Goal: Entertainment & Leisure: Consume media (video, audio)

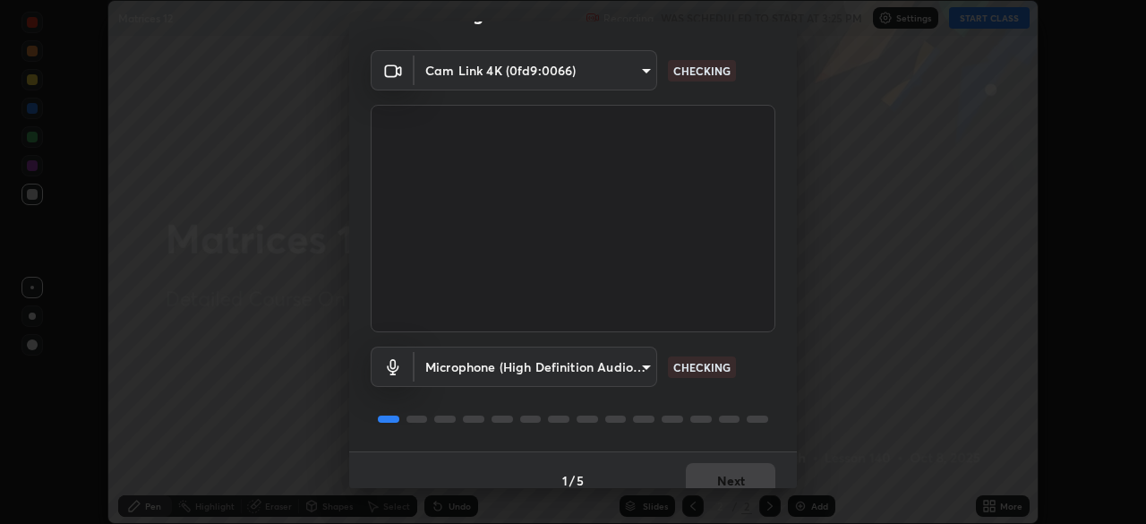
scroll to position [64, 0]
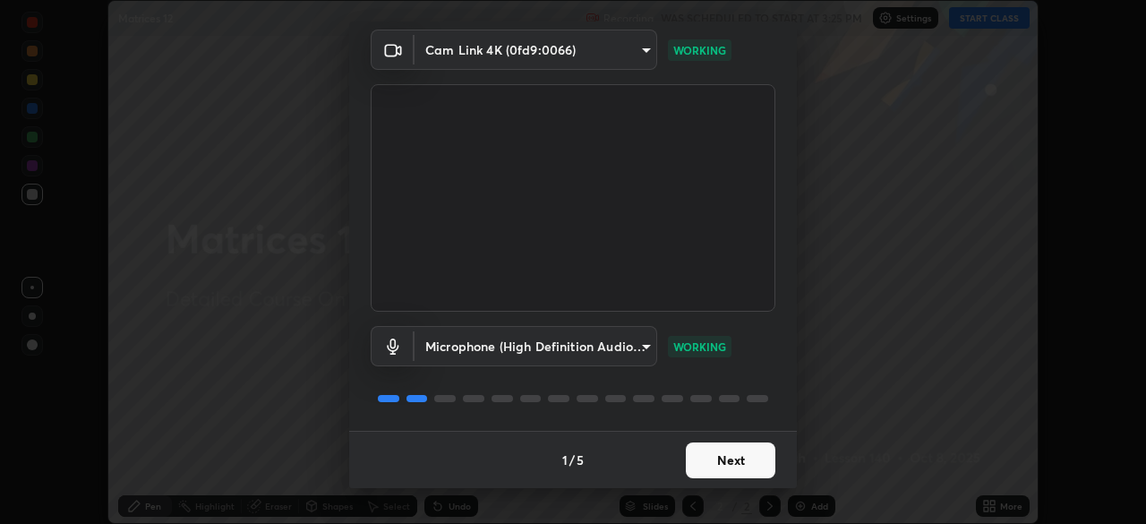
click at [745, 460] on button "Next" at bounding box center [731, 460] width 90 height 36
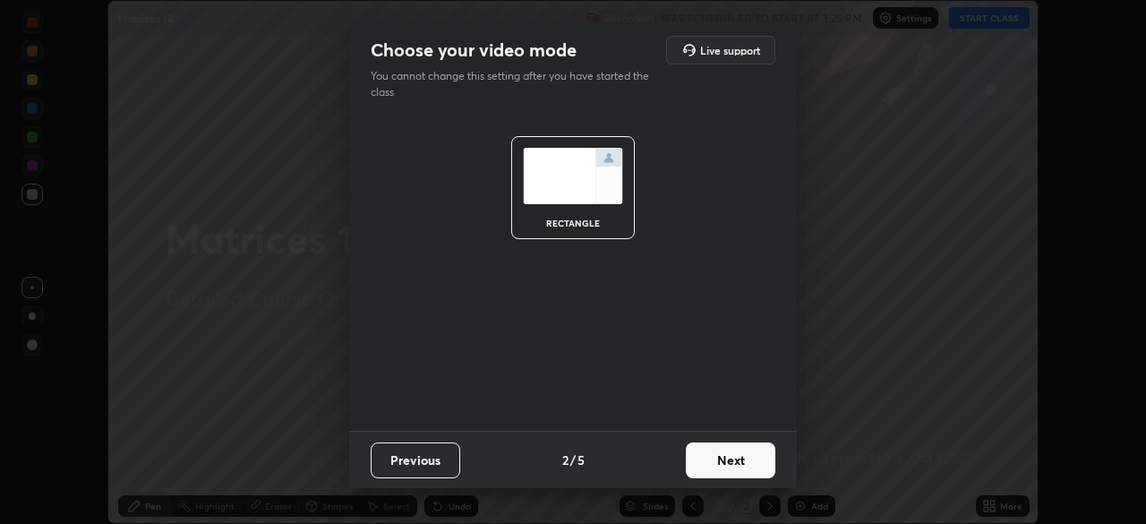
scroll to position [0, 0]
click at [740, 463] on button "Next" at bounding box center [731, 460] width 90 height 36
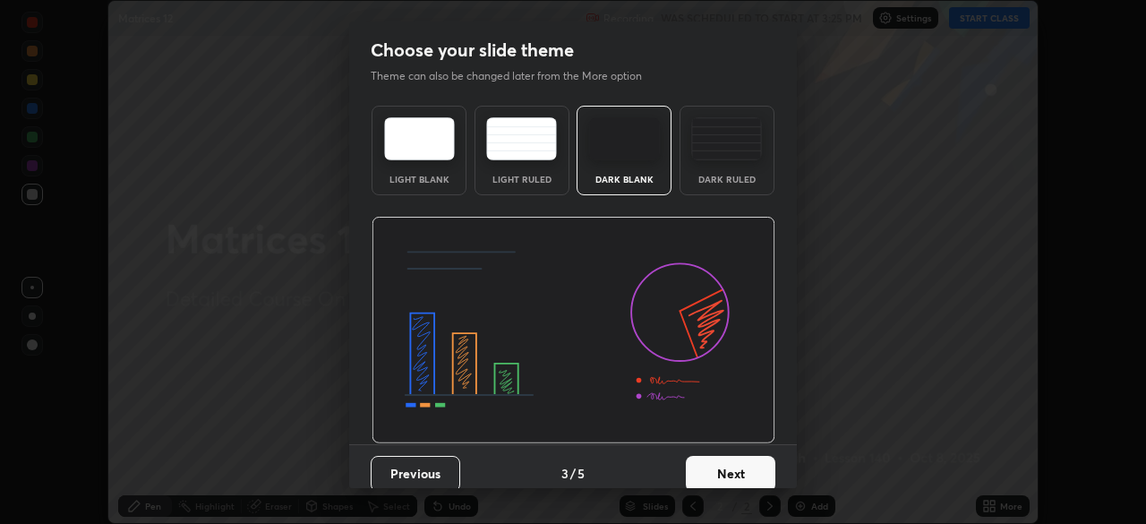
click at [738, 464] on button "Next" at bounding box center [731, 474] width 90 height 36
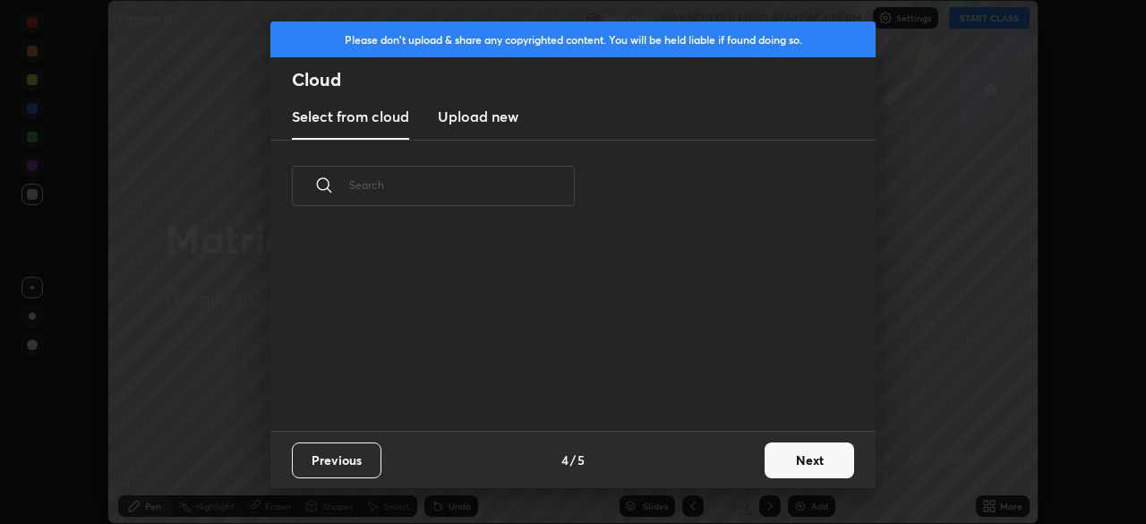
click at [749, 468] on div "Previous 4 / 5 Next" at bounding box center [572, 459] width 605 height 57
click at [767, 460] on button "Next" at bounding box center [809, 460] width 90 height 36
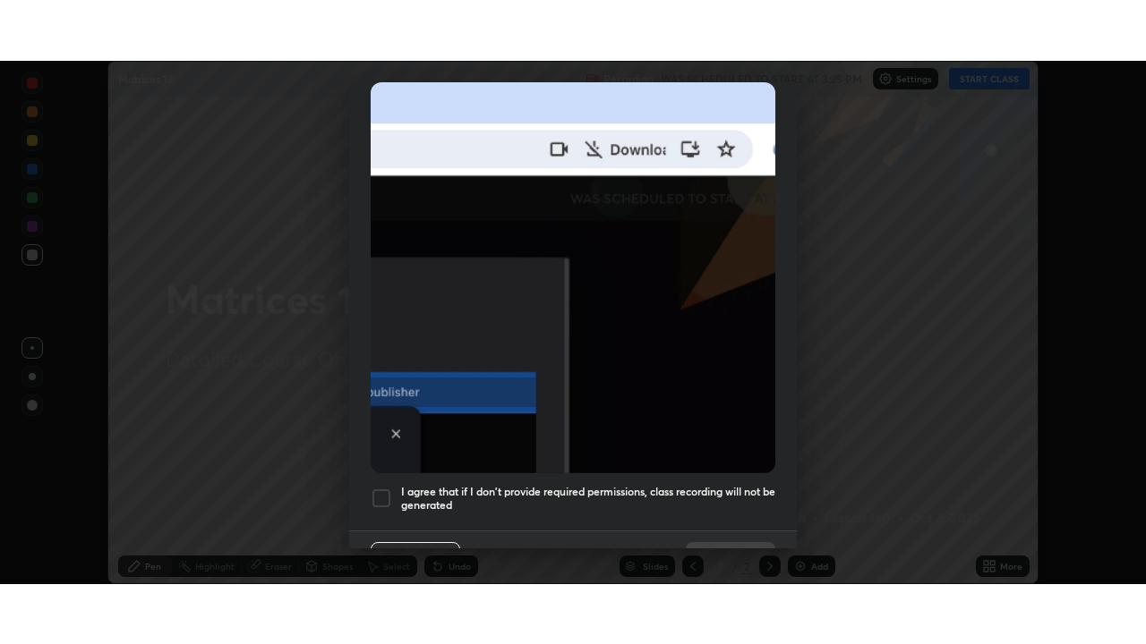
scroll to position [429, 0]
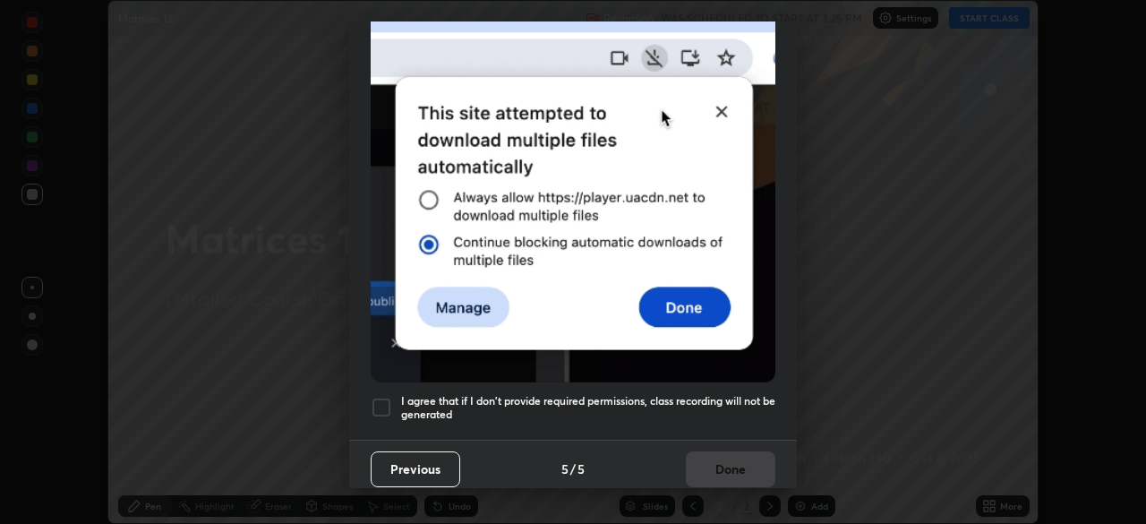
click at [721, 396] on h5 "I agree that if I don't provide required permissions, class recording will not …" at bounding box center [588, 408] width 374 height 28
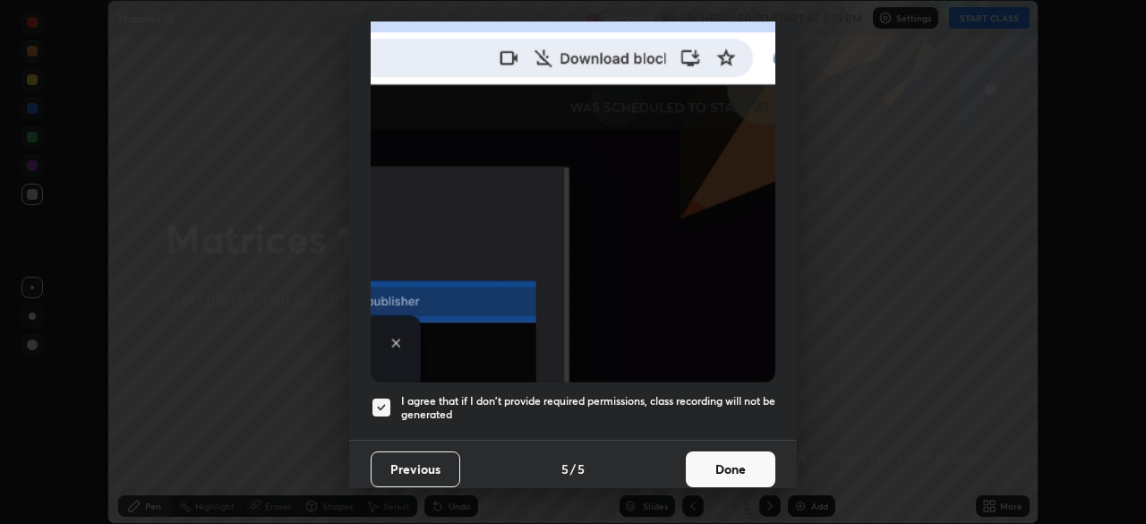
click at [725, 451] on button "Done" at bounding box center [731, 469] width 90 height 36
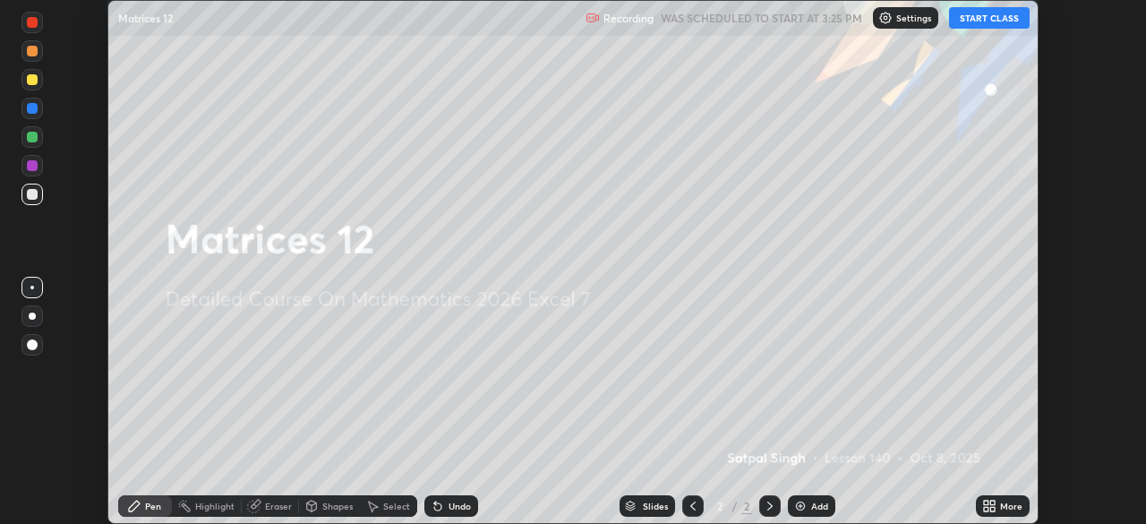
click at [981, 21] on button "START CLASS" at bounding box center [989, 17] width 81 height 21
click at [994, 504] on icon at bounding box center [992, 502] width 4 height 4
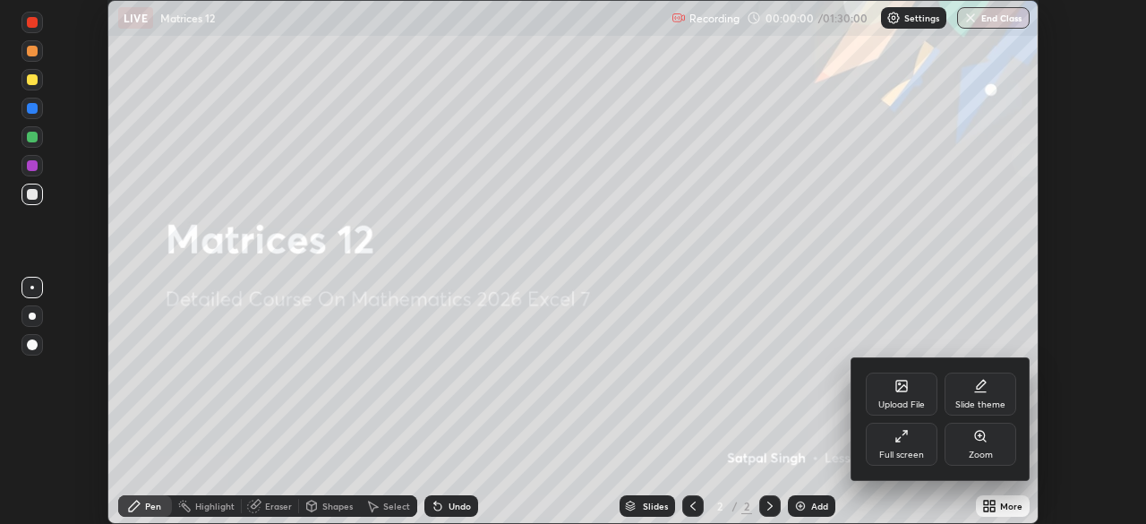
click at [907, 440] on icon at bounding box center [901, 436] width 14 height 14
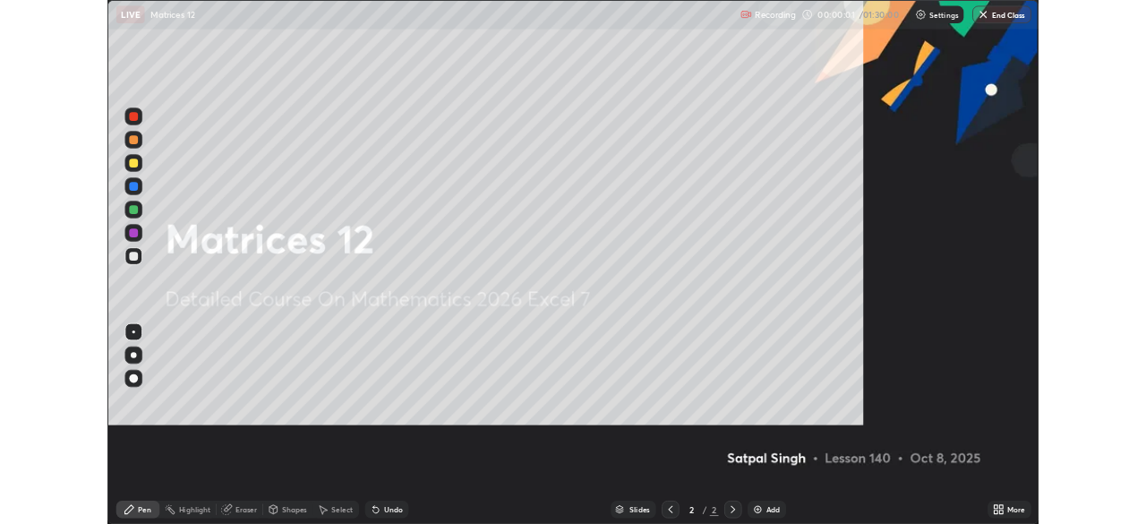
scroll to position [644, 1146]
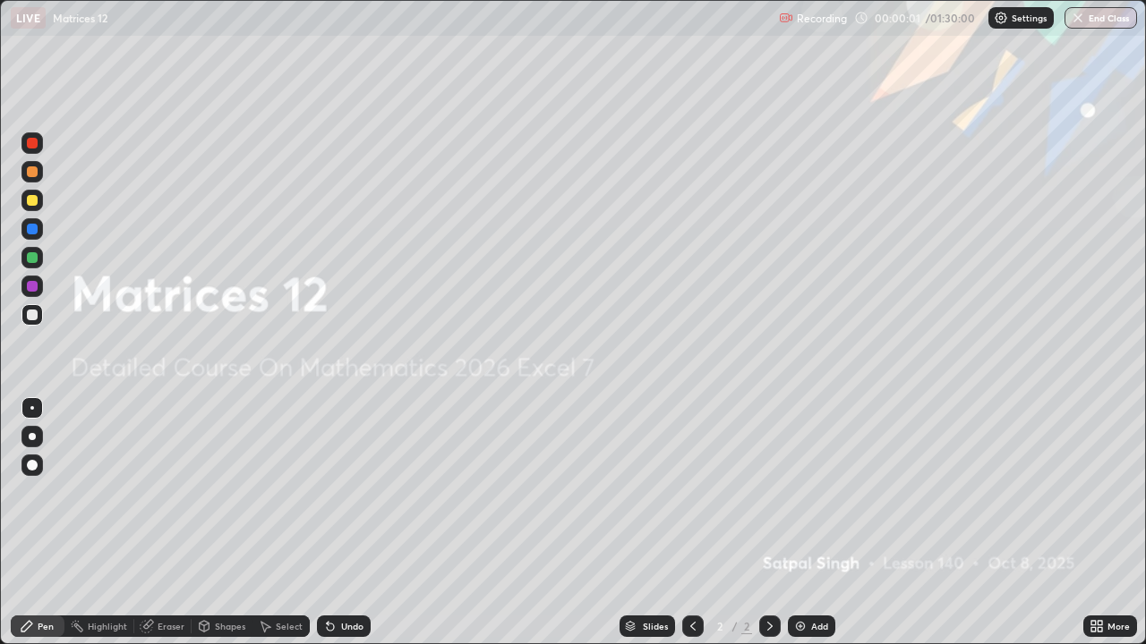
click at [805, 523] on img at bounding box center [800, 626] width 14 height 14
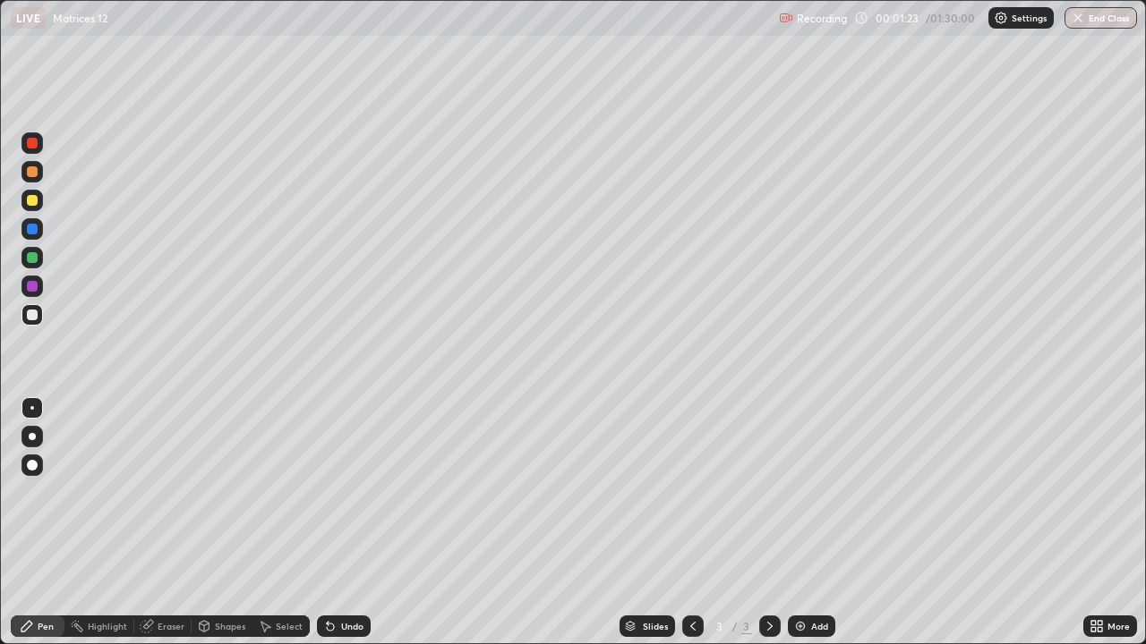
click at [319, 523] on div "Undo" at bounding box center [344, 626] width 54 height 21
click at [327, 523] on icon at bounding box center [328, 623] width 2 height 2
click at [333, 523] on icon at bounding box center [330, 626] width 14 height 14
click at [332, 523] on icon at bounding box center [330, 626] width 14 height 14
click at [331, 523] on icon at bounding box center [330, 626] width 14 height 14
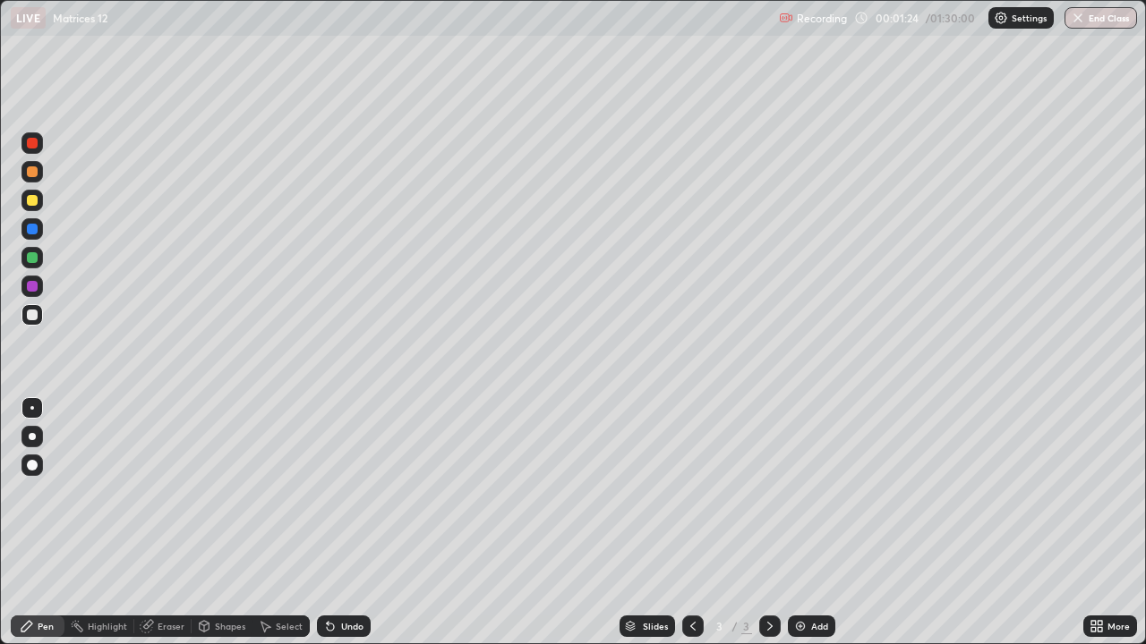
click at [333, 523] on icon at bounding box center [330, 626] width 14 height 14
click at [327, 523] on icon at bounding box center [330, 627] width 7 height 7
click at [329, 523] on icon at bounding box center [330, 627] width 7 height 7
click at [328, 523] on icon at bounding box center [330, 627] width 7 height 7
click at [331, 523] on icon at bounding box center [330, 626] width 14 height 14
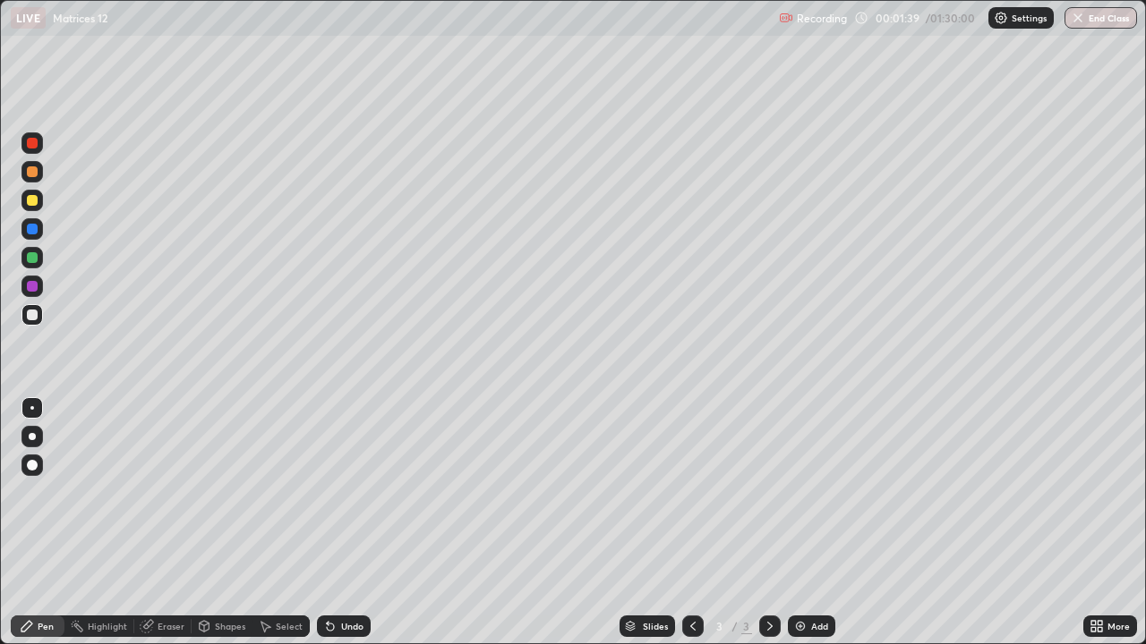
click at [327, 523] on icon at bounding box center [330, 627] width 7 height 7
click at [801, 523] on img at bounding box center [800, 626] width 14 height 14
click at [173, 523] on div "Eraser" at bounding box center [171, 626] width 27 height 9
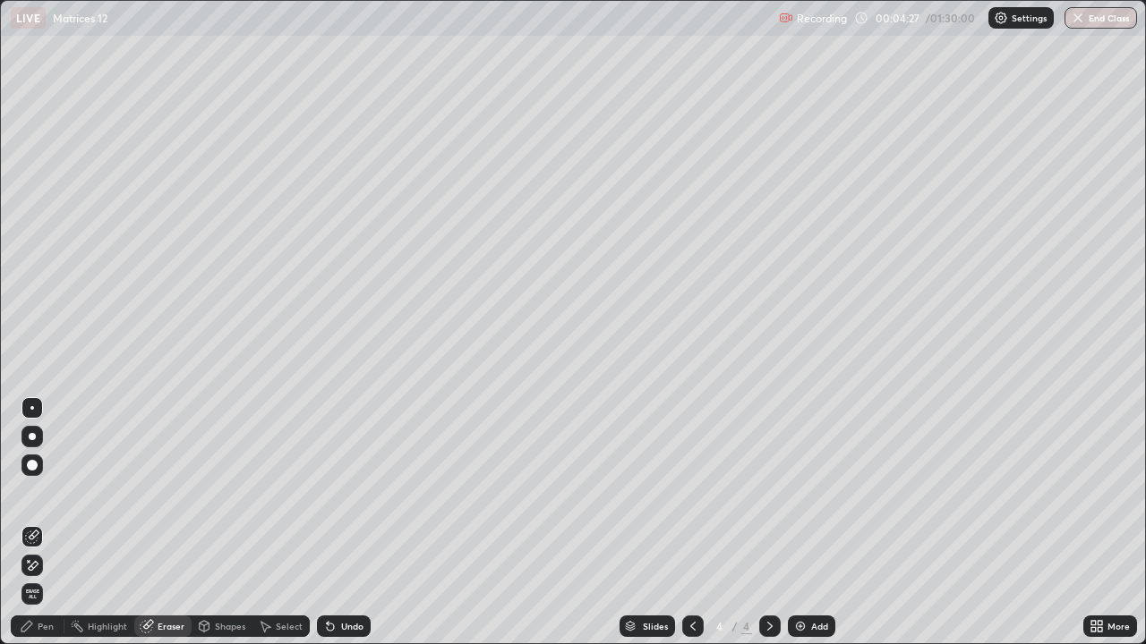
click at [40, 523] on div "Pen" at bounding box center [46, 626] width 16 height 9
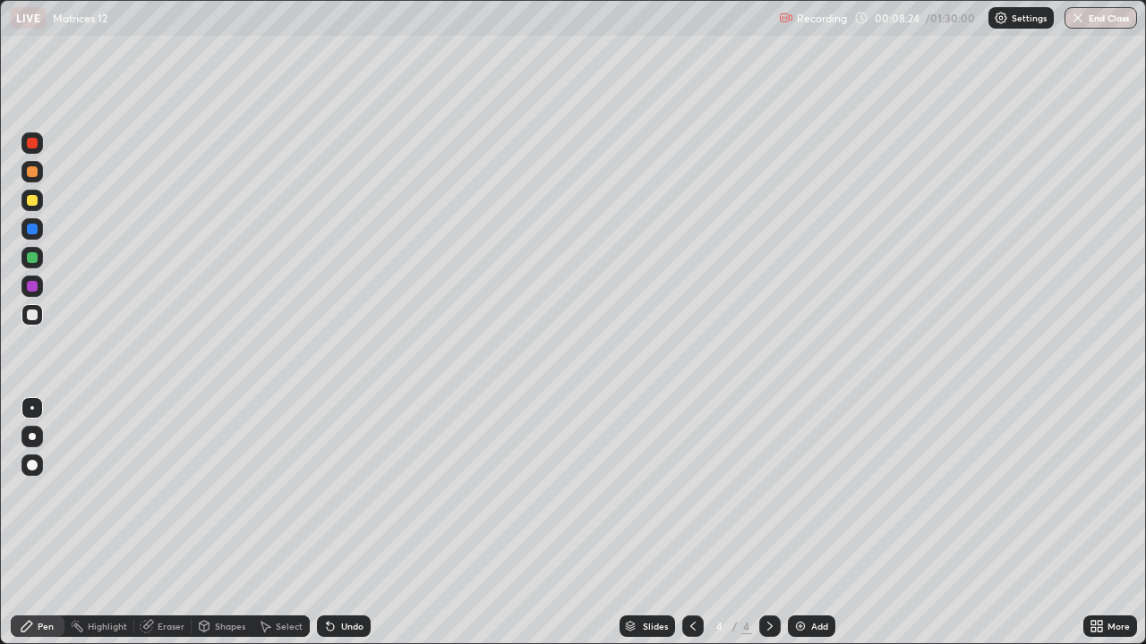
click at [360, 523] on div "Undo" at bounding box center [352, 626] width 22 height 9
click at [800, 523] on img at bounding box center [800, 626] width 14 height 14
click at [327, 523] on icon at bounding box center [328, 623] width 2 height 2
click at [331, 523] on icon at bounding box center [330, 626] width 14 height 14
click at [354, 523] on div "Undo" at bounding box center [352, 626] width 22 height 9
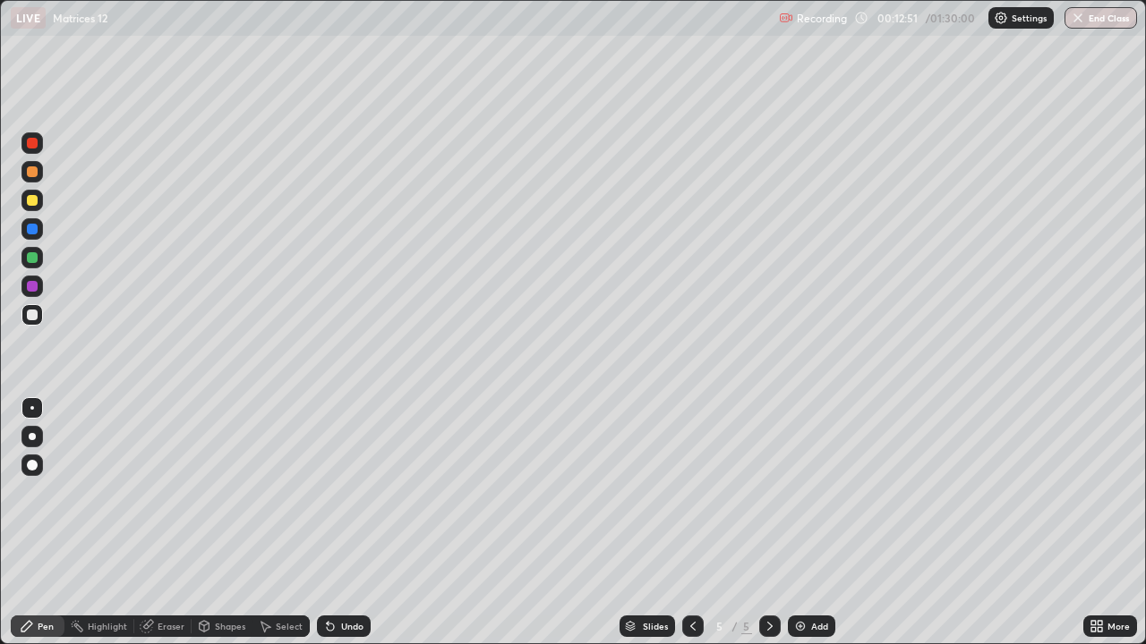
click at [342, 523] on div "Undo" at bounding box center [352, 626] width 22 height 9
click at [295, 523] on div "Select" at bounding box center [289, 626] width 27 height 9
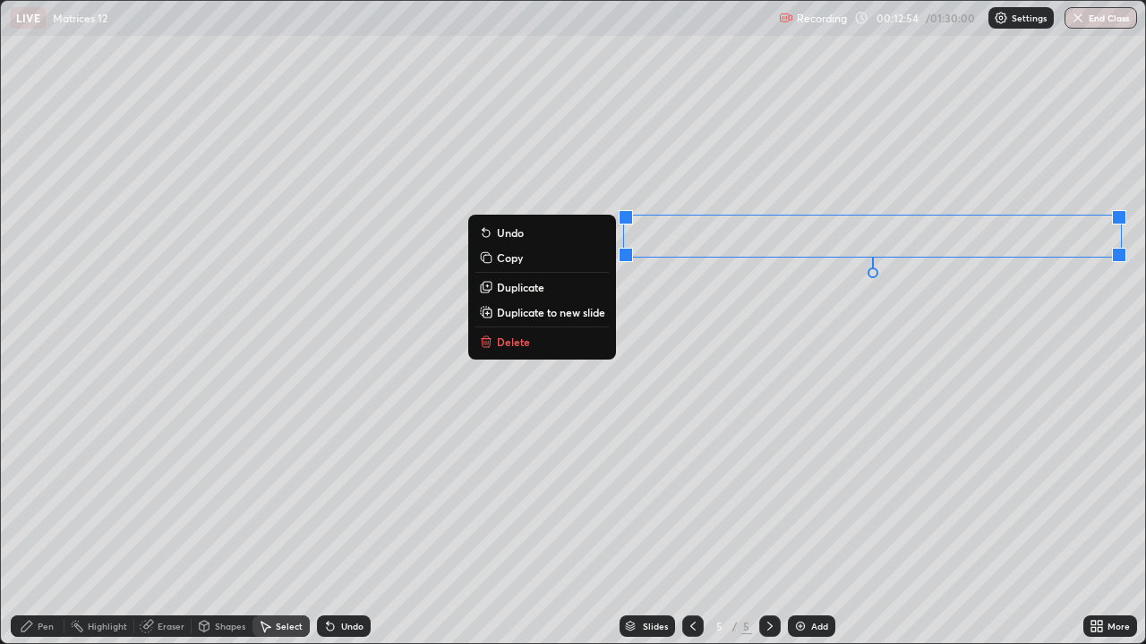
click at [530, 288] on p "Duplicate" at bounding box center [520, 287] width 47 height 14
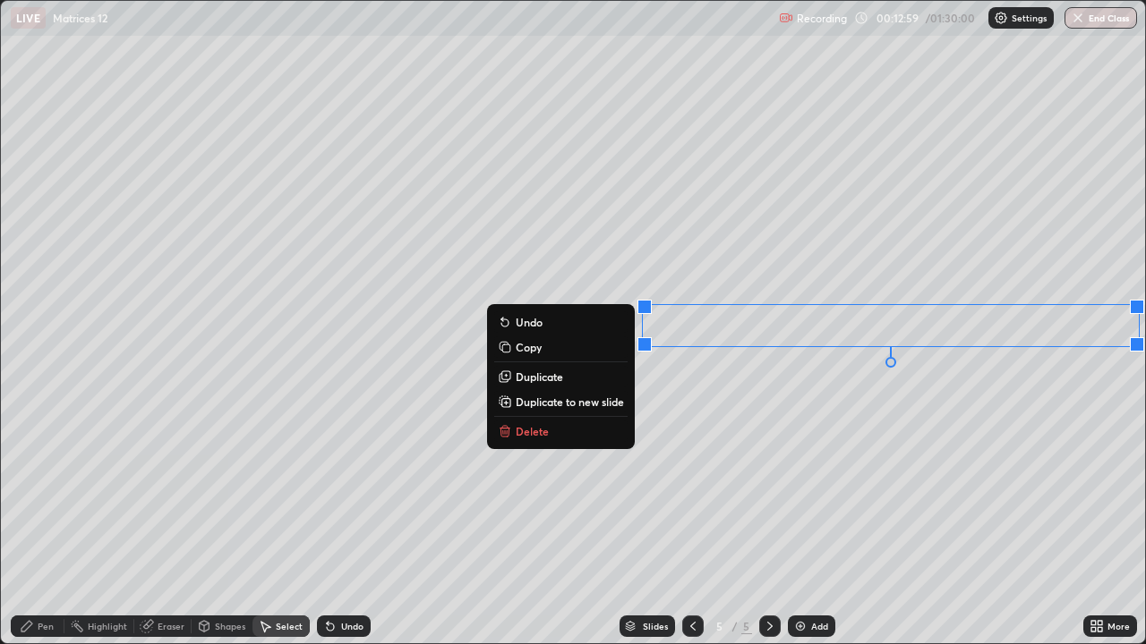
click at [761, 463] on div "0 ° Undo Copy Duplicate Duplicate to new slide Delete" at bounding box center [573, 322] width 1144 height 643
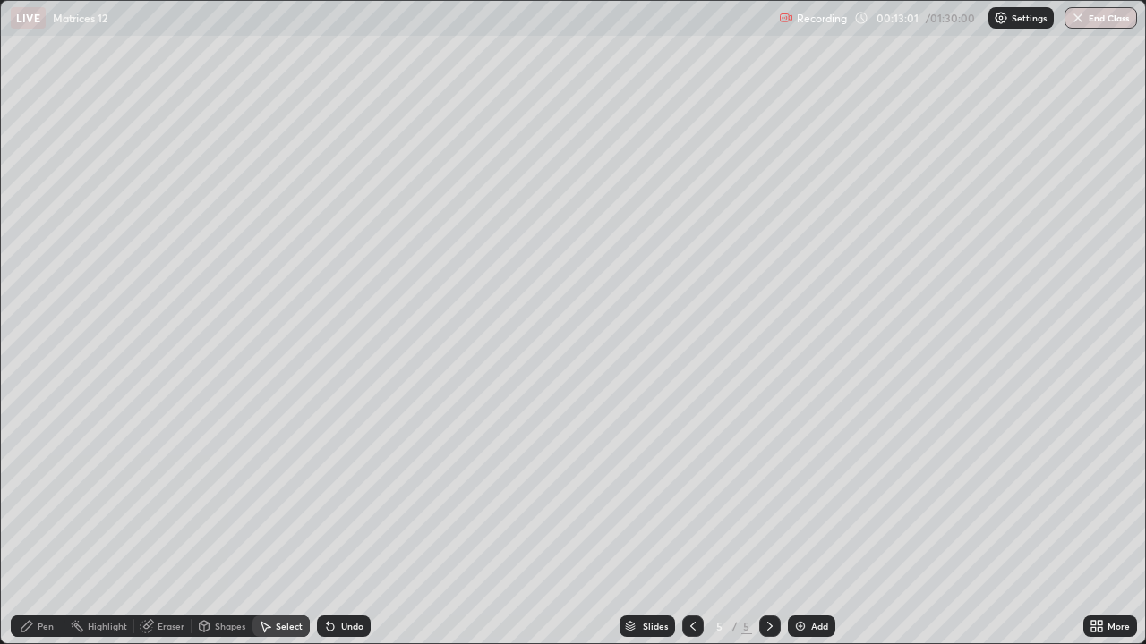
click at [56, 523] on div "Pen" at bounding box center [38, 626] width 54 height 21
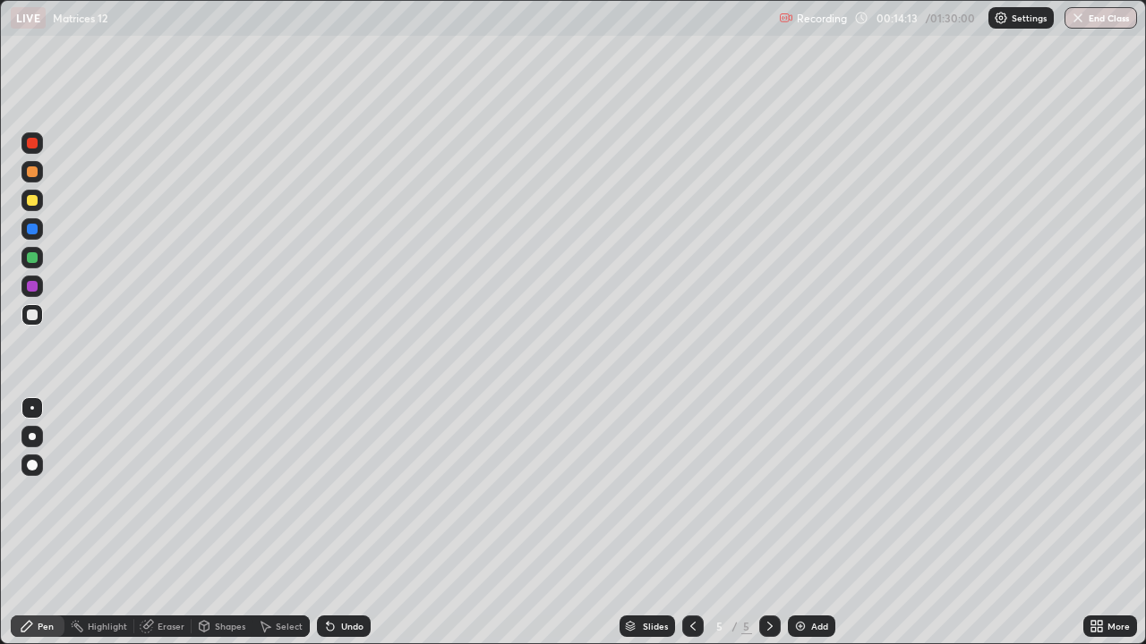
click at [167, 523] on div "Eraser" at bounding box center [171, 626] width 27 height 9
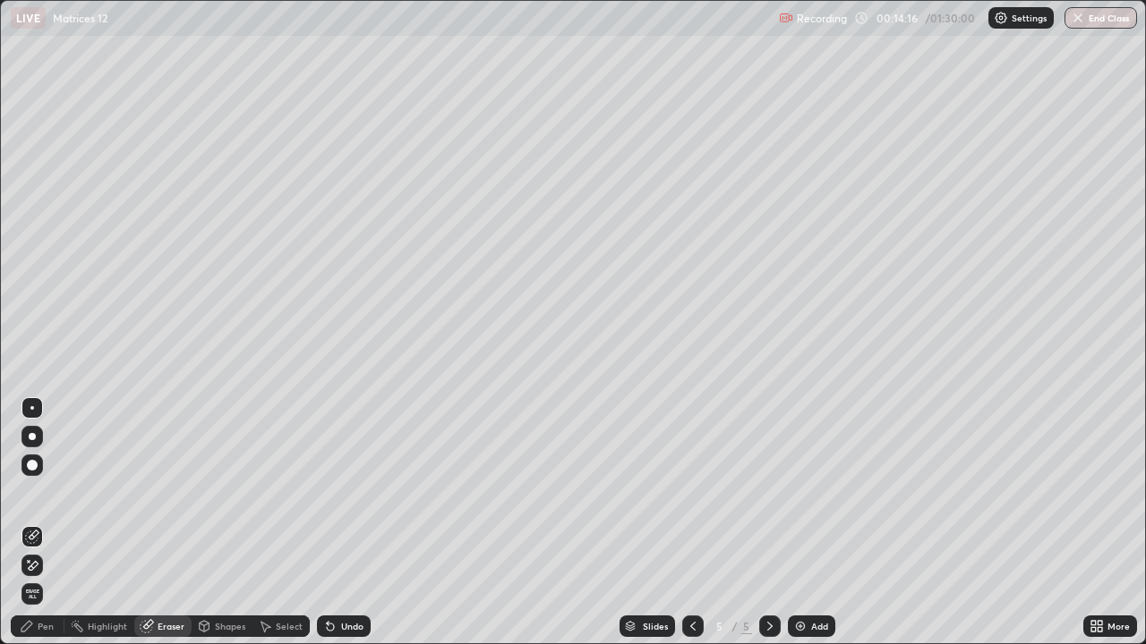
click at [49, 523] on div "Pen" at bounding box center [46, 626] width 16 height 9
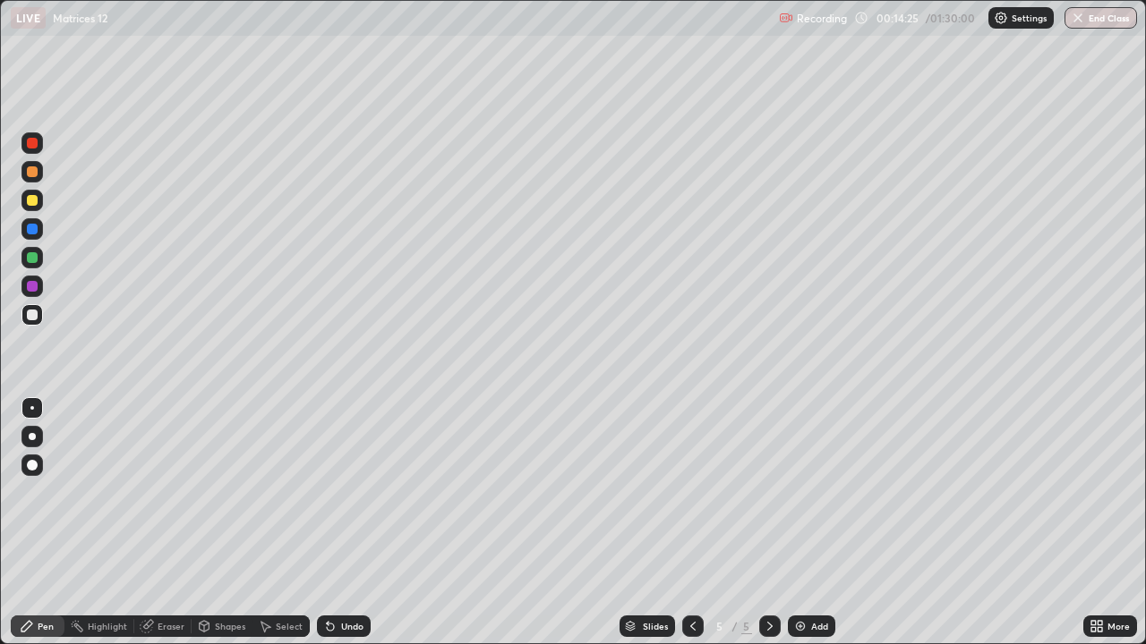
click at [327, 523] on icon at bounding box center [330, 627] width 7 height 7
click at [333, 523] on div "Undo" at bounding box center [344, 626] width 54 height 21
click at [277, 523] on div "Select" at bounding box center [289, 626] width 27 height 9
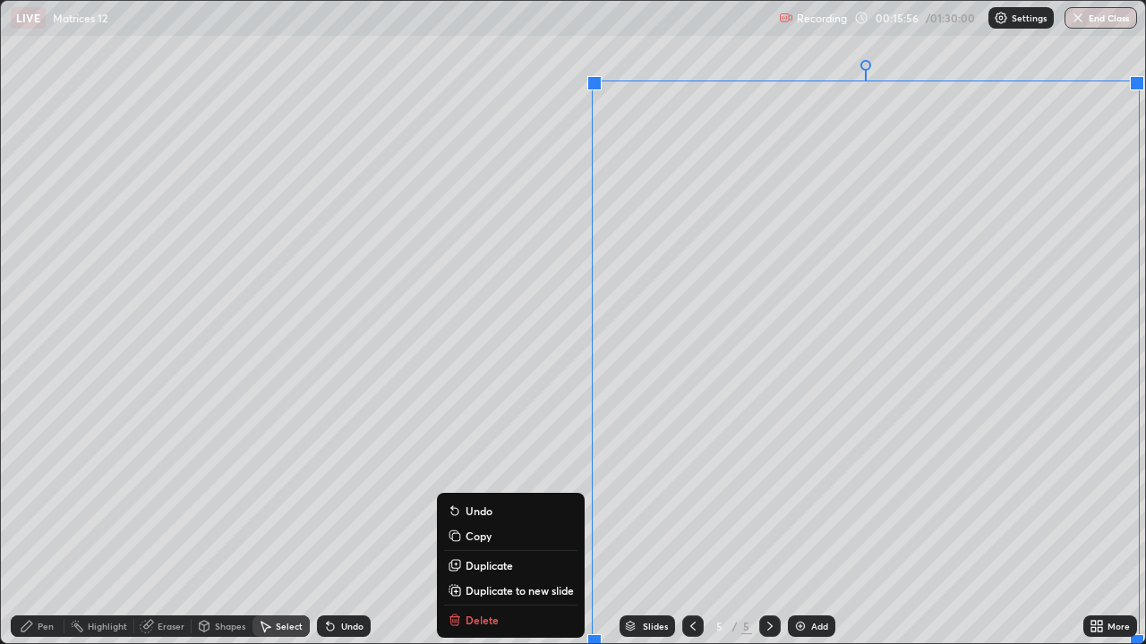
click at [491, 523] on p "Duplicate to new slide" at bounding box center [519, 591] width 108 height 14
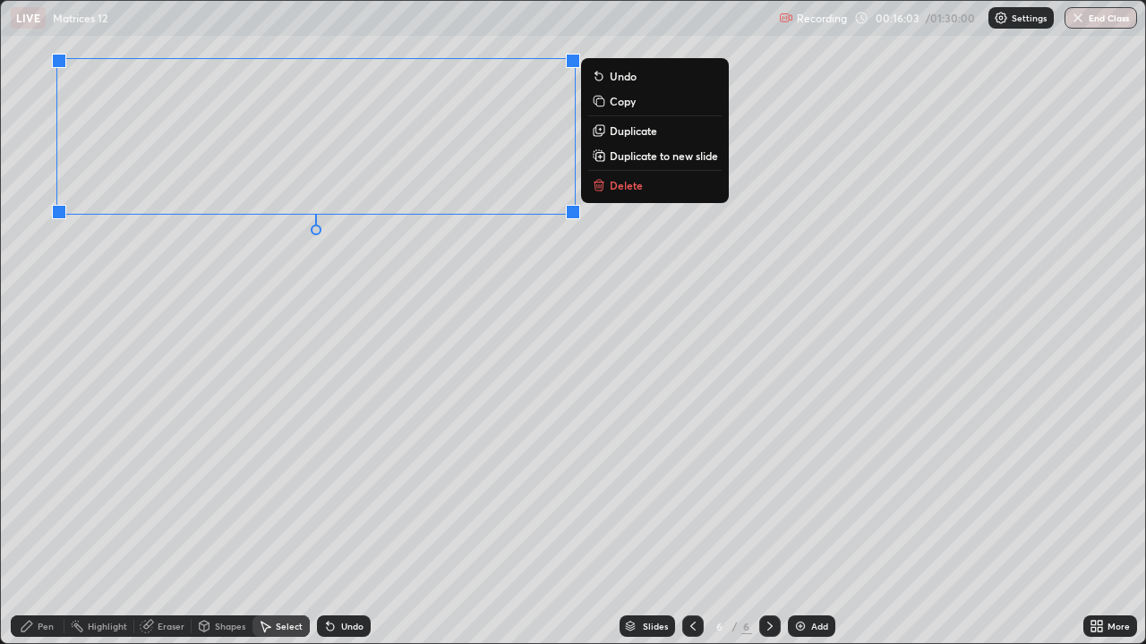
click at [253, 377] on div "0 ° Undo Copy Duplicate Duplicate to new slide Delete" at bounding box center [573, 322] width 1144 height 643
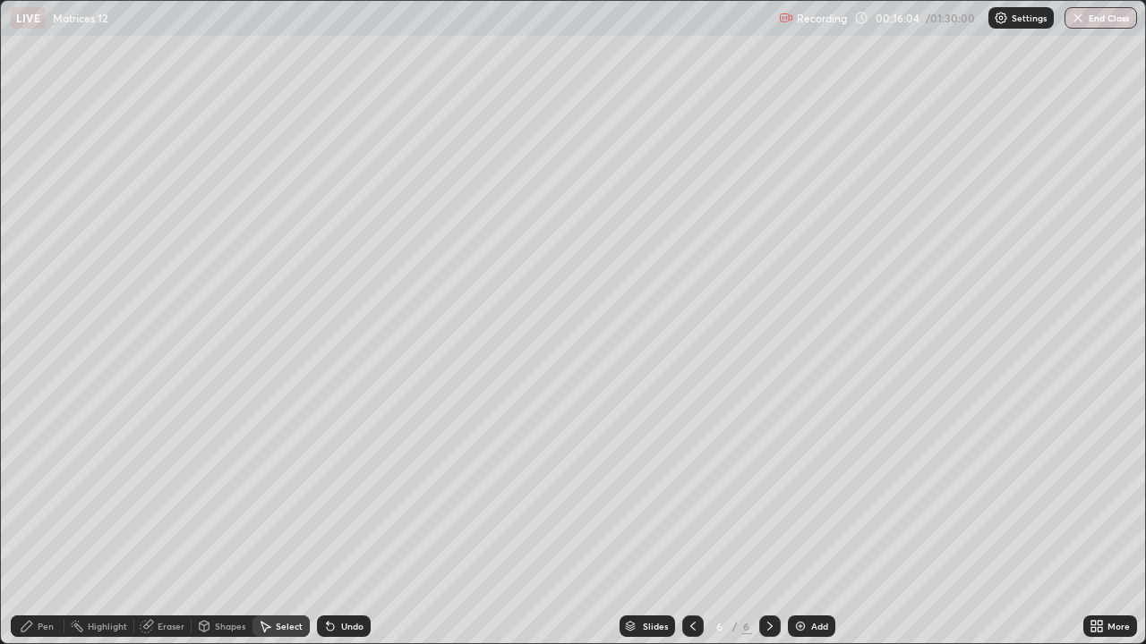
click at [52, 523] on div "Pen" at bounding box center [38, 626] width 54 height 21
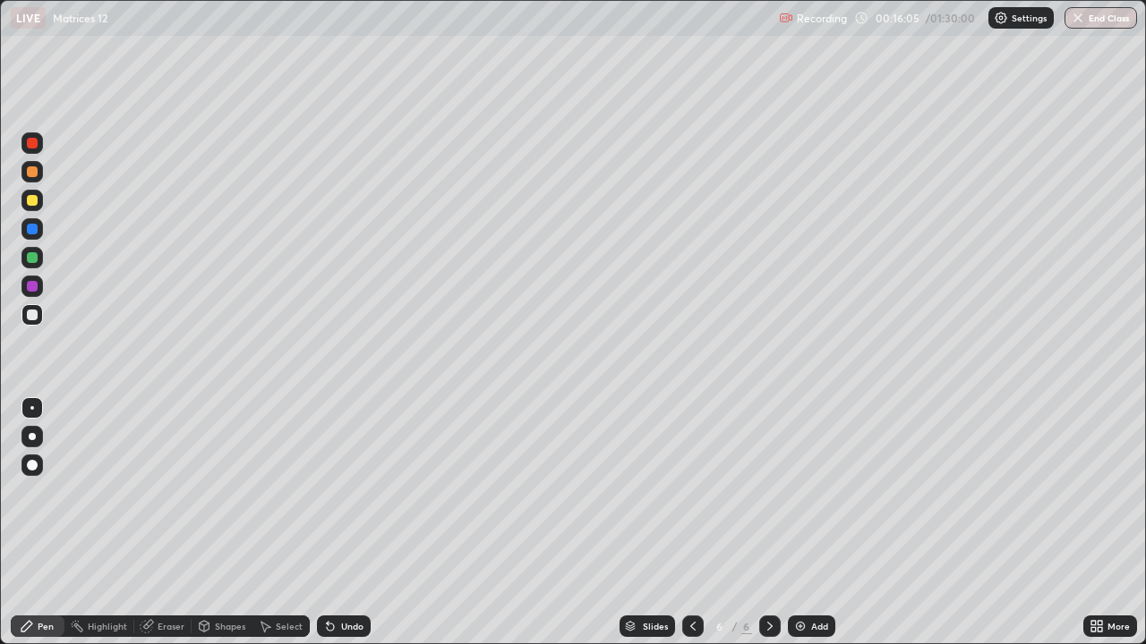
click at [258, 523] on icon at bounding box center [265, 626] width 14 height 14
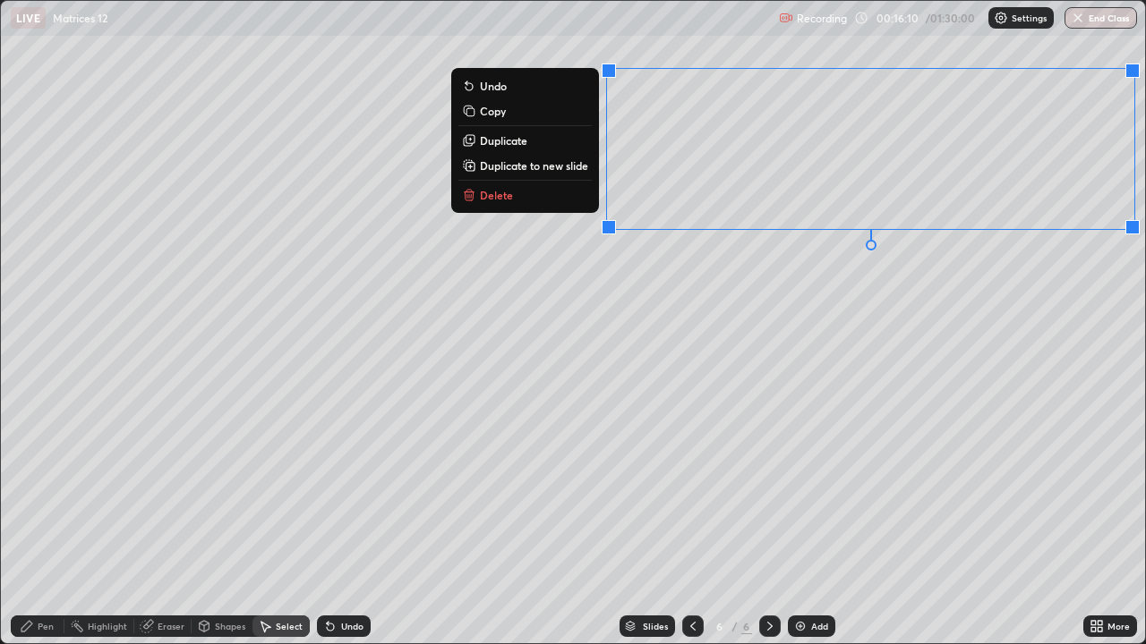
click at [841, 404] on div "0 ° Undo Copy Duplicate Duplicate to new slide Delete" at bounding box center [573, 322] width 1144 height 643
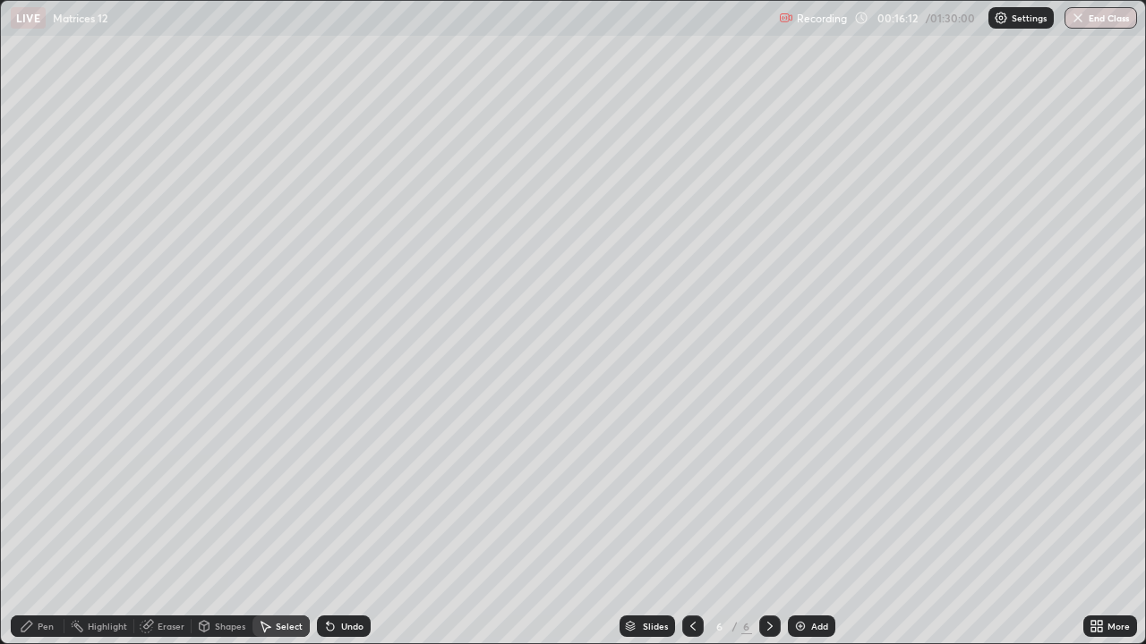
click at [56, 523] on div "Pen" at bounding box center [38, 626] width 54 height 21
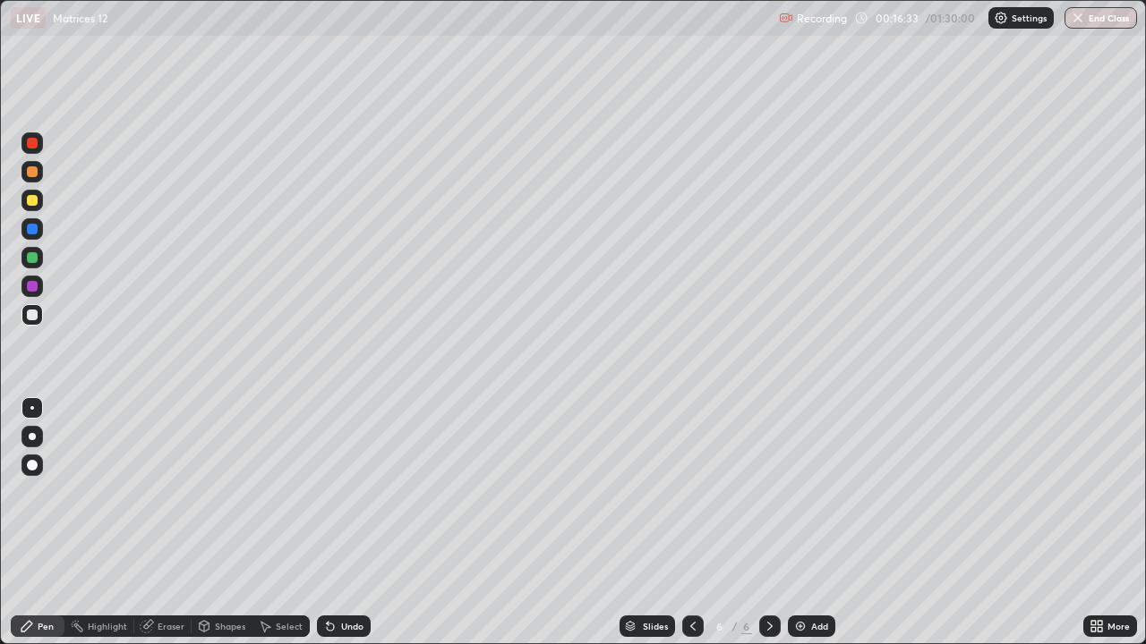
click at [1093, 523] on icon at bounding box center [1093, 629] width 4 height 4
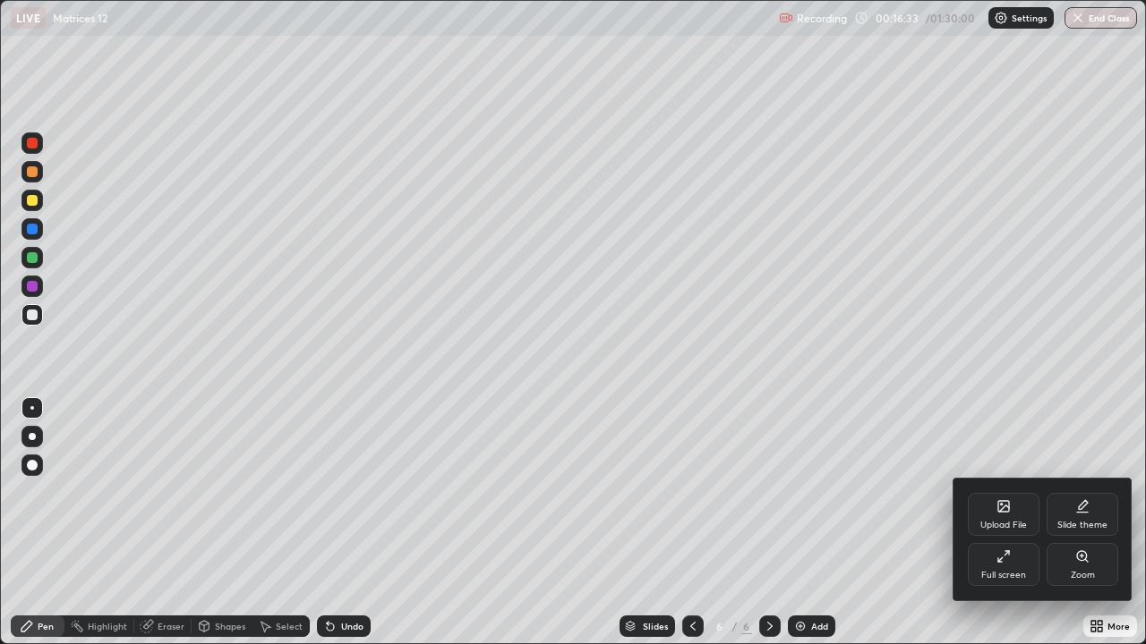
click at [1028, 523] on div "Full screen" at bounding box center [1004, 564] width 72 height 43
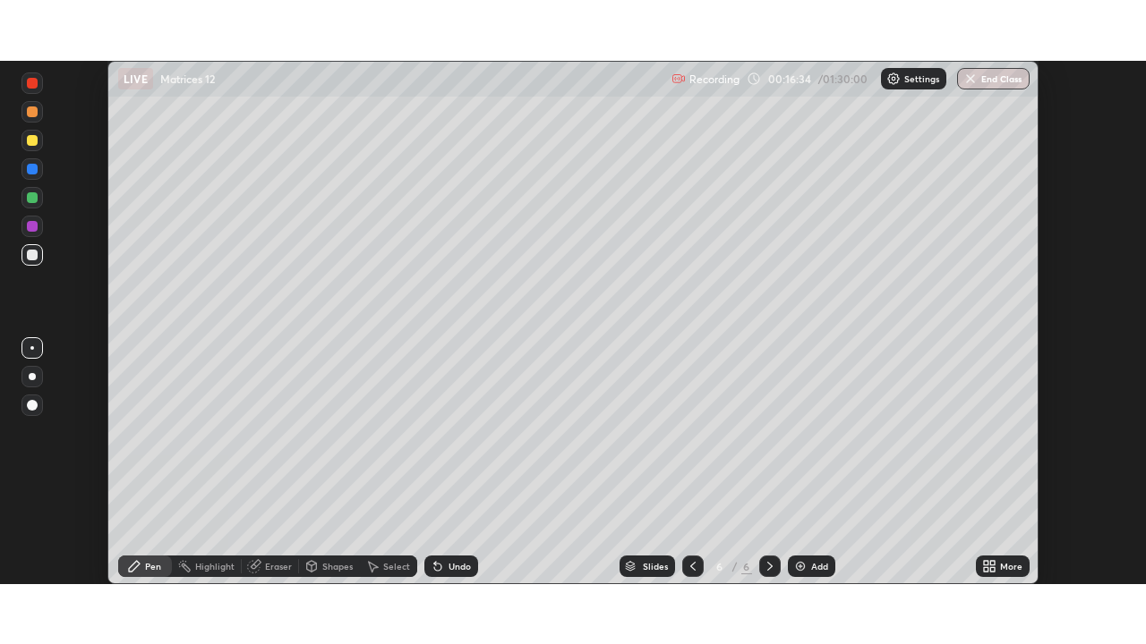
scroll to position [88988, 88366]
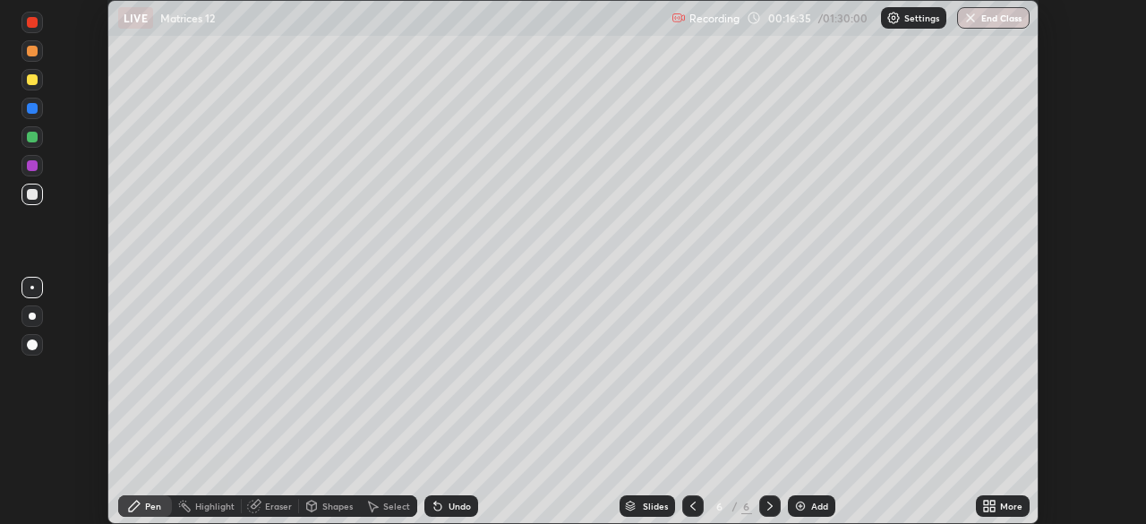
click at [992, 508] on icon at bounding box center [992, 509] width 4 height 4
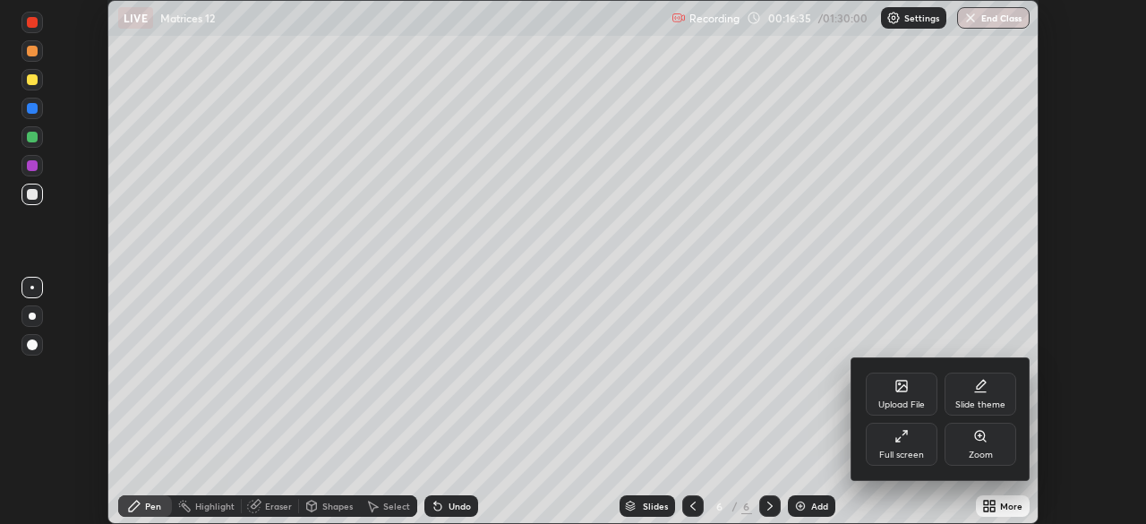
click at [907, 450] on div "Full screen" at bounding box center [901, 454] width 45 height 9
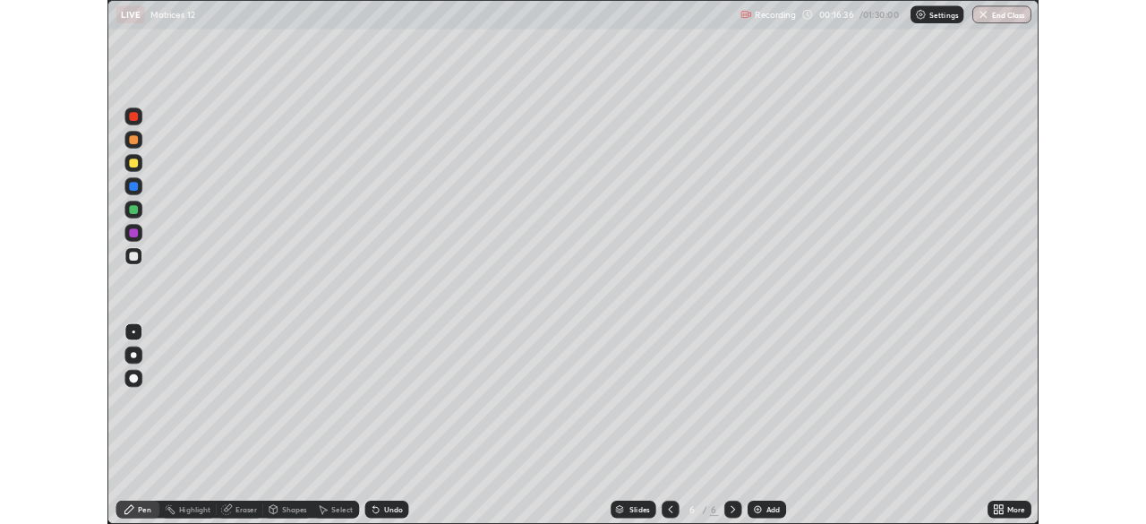
scroll to position [644, 1146]
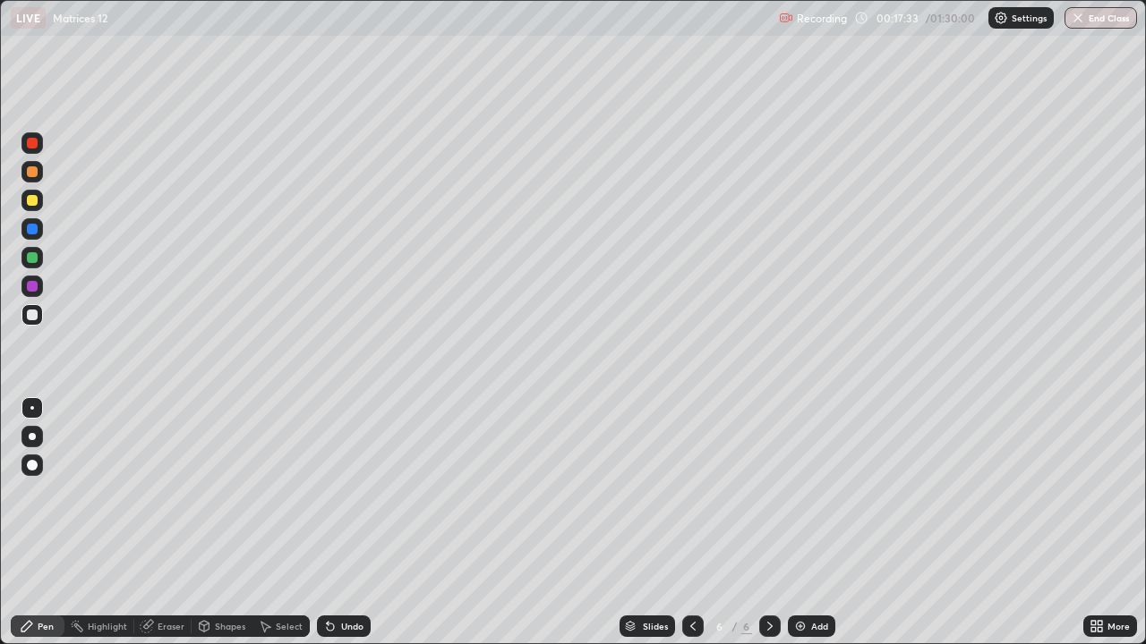
click at [337, 523] on div "Undo" at bounding box center [344, 626] width 54 height 21
click at [335, 523] on div "Undo" at bounding box center [344, 626] width 54 height 21
click at [1103, 523] on icon at bounding box center [1096, 626] width 14 height 14
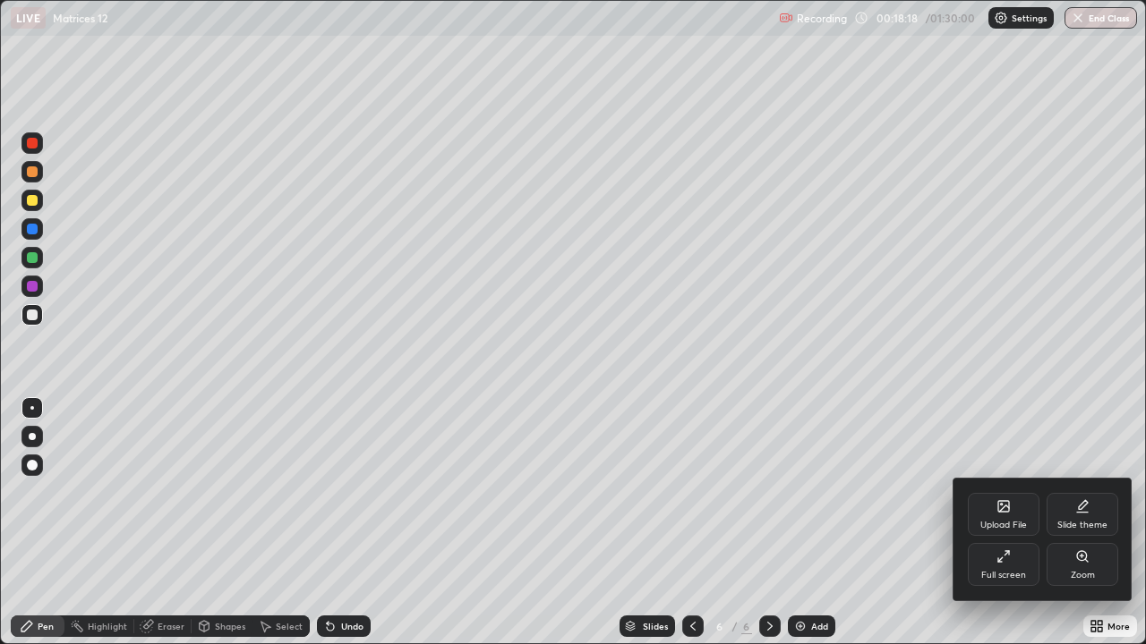
click at [1004, 523] on div "Full screen" at bounding box center [1003, 575] width 45 height 9
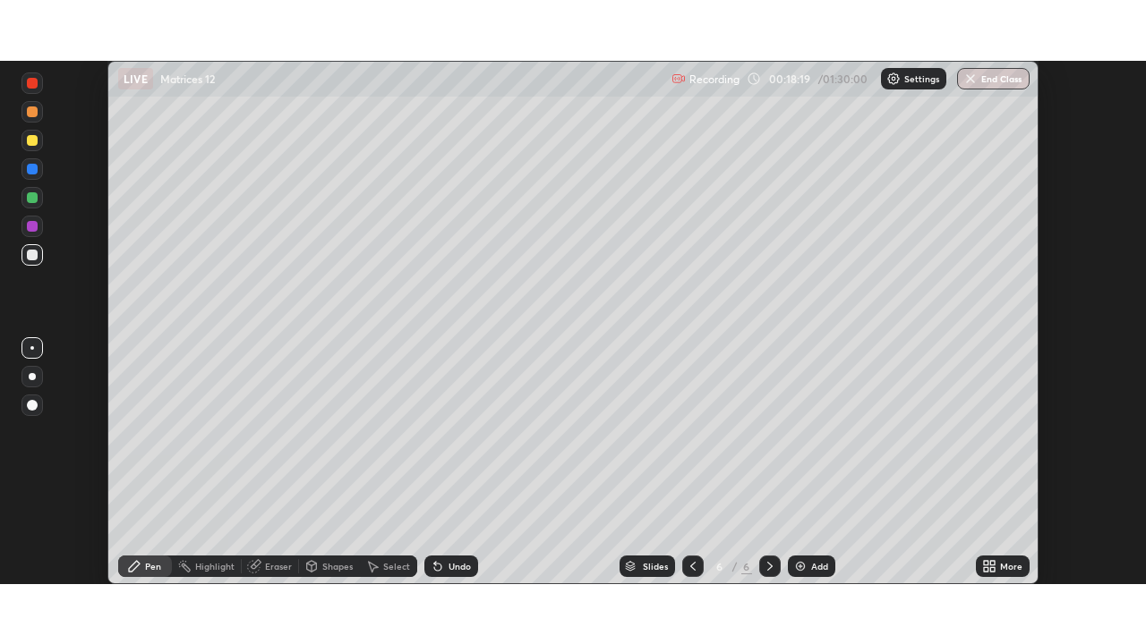
scroll to position [88988, 88366]
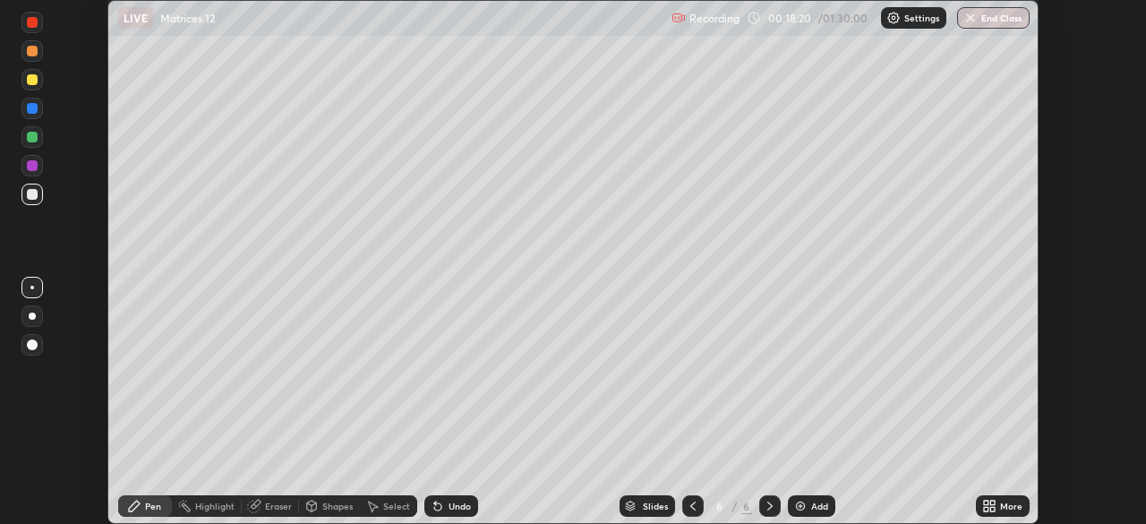
click at [999, 504] on div "More" at bounding box center [1003, 505] width 54 height 21
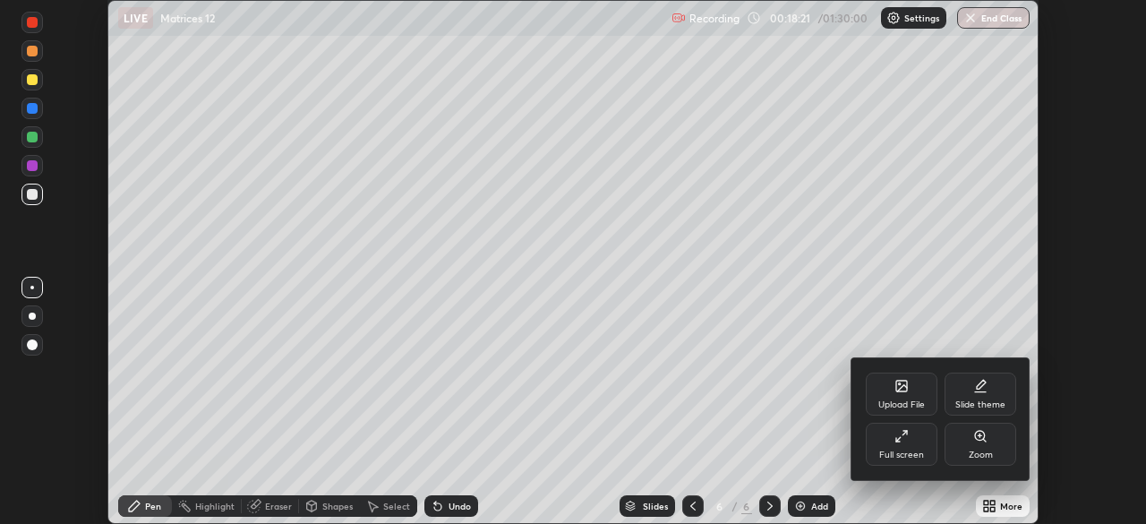
click at [918, 443] on div "Full screen" at bounding box center [902, 443] width 72 height 43
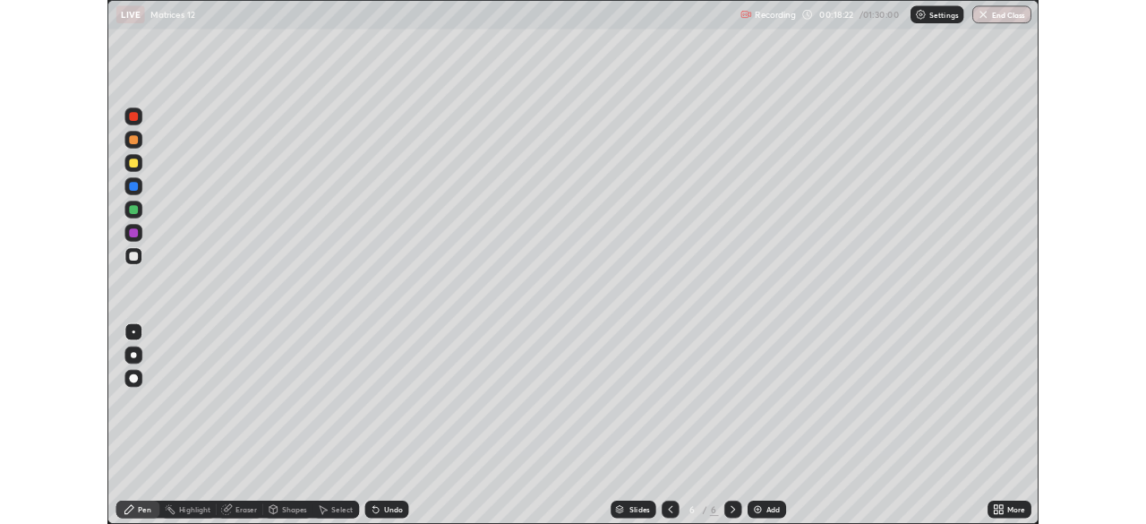
scroll to position [644, 1146]
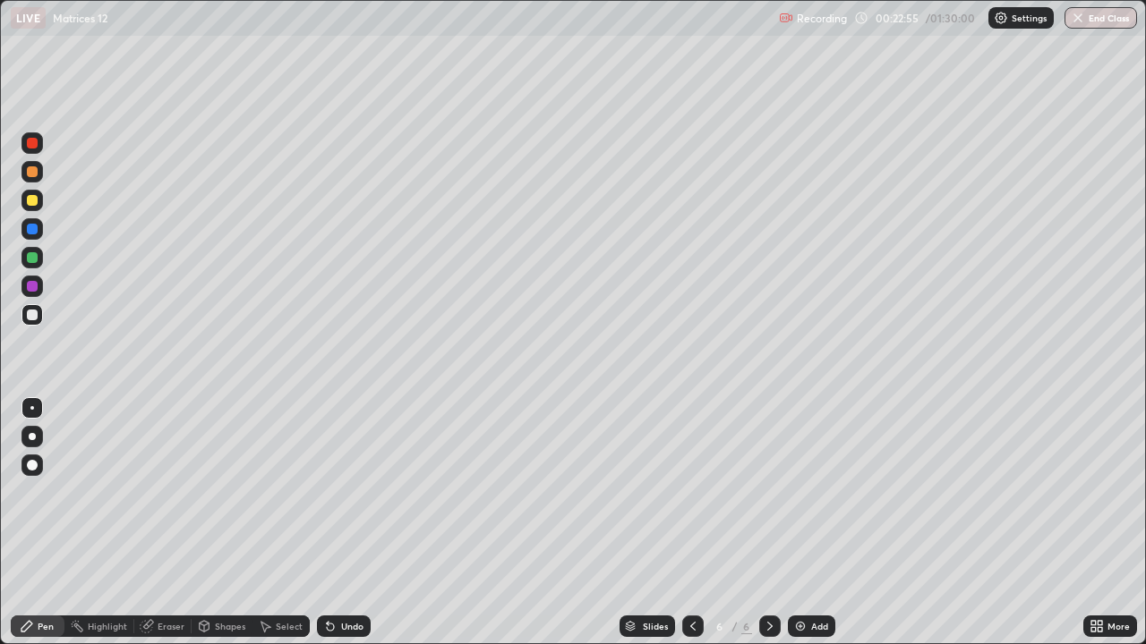
click at [344, 523] on div "Undo" at bounding box center [352, 626] width 22 height 9
click at [343, 523] on div "Undo" at bounding box center [352, 626] width 22 height 9
click at [347, 523] on div "Undo" at bounding box center [352, 626] width 22 height 9
click at [345, 523] on div "Undo" at bounding box center [352, 626] width 22 height 9
click at [337, 523] on div "Undo" at bounding box center [344, 626] width 54 height 21
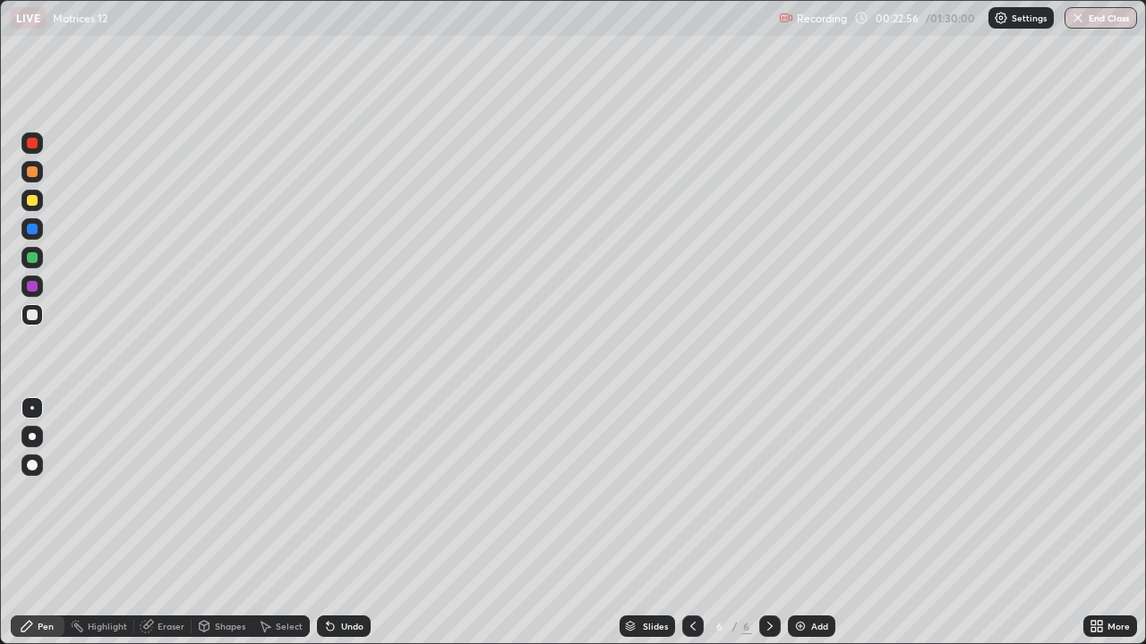
click at [341, 523] on div "Undo" at bounding box center [352, 626] width 22 height 9
click at [337, 523] on div "Undo" at bounding box center [344, 626] width 54 height 21
click at [341, 523] on div "Undo" at bounding box center [352, 626] width 22 height 9
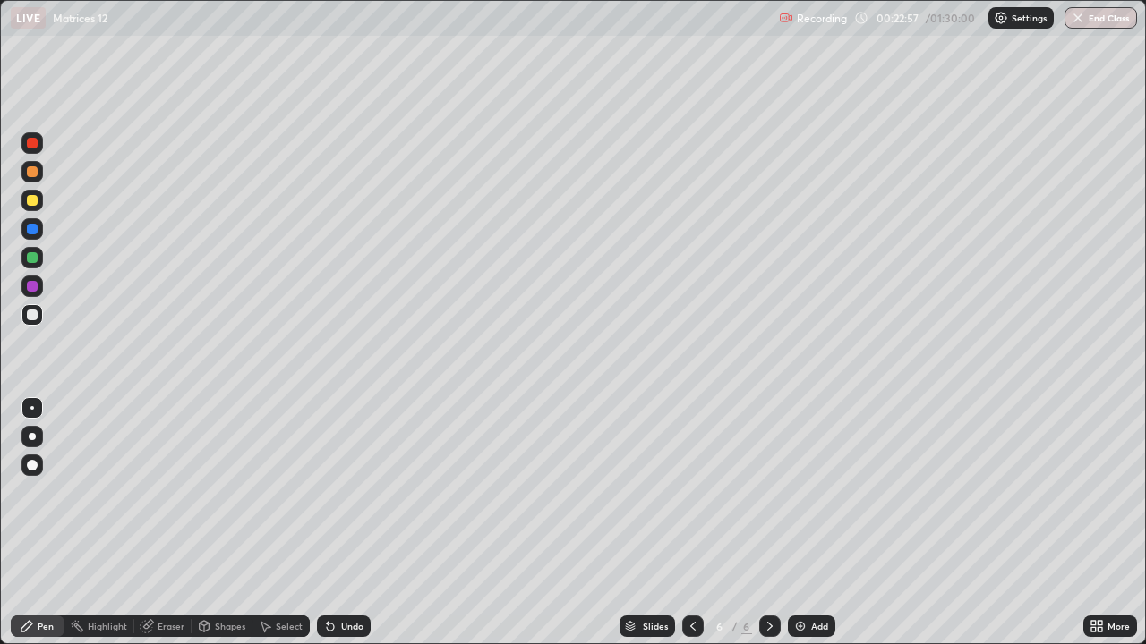
click at [341, 523] on div "Undo" at bounding box center [352, 626] width 22 height 9
click at [33, 203] on div at bounding box center [32, 200] width 11 height 11
click at [303, 523] on div "Select" at bounding box center [280, 626] width 57 height 21
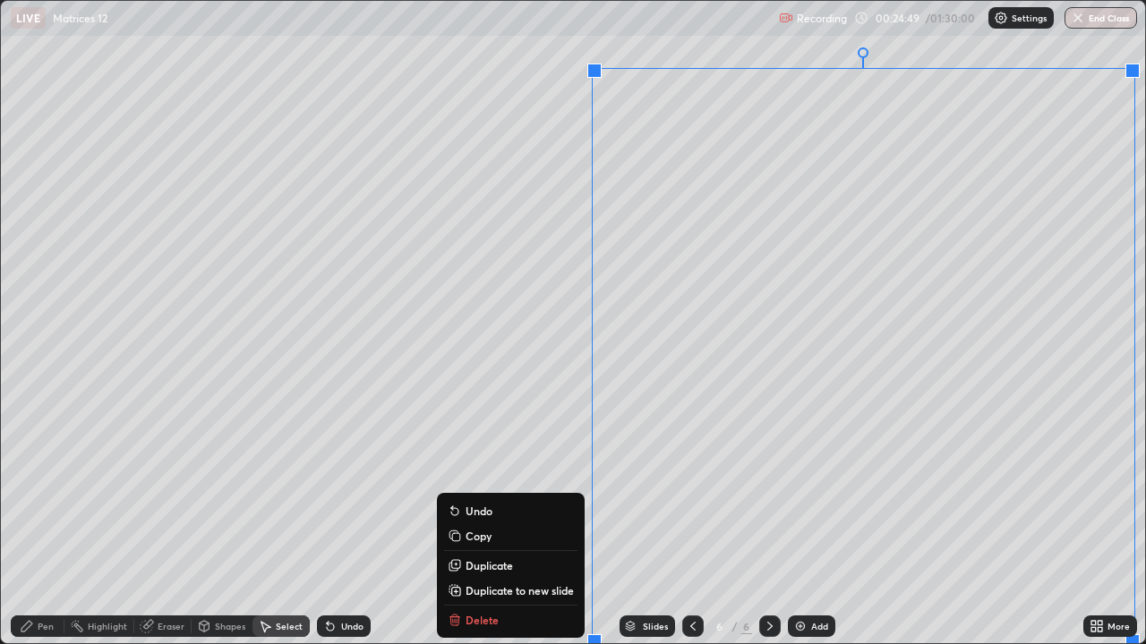
click at [482, 523] on p "Duplicate to new slide" at bounding box center [519, 591] width 108 height 14
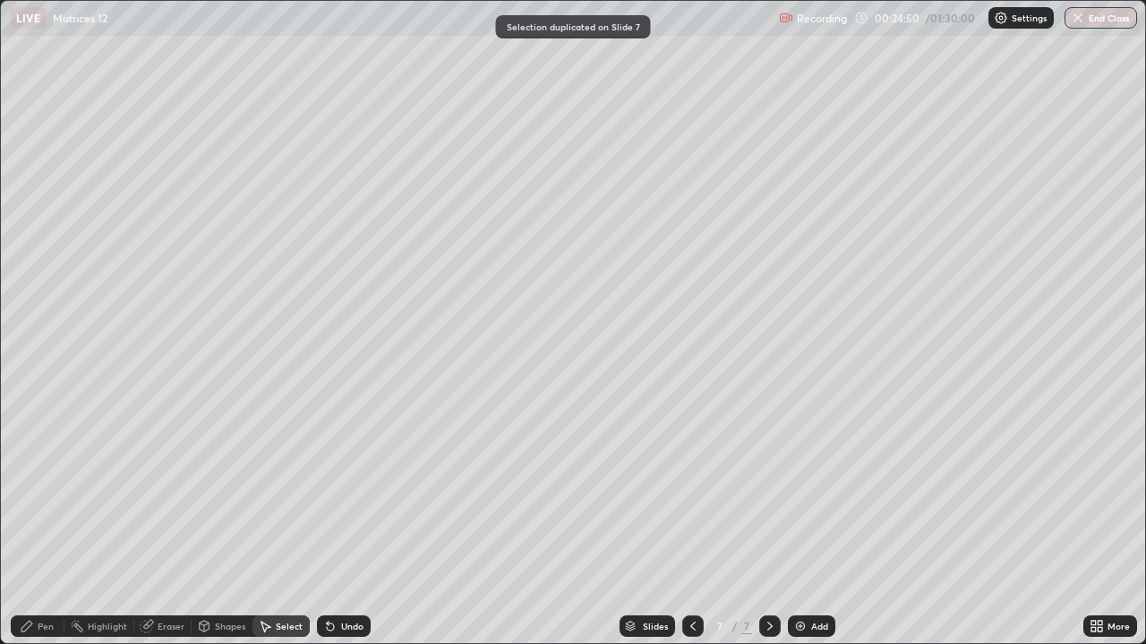
click at [46, 523] on div "Pen" at bounding box center [46, 626] width 16 height 9
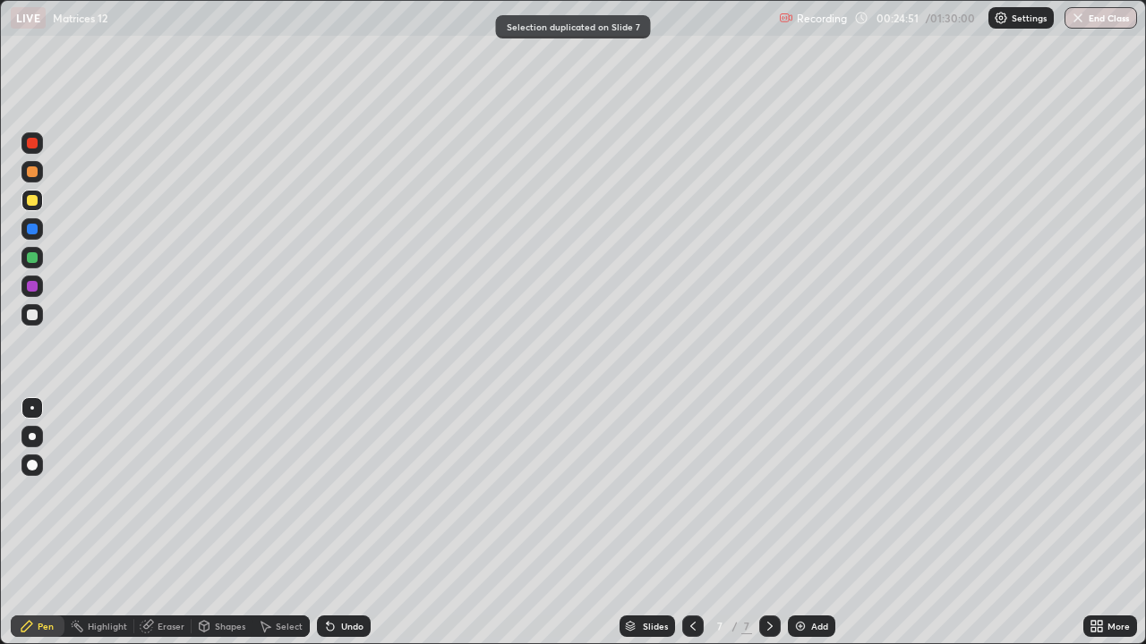
click at [34, 313] on div at bounding box center [32, 315] width 11 height 11
click at [327, 523] on icon at bounding box center [330, 627] width 7 height 7
click at [166, 523] on div "Eraser" at bounding box center [171, 626] width 27 height 9
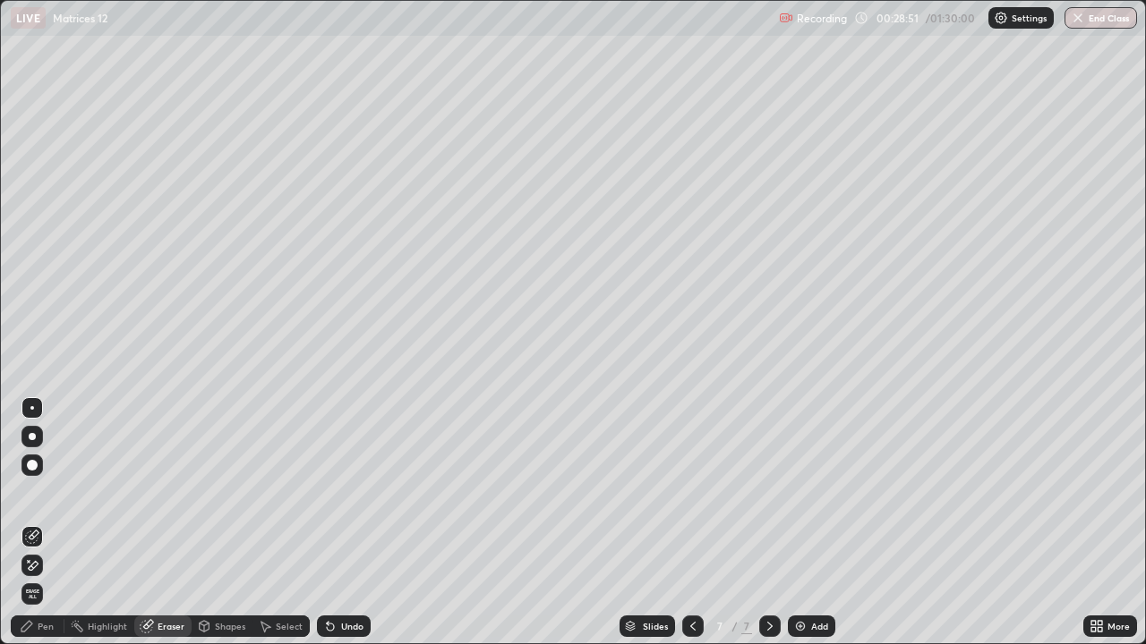
click at [34, 523] on icon at bounding box center [34, 565] width 10 height 9
click at [42, 523] on div "Pen" at bounding box center [46, 626] width 16 height 9
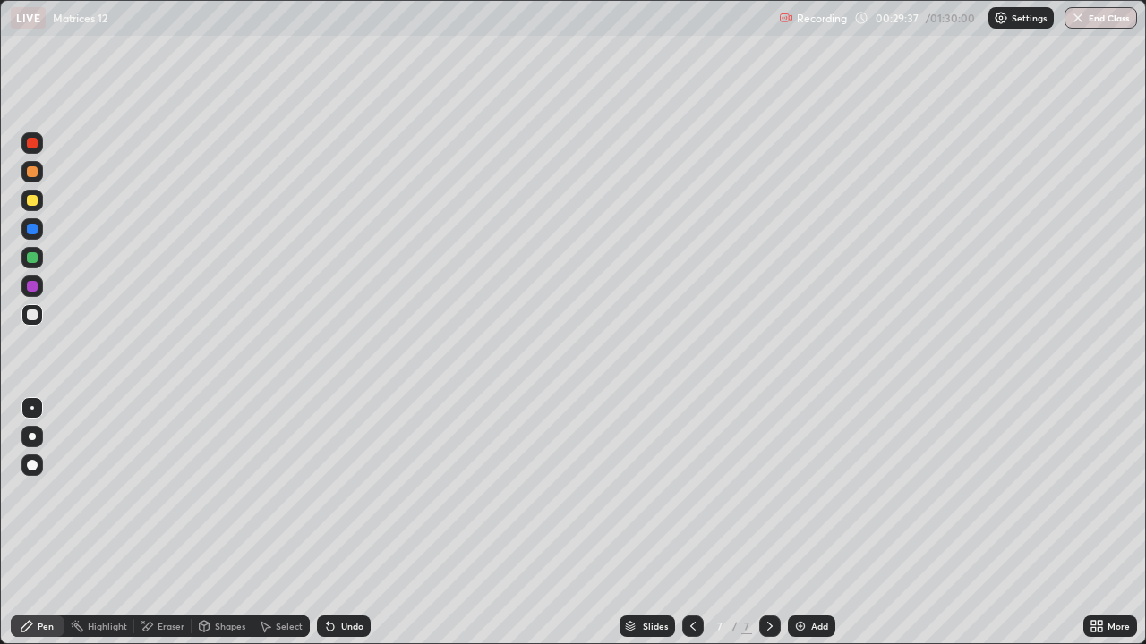
click at [277, 523] on div "Select" at bounding box center [289, 626] width 27 height 9
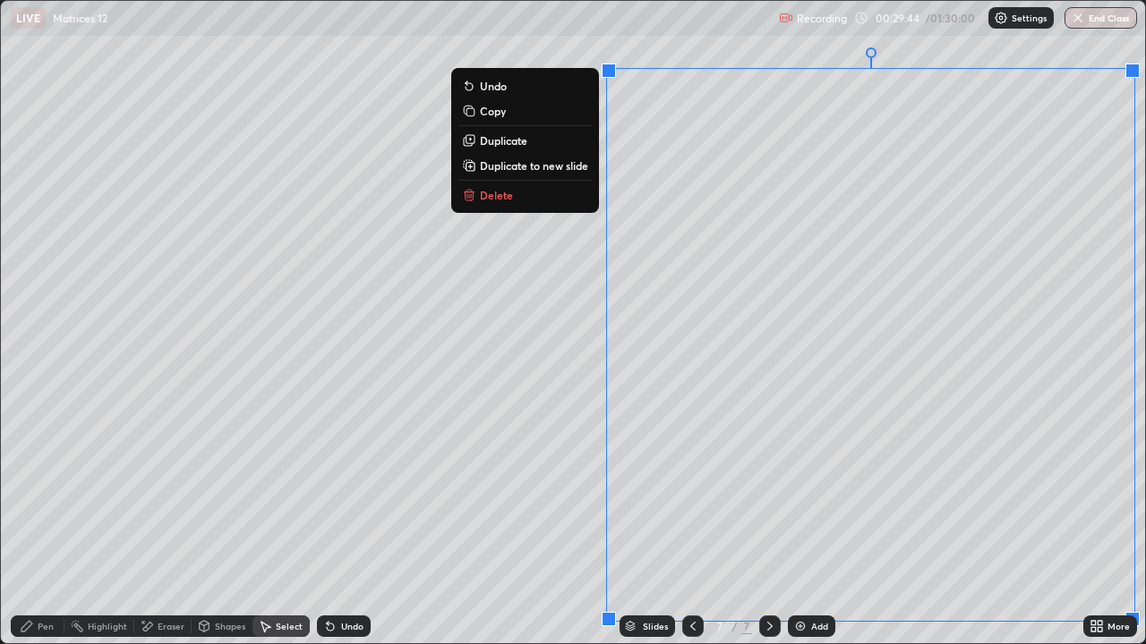
click at [499, 196] on p "Delete" at bounding box center [496, 195] width 33 height 14
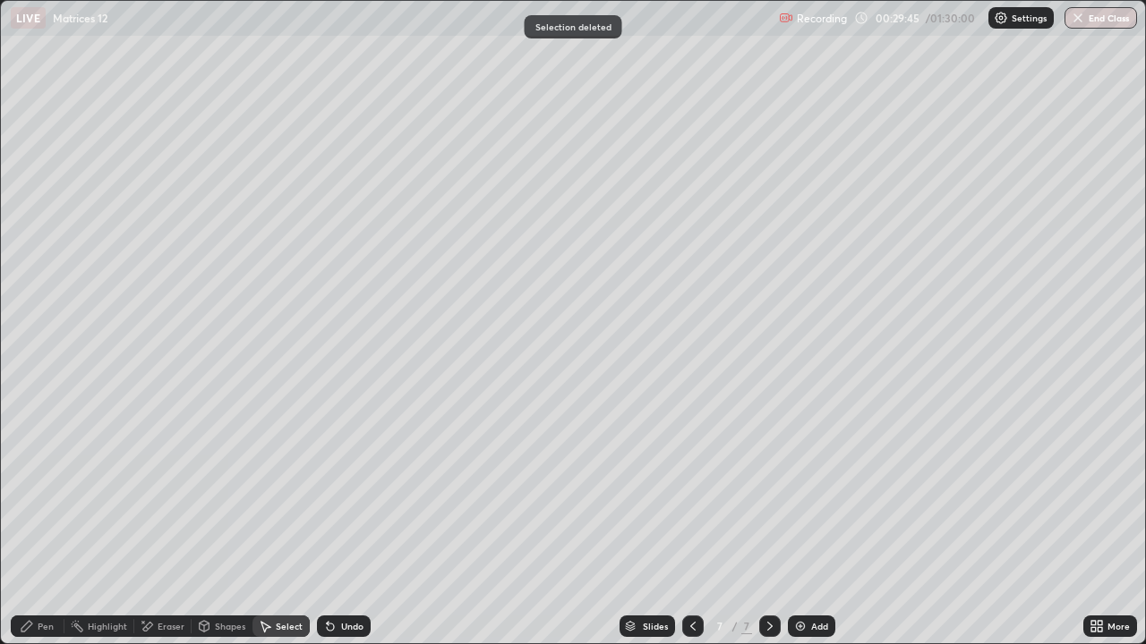
click at [55, 523] on div "Pen" at bounding box center [38, 626] width 54 height 21
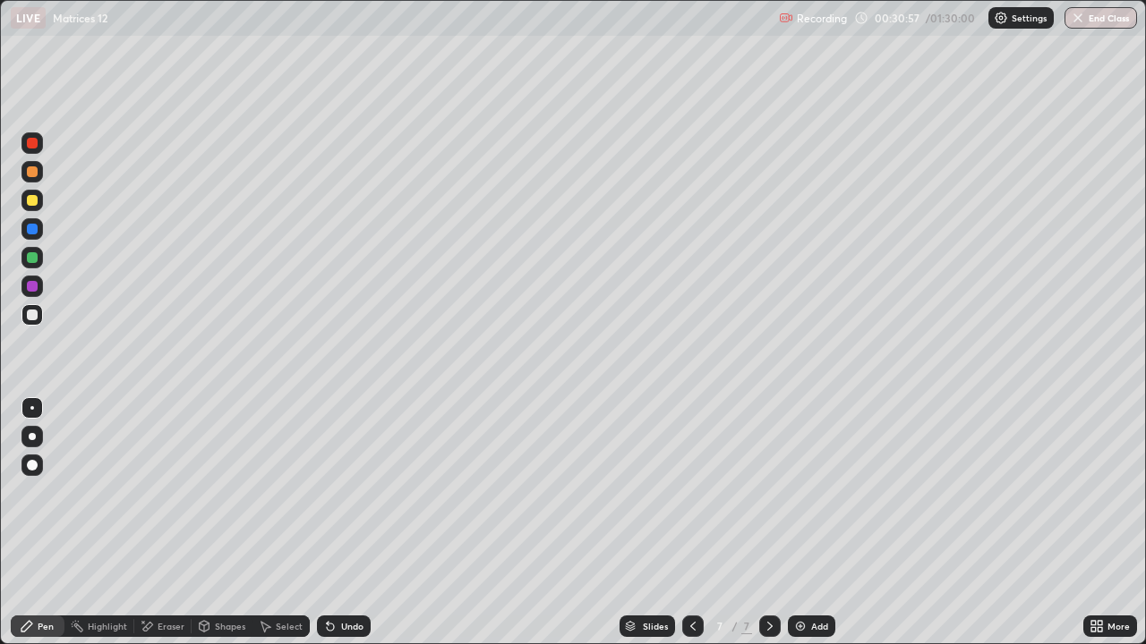
click at [345, 523] on div "Undo" at bounding box center [344, 626] width 54 height 21
click at [341, 523] on div "Undo" at bounding box center [352, 626] width 22 height 9
click at [296, 523] on div "Select" at bounding box center [289, 626] width 27 height 9
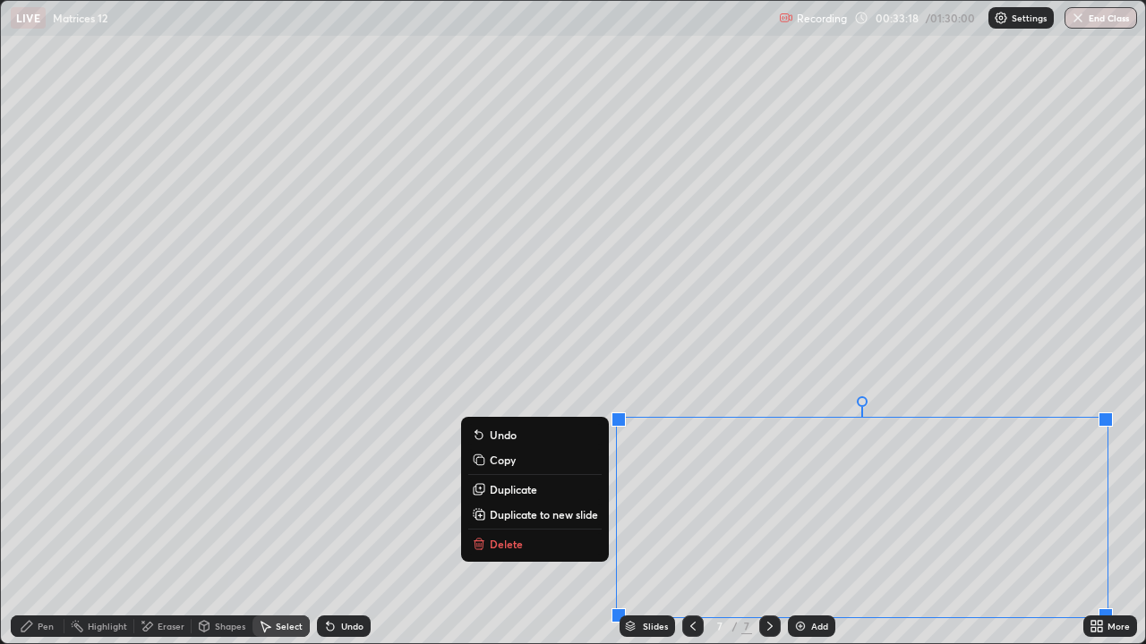
click at [562, 515] on p "Duplicate to new slide" at bounding box center [544, 515] width 108 height 14
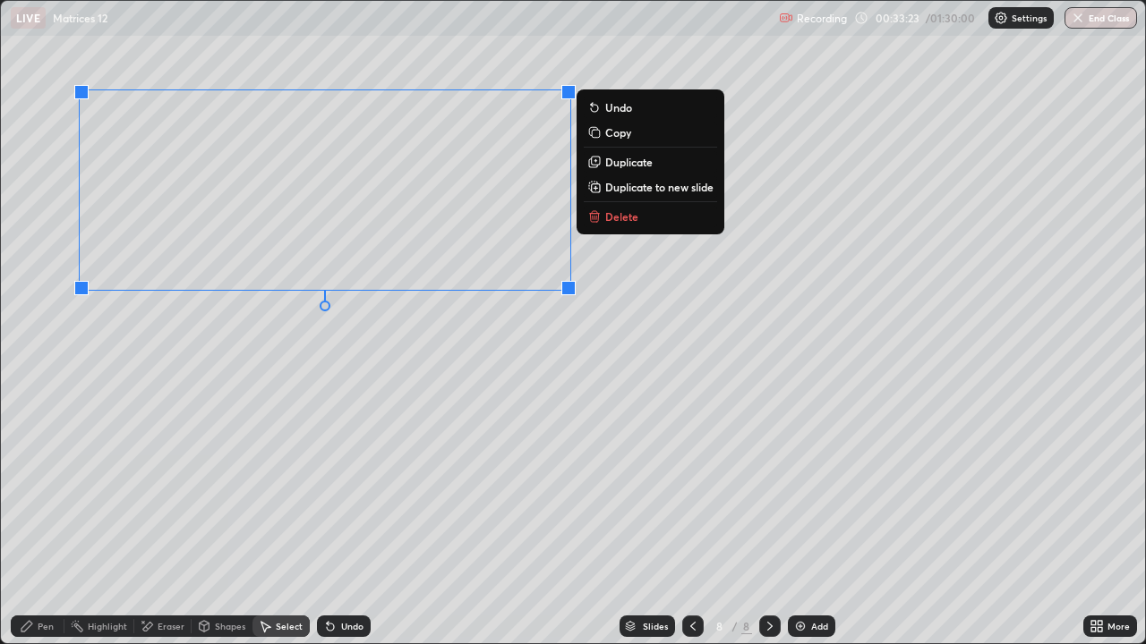
click at [45, 523] on div "Pen" at bounding box center [46, 626] width 16 height 9
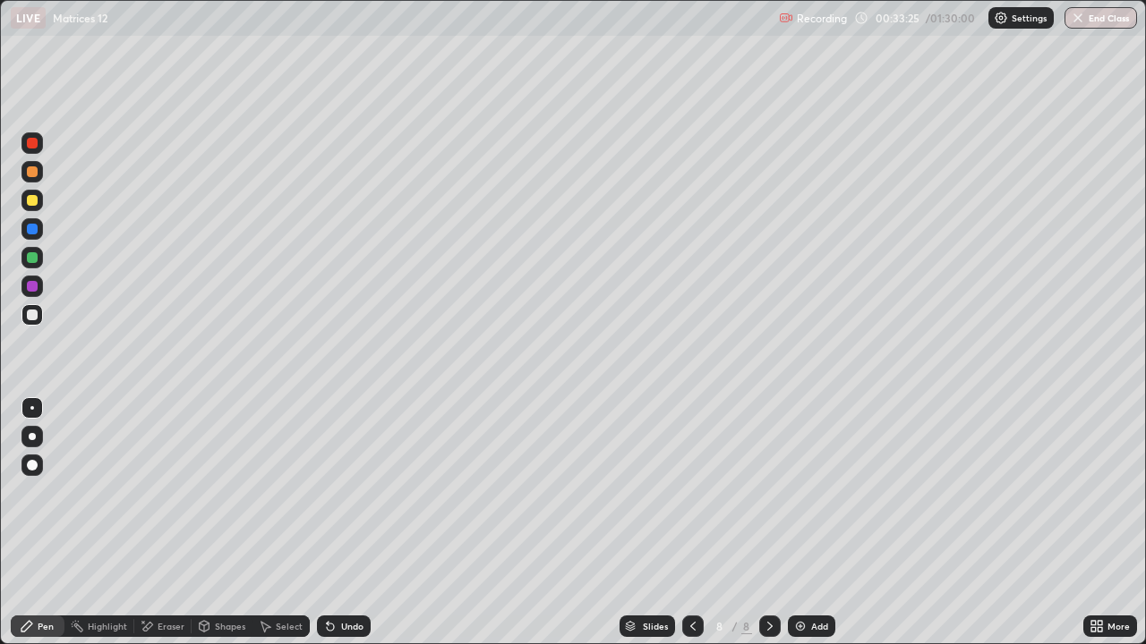
click at [1099, 523] on icon at bounding box center [1099, 629] width 4 height 4
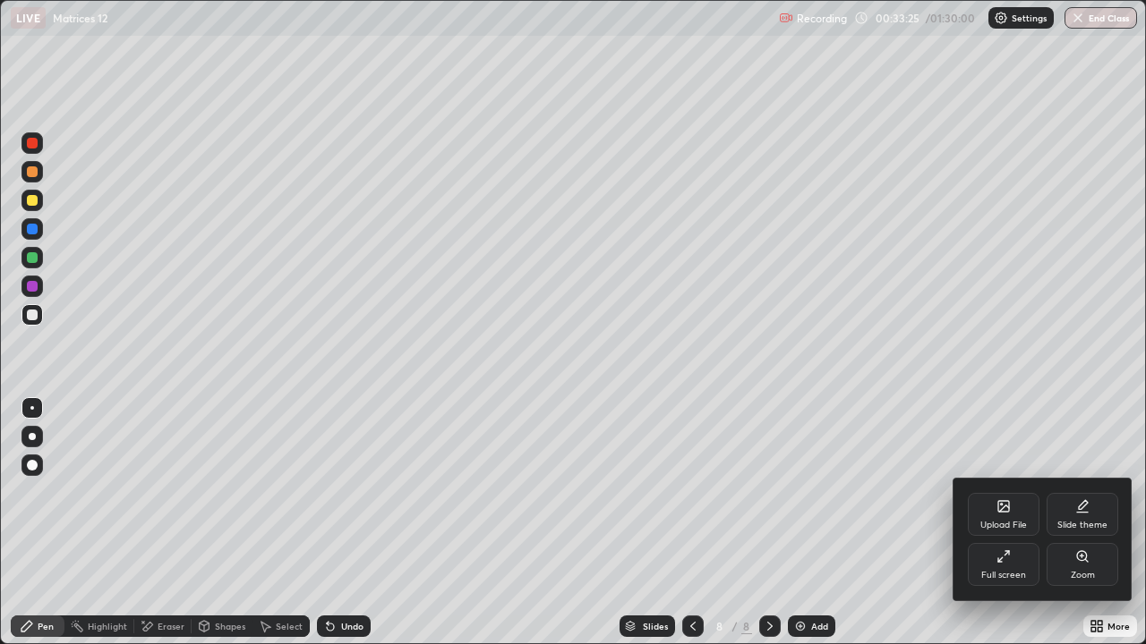
click at [1009, 523] on div "Full screen" at bounding box center [1003, 575] width 45 height 9
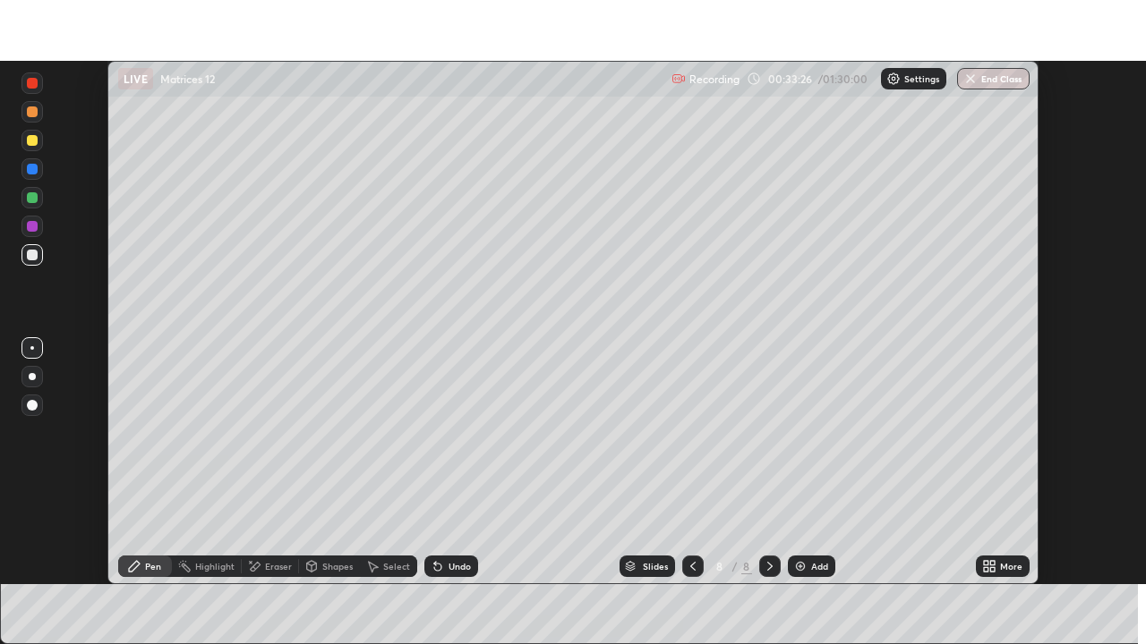
scroll to position [88988, 88366]
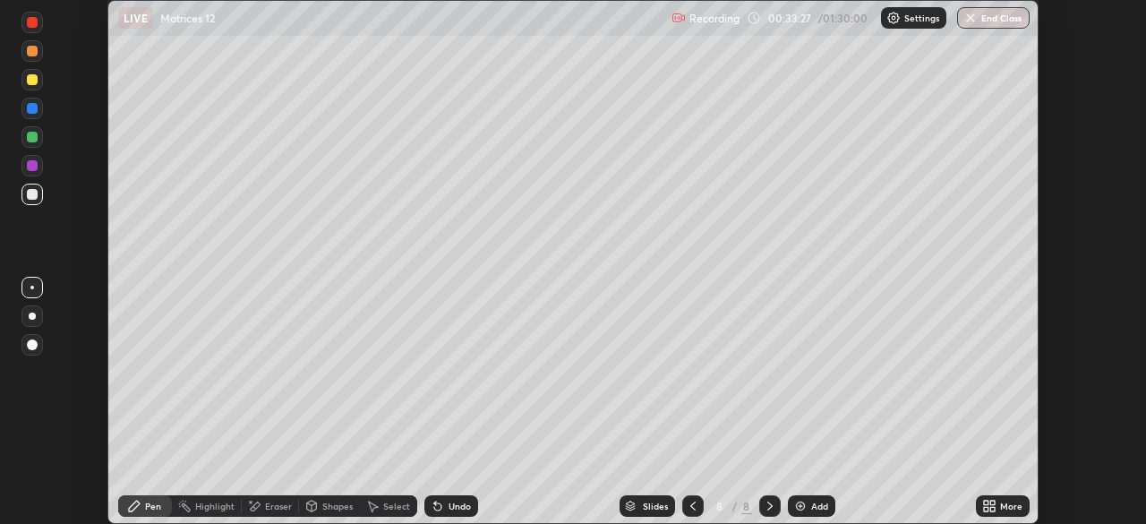
click at [987, 508] on icon at bounding box center [986, 509] width 4 height 4
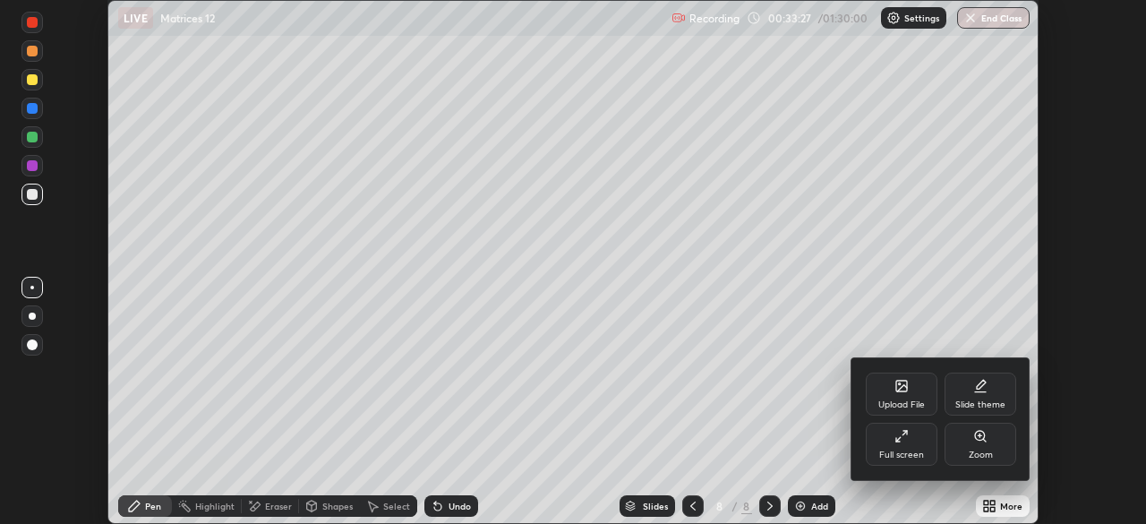
click at [905, 450] on div "Full screen" at bounding box center [901, 454] width 45 height 9
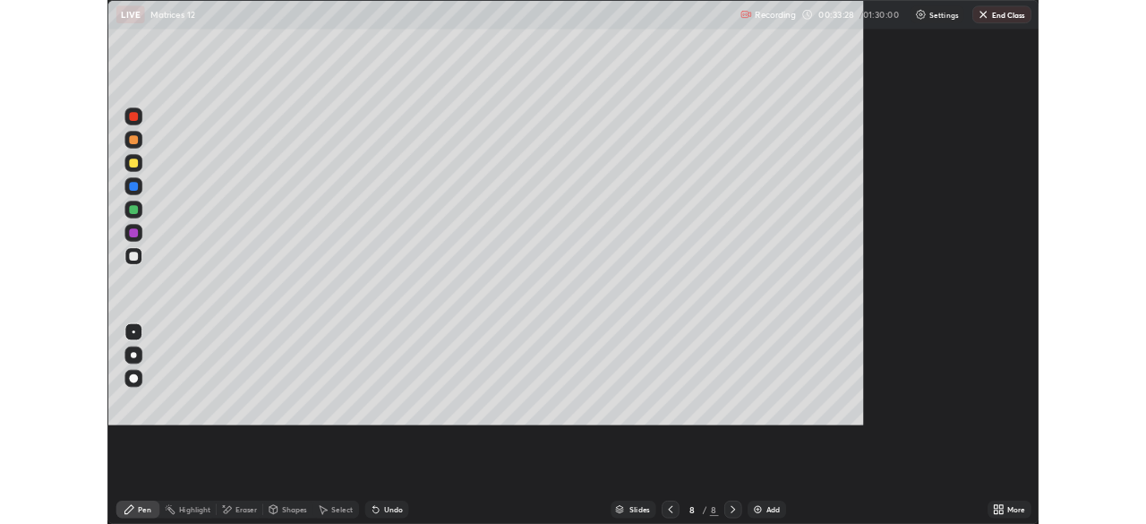
scroll to position [644, 1146]
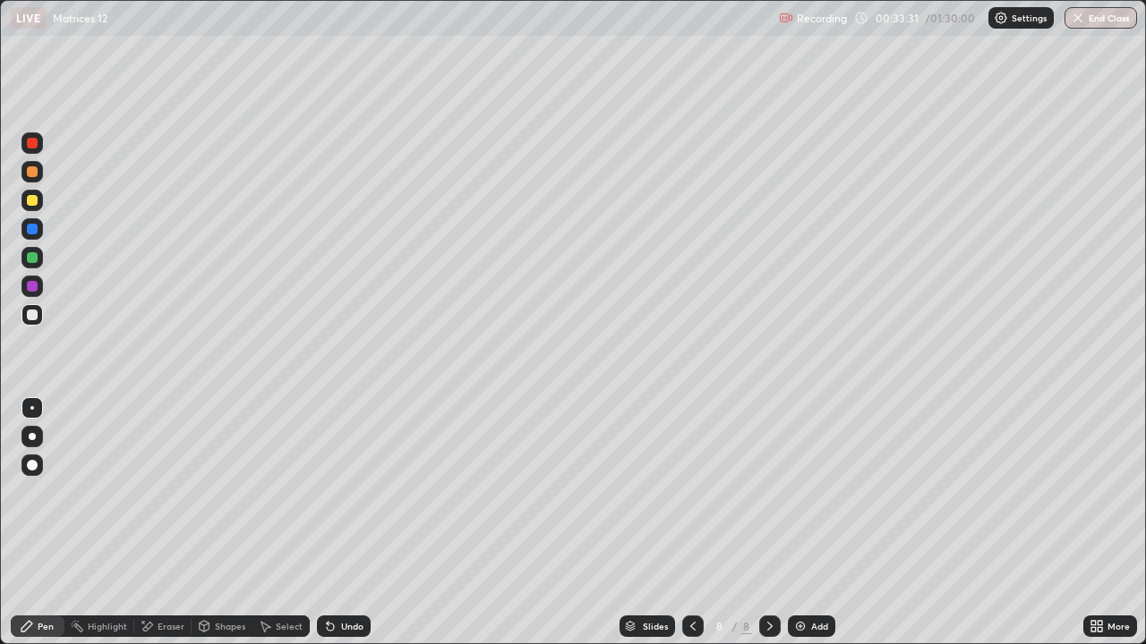
click at [329, 523] on icon at bounding box center [330, 627] width 7 height 7
click at [692, 523] on icon at bounding box center [693, 626] width 14 height 14
click at [767, 523] on icon at bounding box center [770, 626] width 14 height 14
click at [347, 523] on div "Undo" at bounding box center [352, 626] width 22 height 9
click at [346, 523] on div "Undo" at bounding box center [352, 626] width 22 height 9
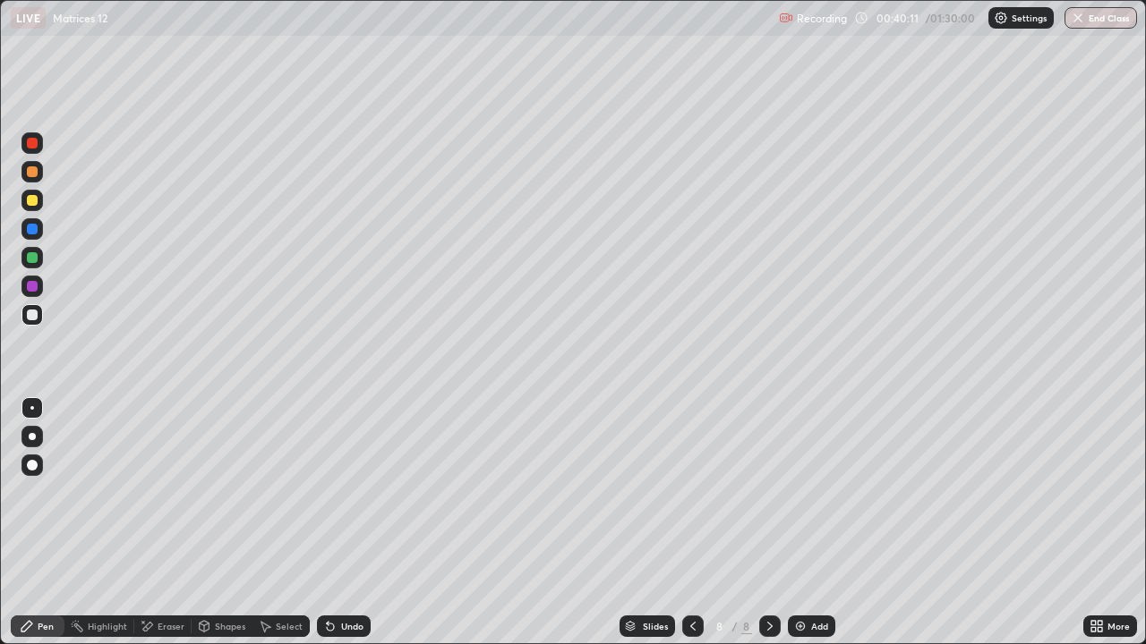
click at [346, 523] on div "Undo" at bounding box center [352, 626] width 22 height 9
click at [341, 523] on div "Undo" at bounding box center [352, 626] width 22 height 9
click at [36, 202] on div at bounding box center [32, 200] width 11 height 11
click at [29, 248] on div at bounding box center [31, 257] width 21 height 21
click at [31, 290] on div at bounding box center [32, 286] width 11 height 11
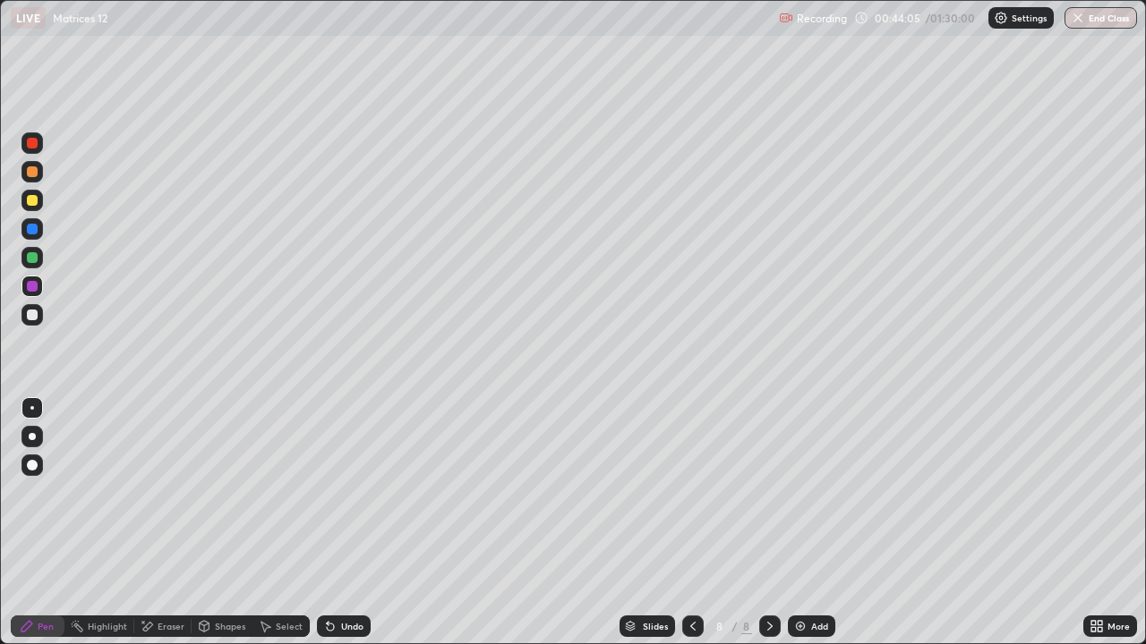
click at [29, 319] on div at bounding box center [32, 315] width 11 height 11
click at [292, 523] on div "Select" at bounding box center [289, 626] width 27 height 9
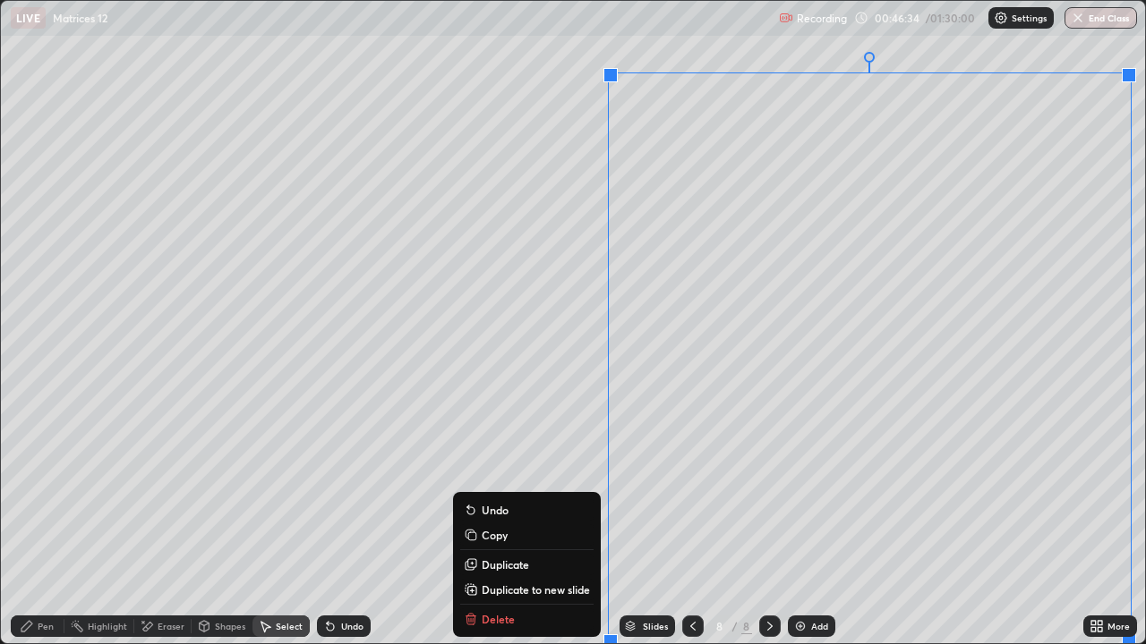
click at [522, 523] on p "Duplicate to new slide" at bounding box center [536, 590] width 108 height 14
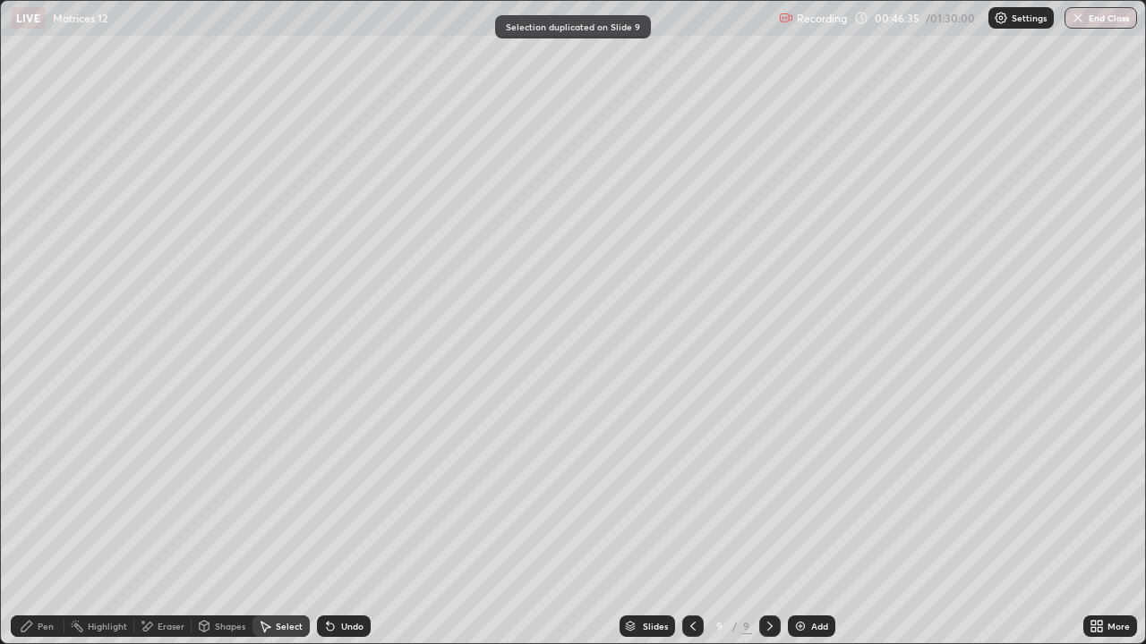
click at [54, 523] on div "Pen" at bounding box center [38, 626] width 54 height 21
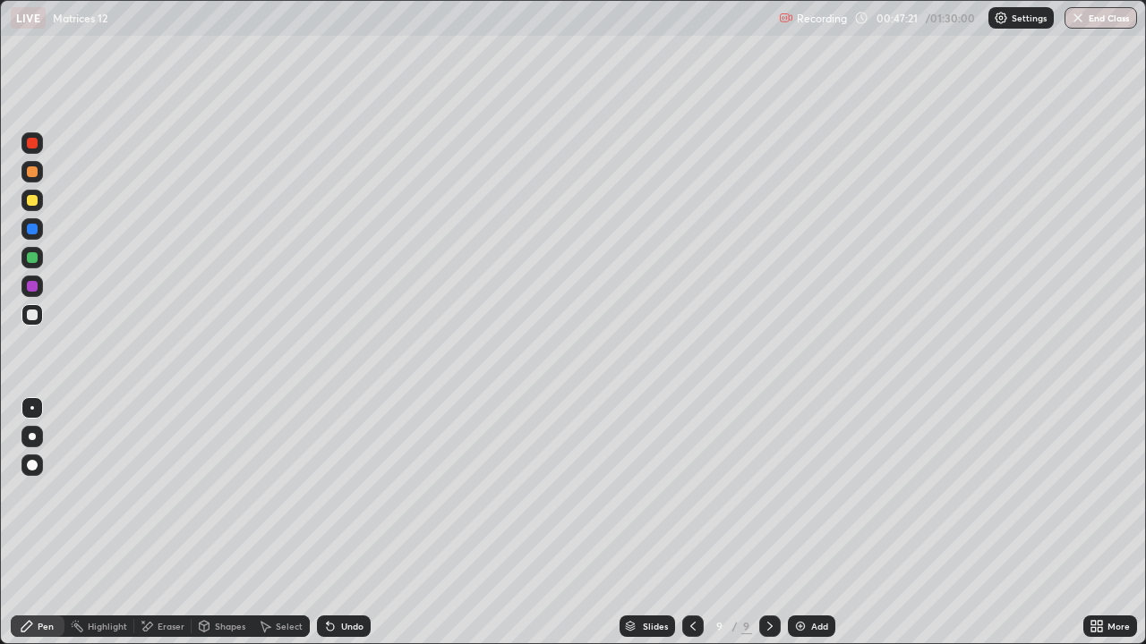
click at [329, 523] on icon at bounding box center [330, 627] width 7 height 7
click at [331, 523] on icon at bounding box center [330, 627] width 7 height 7
click at [336, 523] on div "Undo" at bounding box center [344, 626] width 54 height 21
click at [339, 523] on div "Undo" at bounding box center [344, 626] width 54 height 21
click at [350, 523] on div "Undo" at bounding box center [352, 626] width 22 height 9
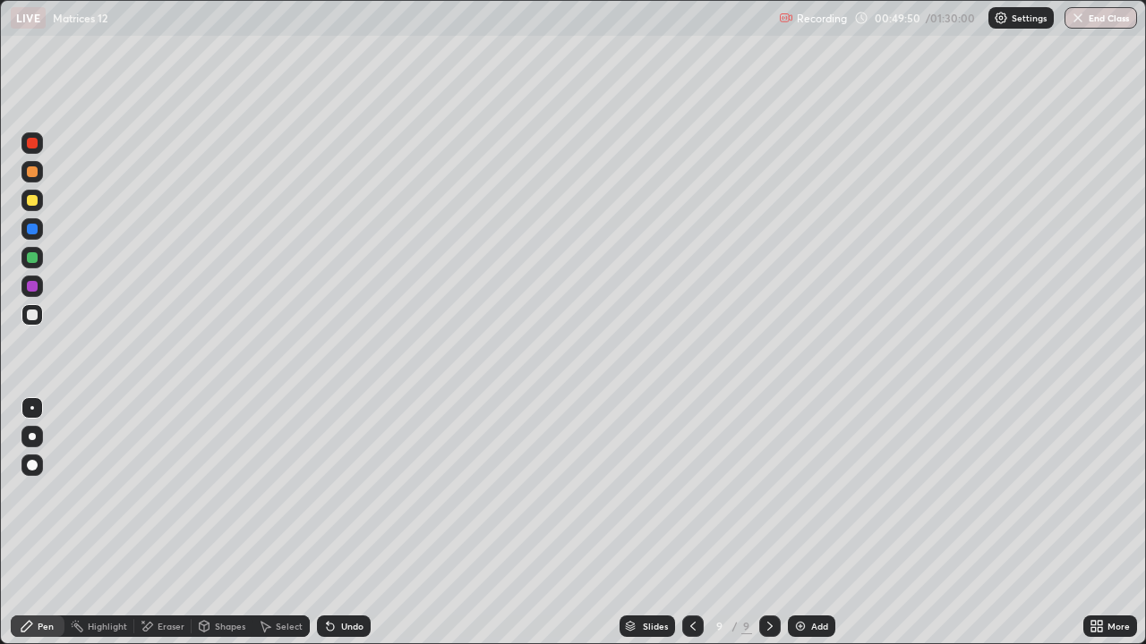
click at [297, 523] on div "Select" at bounding box center [289, 626] width 27 height 9
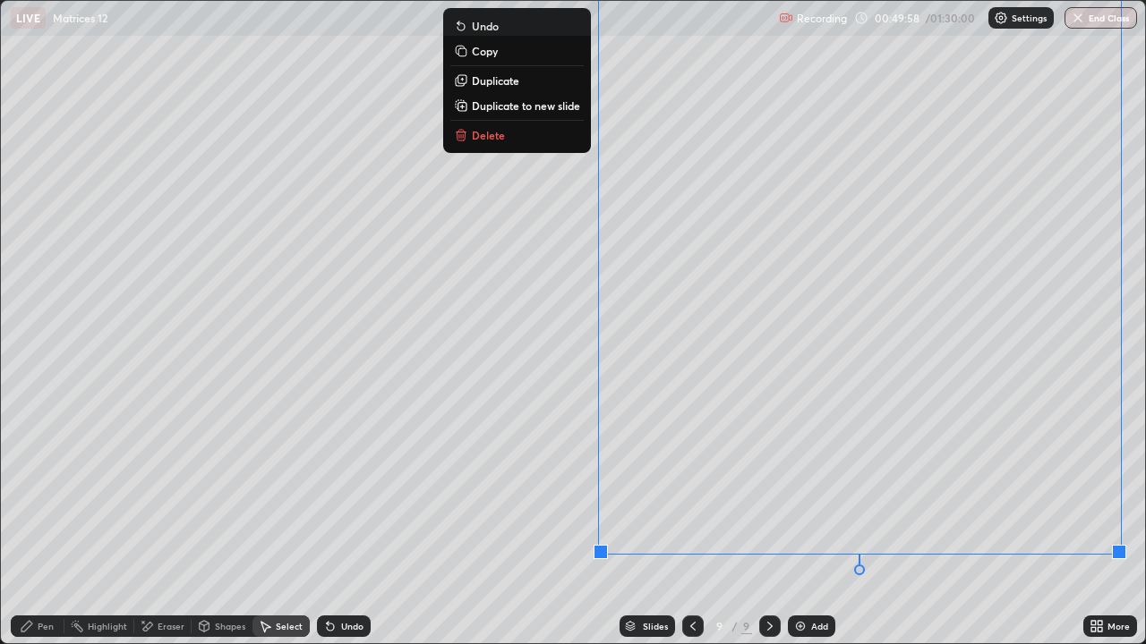
click at [493, 141] on p "Delete" at bounding box center [488, 135] width 33 height 14
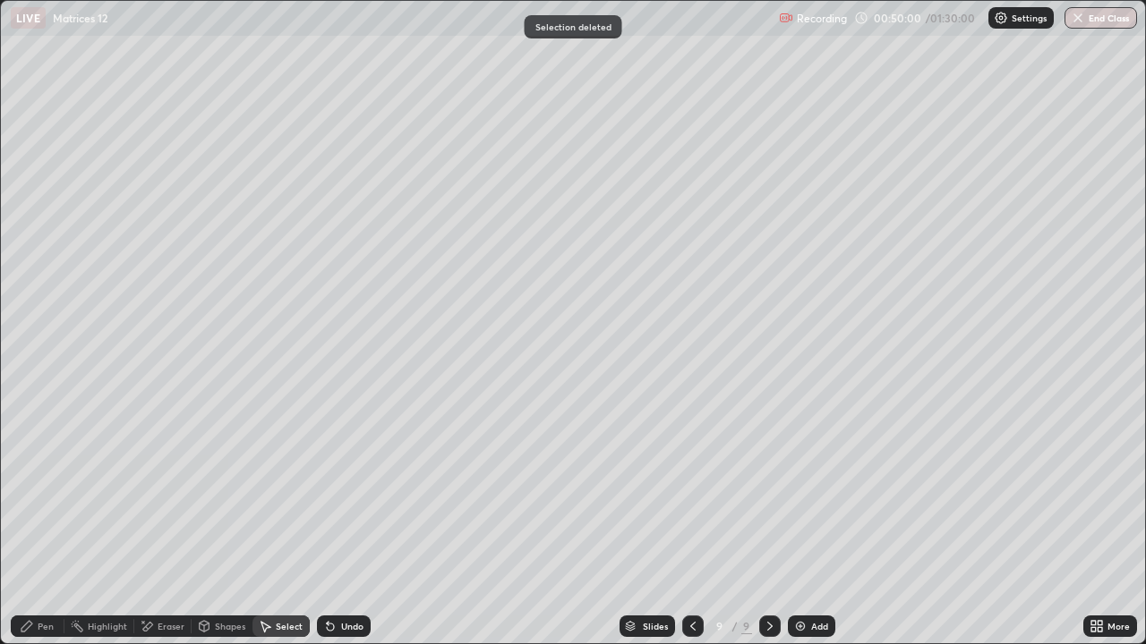
click at [1095, 523] on icon at bounding box center [1093, 629] width 4 height 4
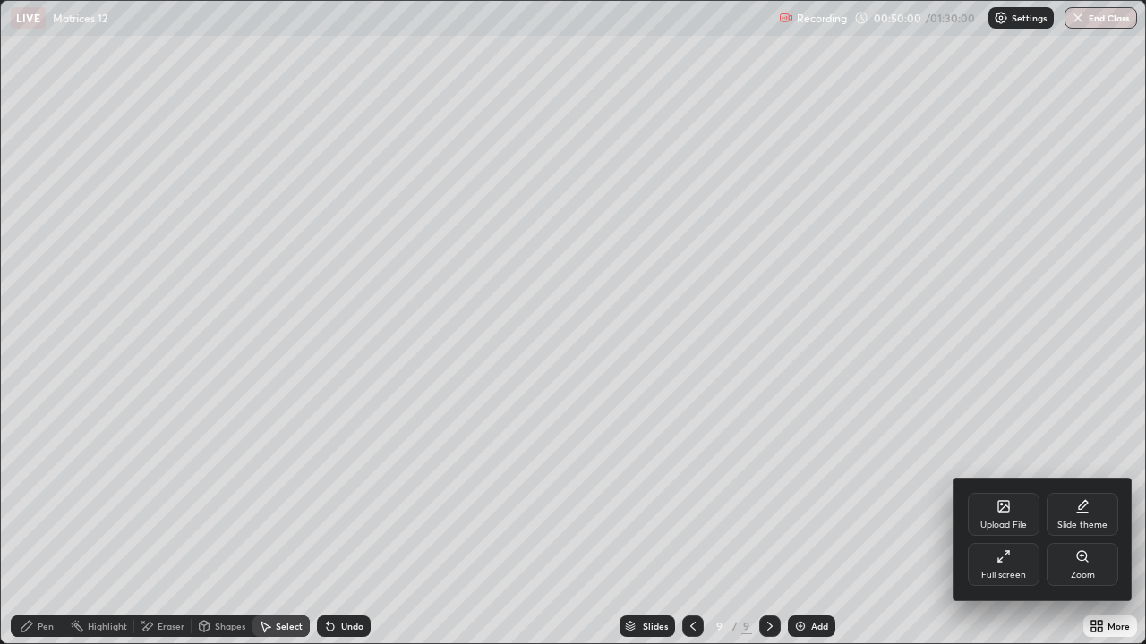
click at [1017, 523] on div "Full screen" at bounding box center [1003, 575] width 45 height 9
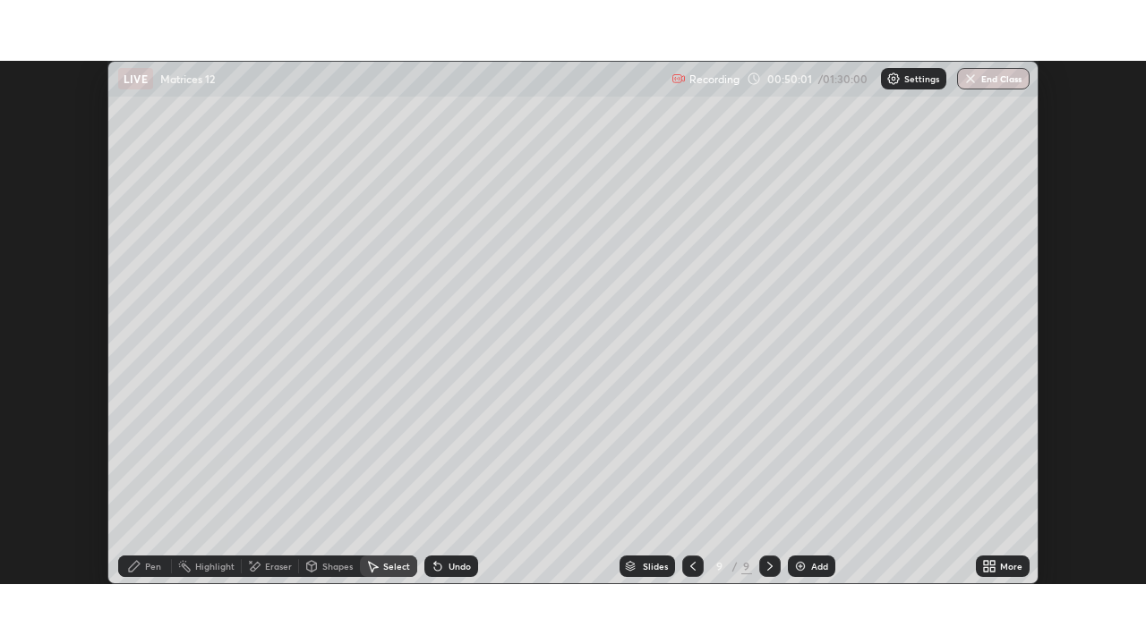
scroll to position [88988, 88366]
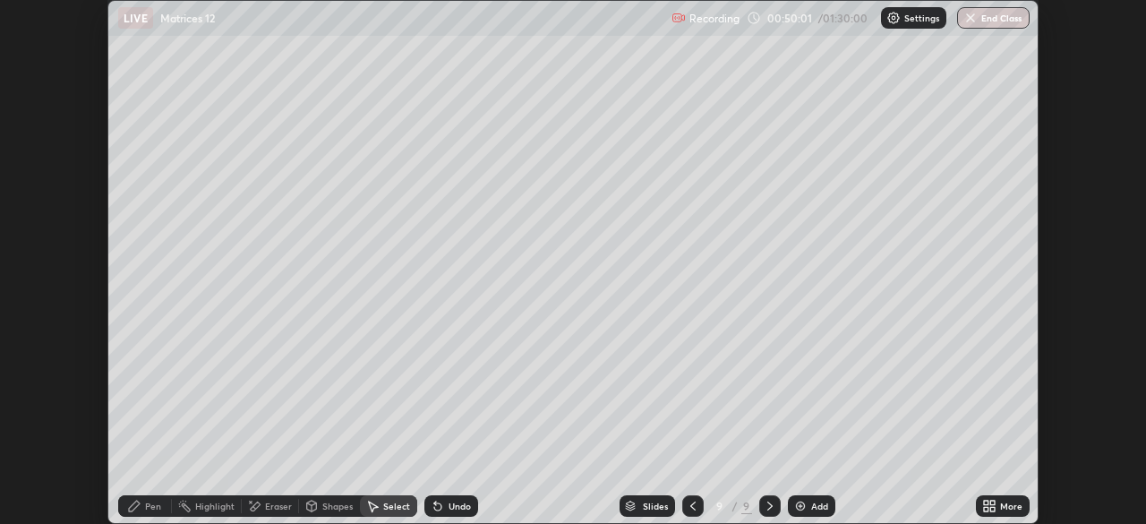
click at [976, 505] on div "More" at bounding box center [1003, 505] width 54 height 21
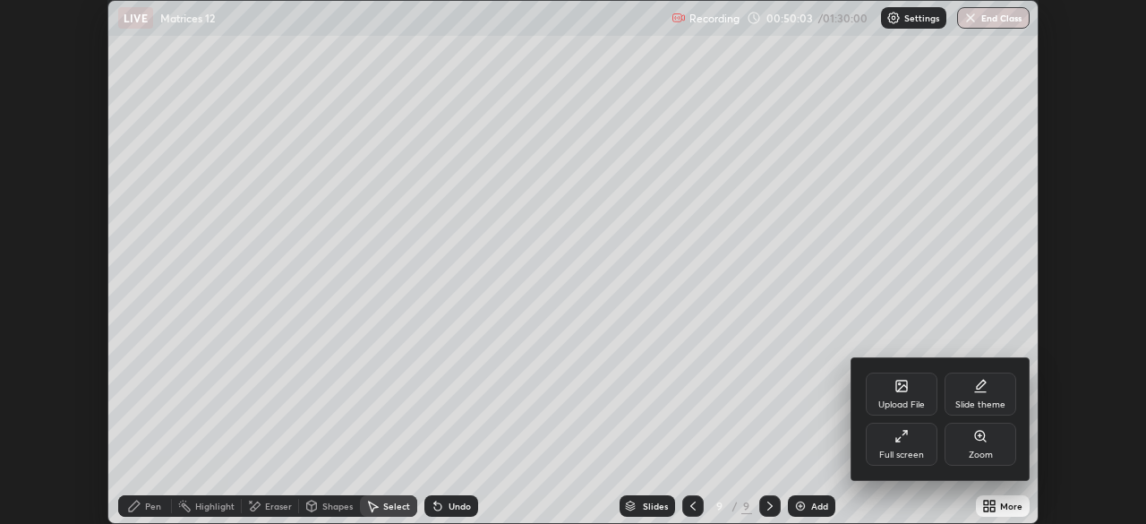
click at [917, 446] on div "Full screen" at bounding box center [902, 443] width 72 height 43
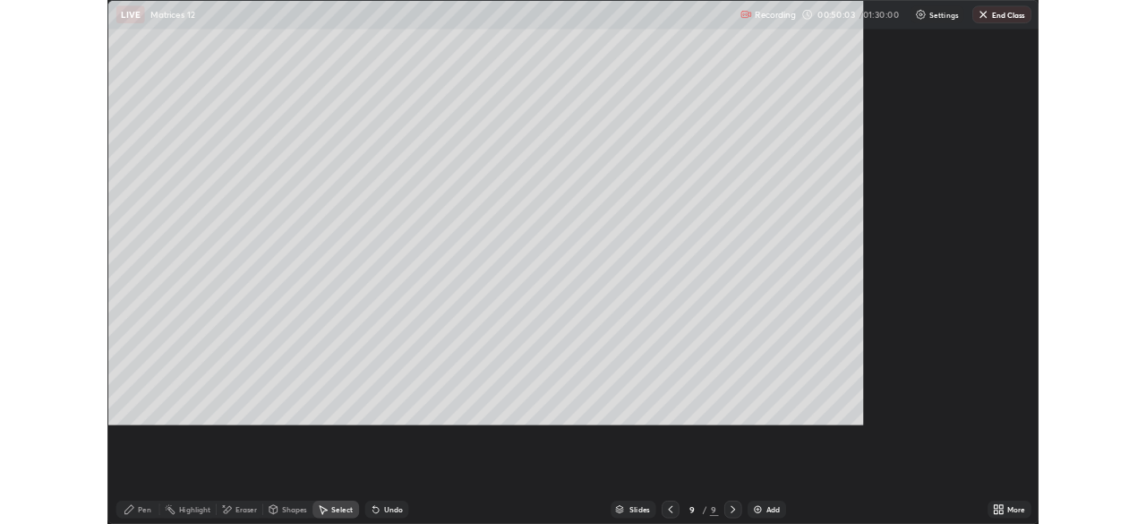
scroll to position [644, 1146]
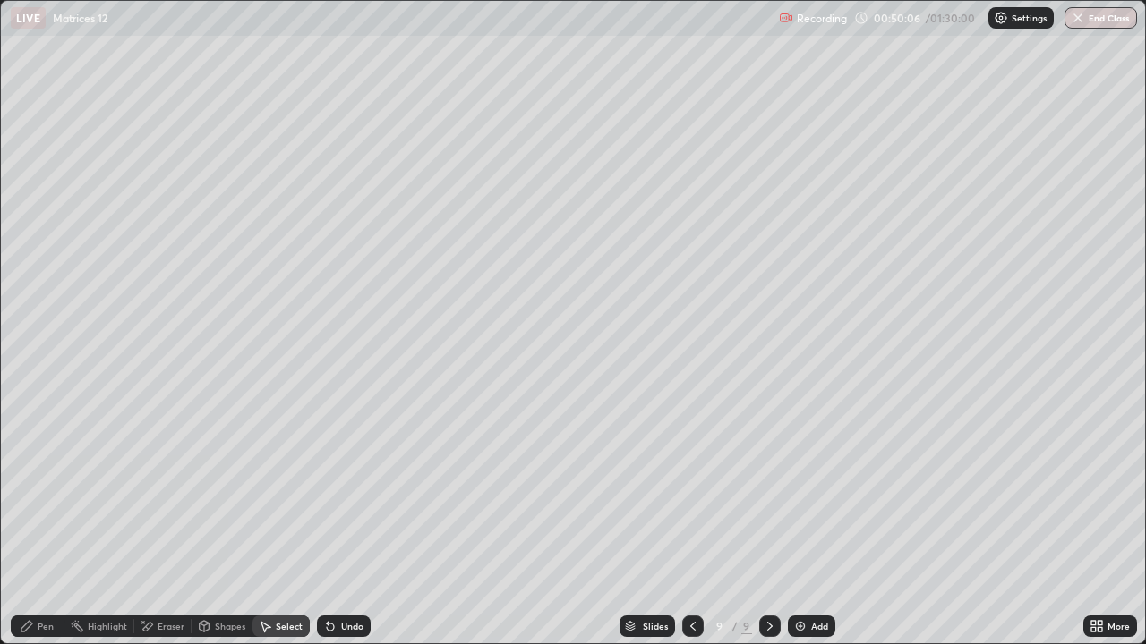
click at [55, 523] on div "Pen" at bounding box center [38, 626] width 54 height 21
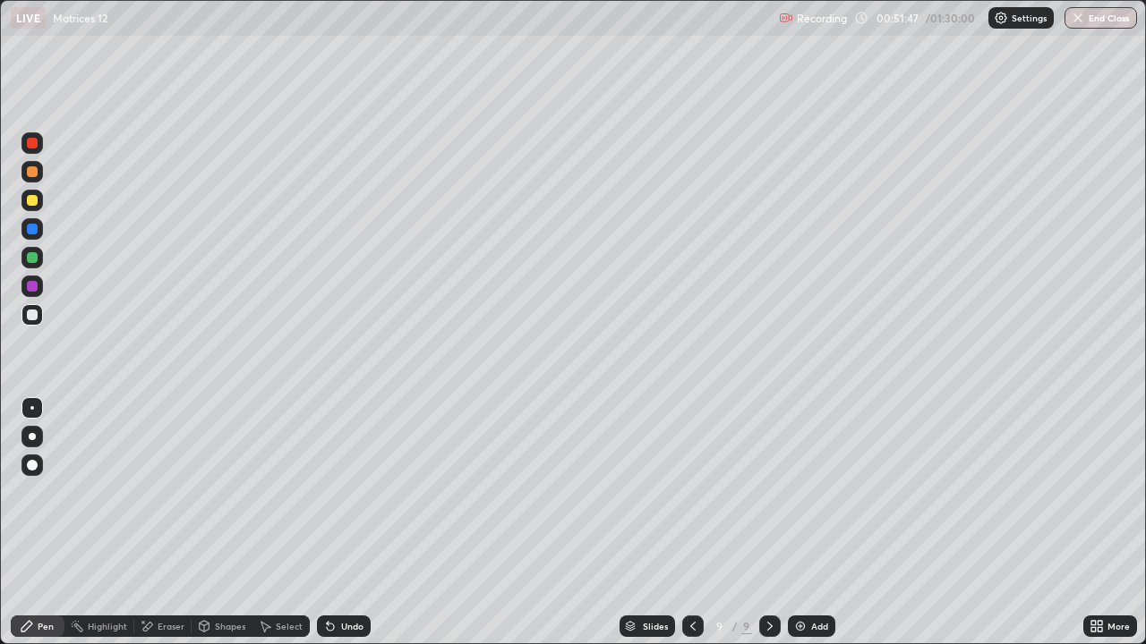
click at [341, 523] on div "Undo" at bounding box center [352, 626] width 22 height 9
click at [354, 523] on div "Undo" at bounding box center [352, 626] width 22 height 9
click at [342, 523] on div "Undo" at bounding box center [352, 626] width 22 height 9
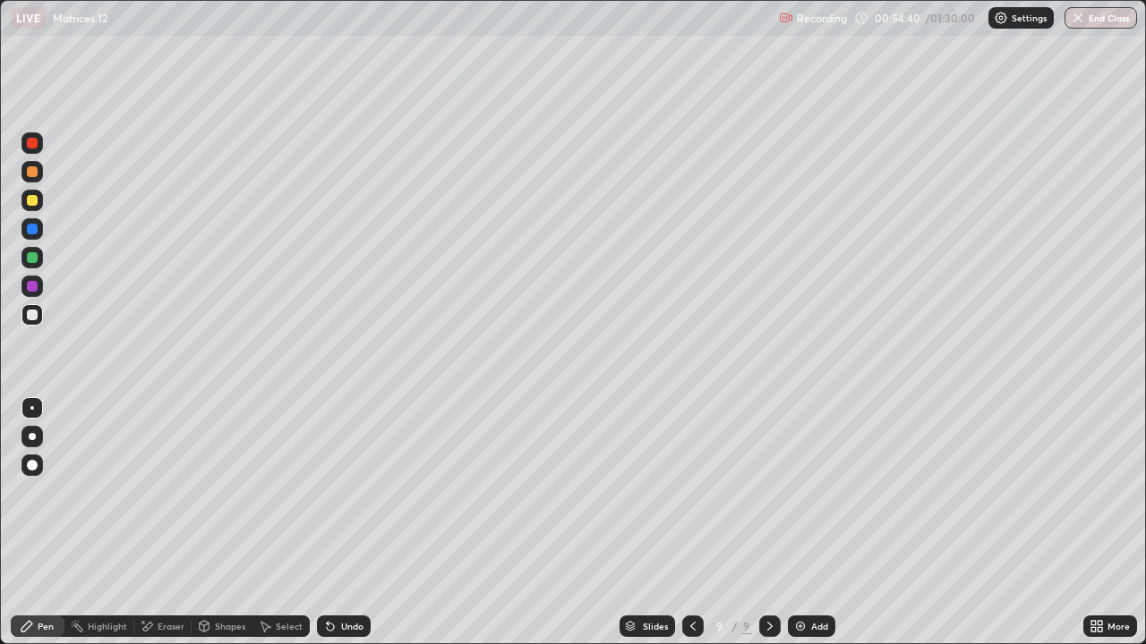
click at [341, 523] on div "Undo" at bounding box center [352, 626] width 22 height 9
click at [361, 523] on div "Undo" at bounding box center [344, 626] width 54 height 21
click at [346, 523] on div "Undo" at bounding box center [352, 626] width 22 height 9
click at [295, 523] on div "Select" at bounding box center [289, 626] width 27 height 9
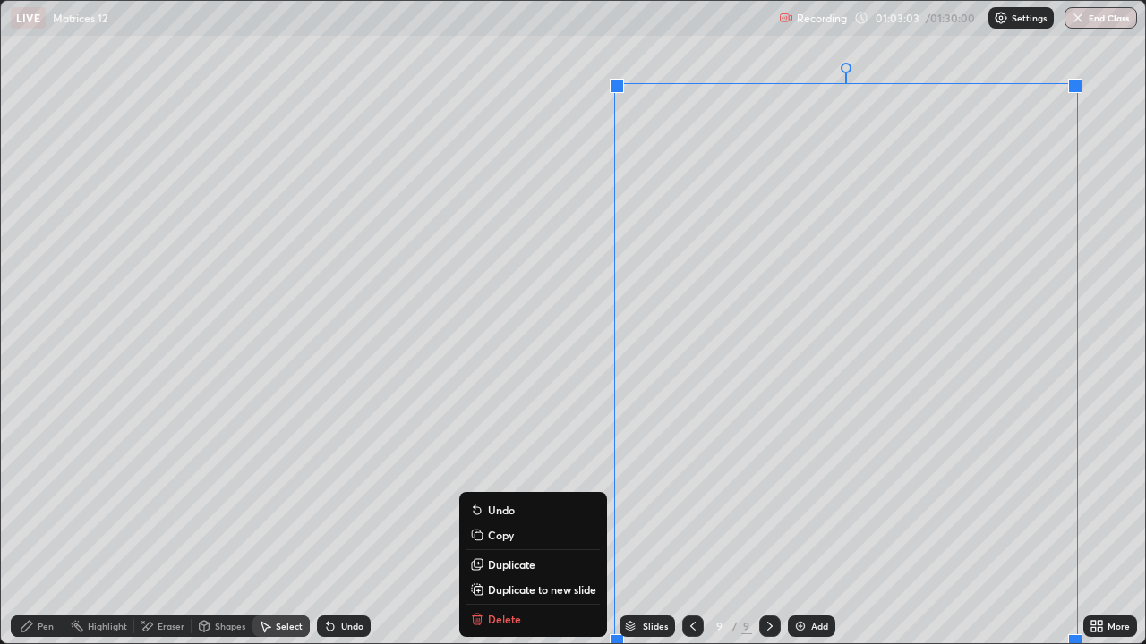
click at [554, 523] on p "Duplicate to new slide" at bounding box center [542, 590] width 108 height 14
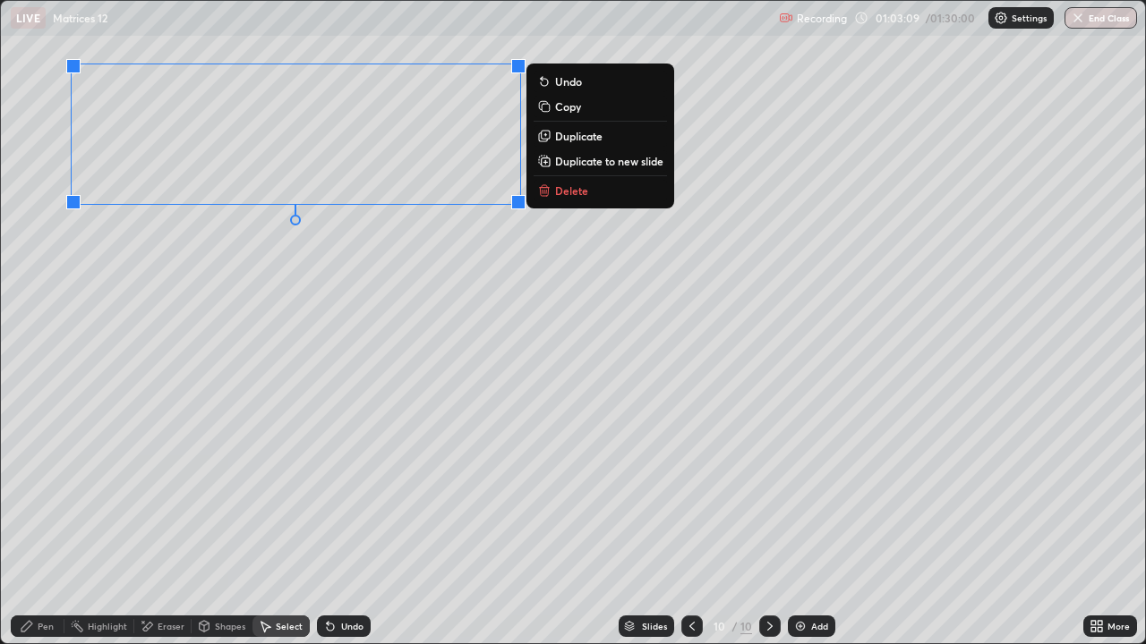
click at [43, 523] on div "Pen" at bounding box center [46, 626] width 16 height 9
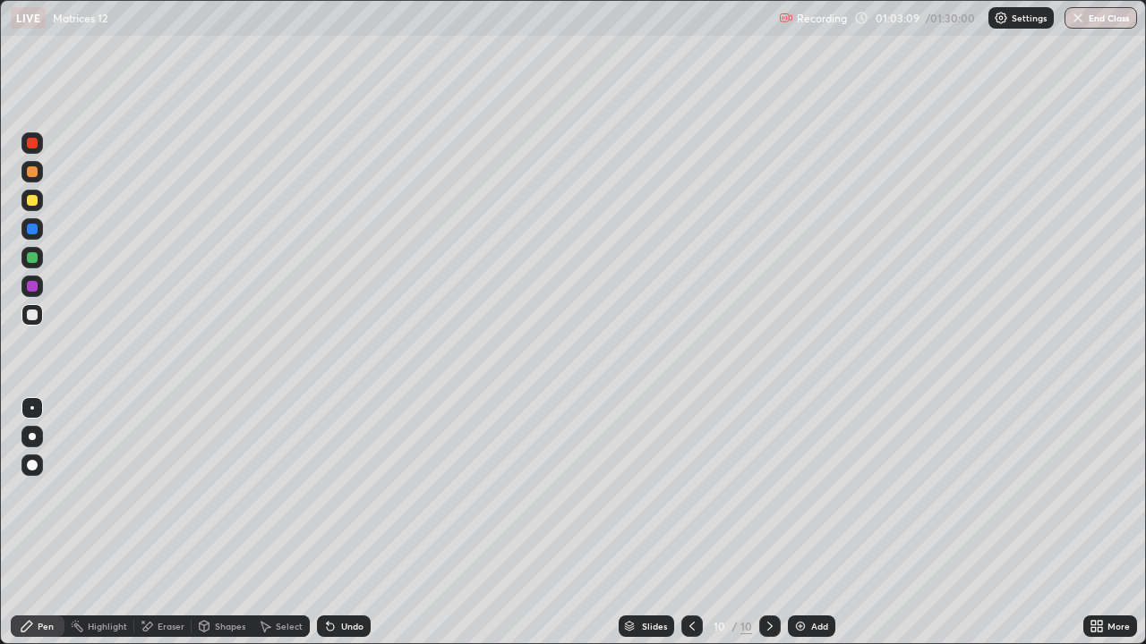
click at [168, 523] on div "Eraser" at bounding box center [171, 626] width 27 height 9
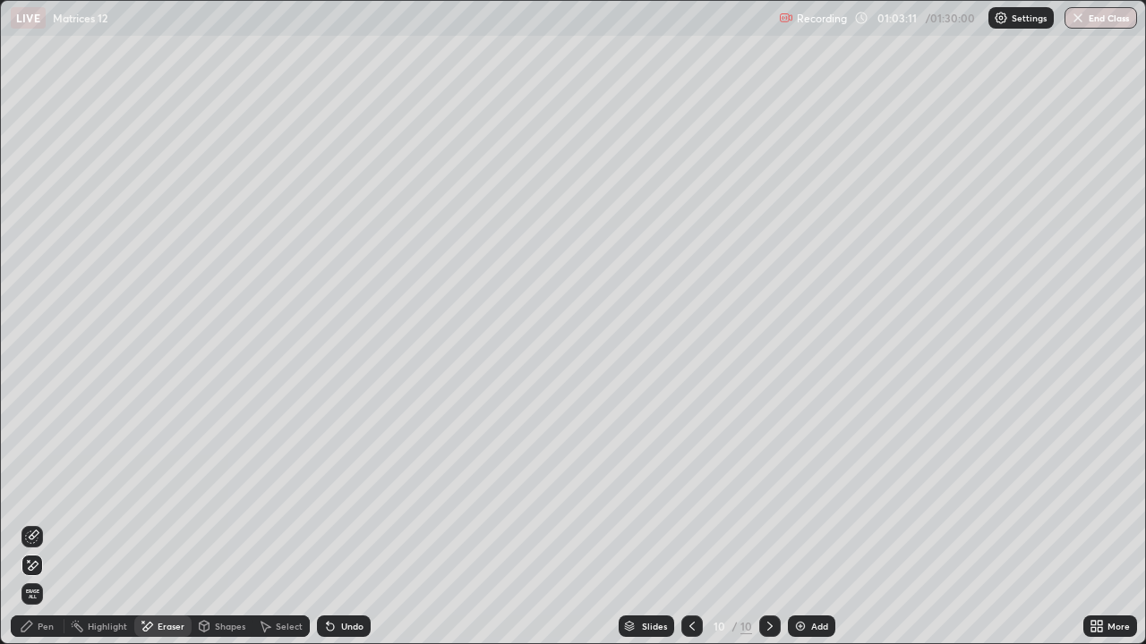
click at [55, 523] on div "Pen" at bounding box center [38, 626] width 54 height 21
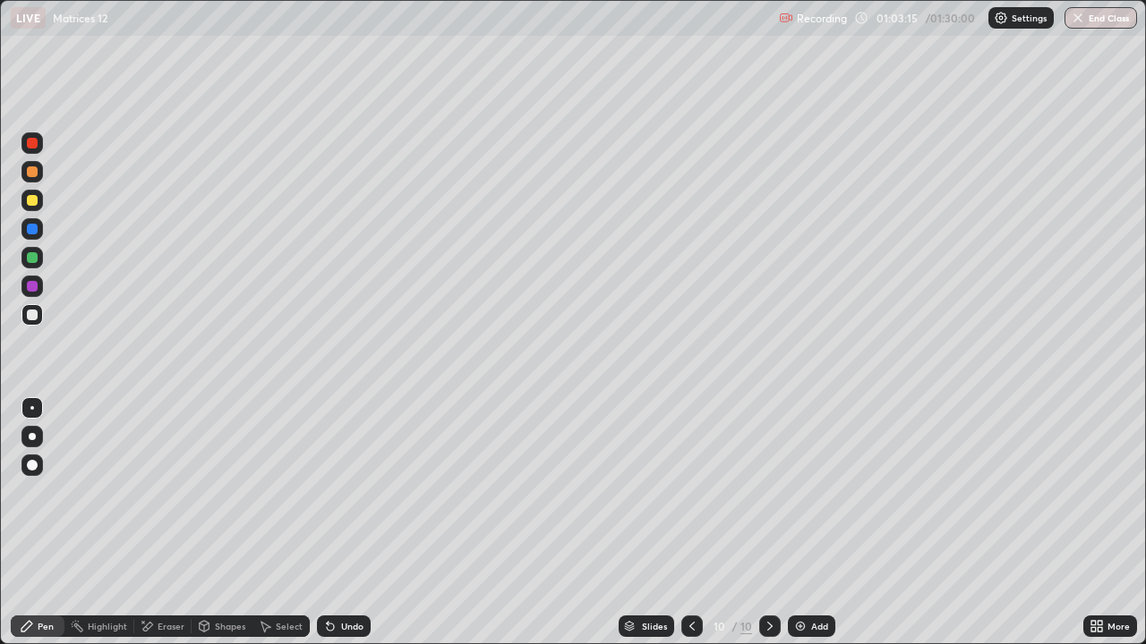
click at [1093, 523] on icon at bounding box center [1093, 623] width 4 height 4
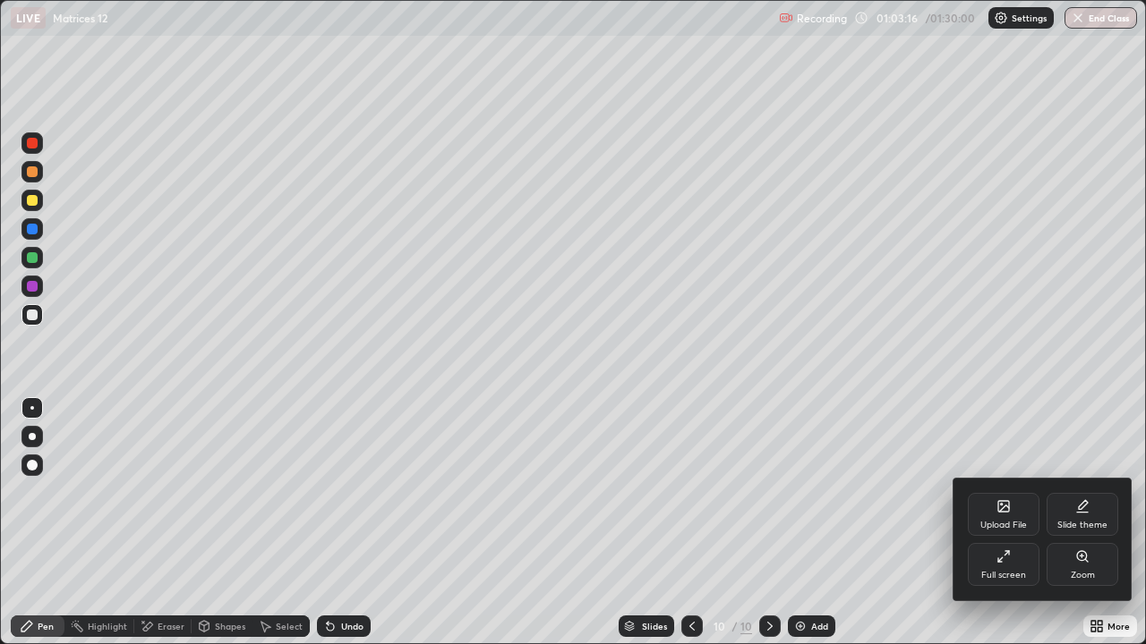
click at [1014, 523] on div "Full screen" at bounding box center [1004, 564] width 72 height 43
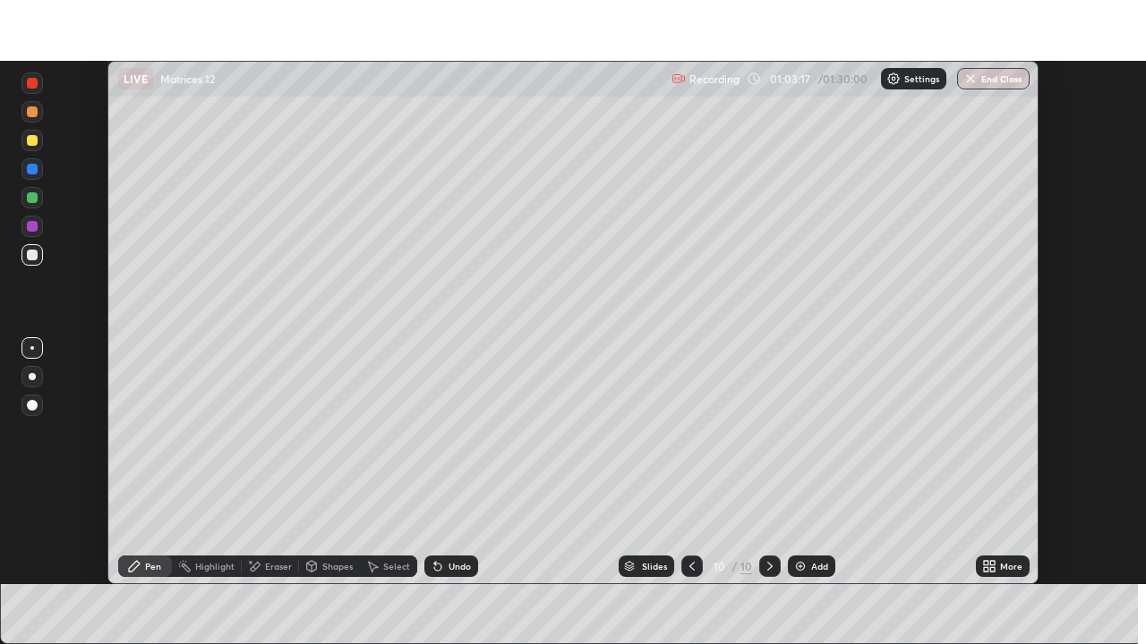
scroll to position [88988, 88366]
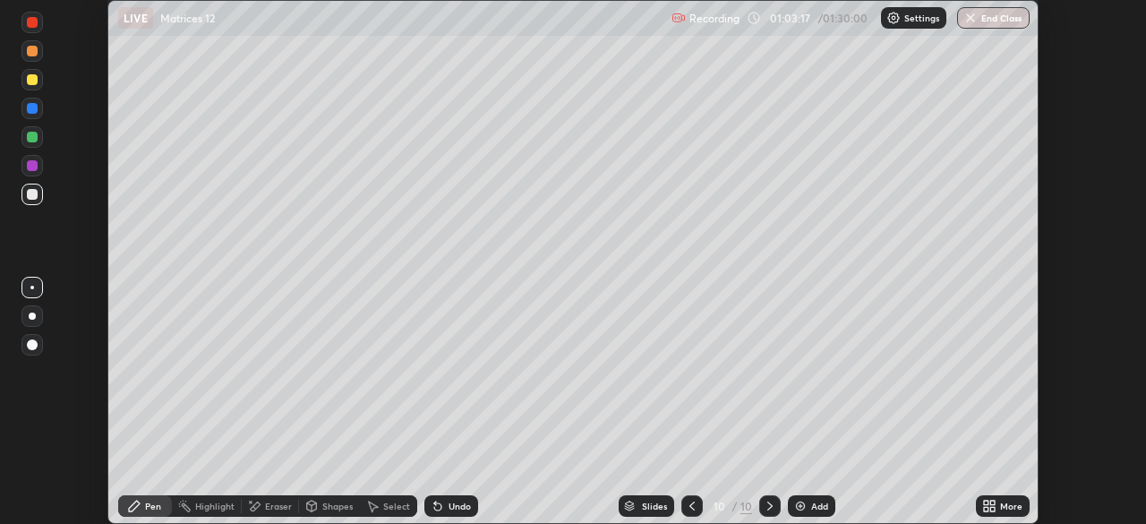
click at [987, 509] on icon at bounding box center [986, 509] width 4 height 4
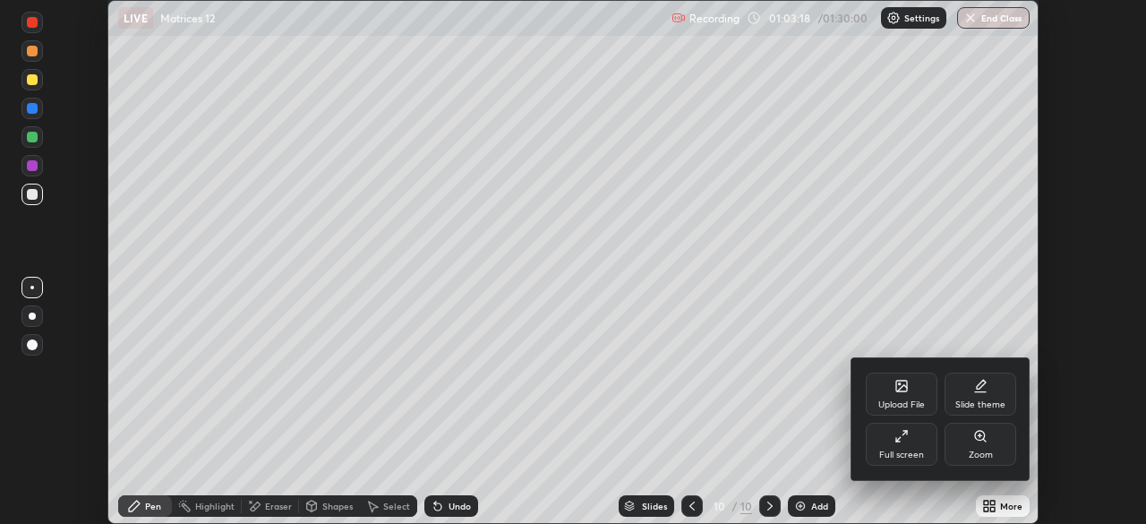
click at [896, 443] on div "Full screen" at bounding box center [902, 443] width 72 height 43
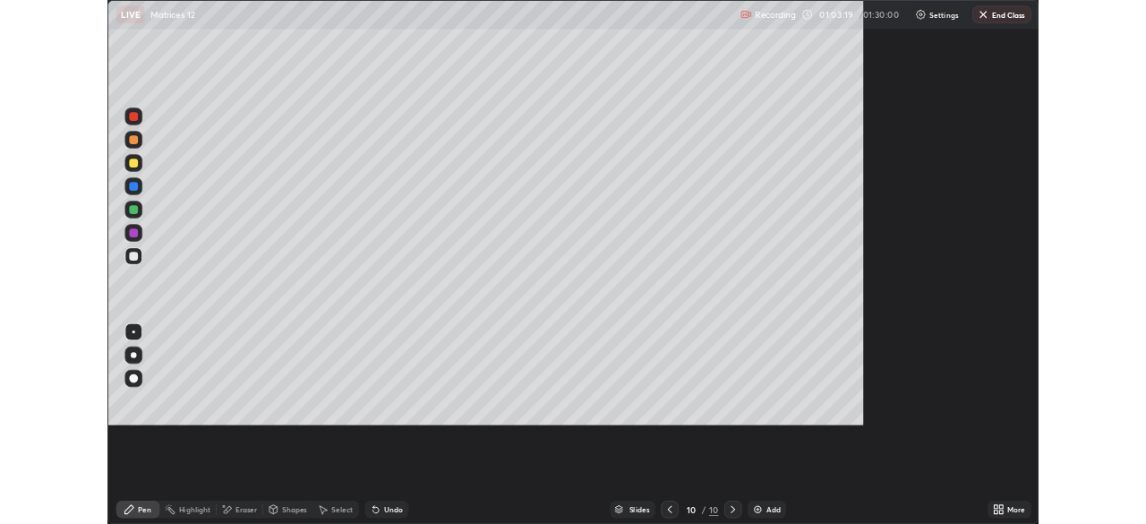
scroll to position [644, 1146]
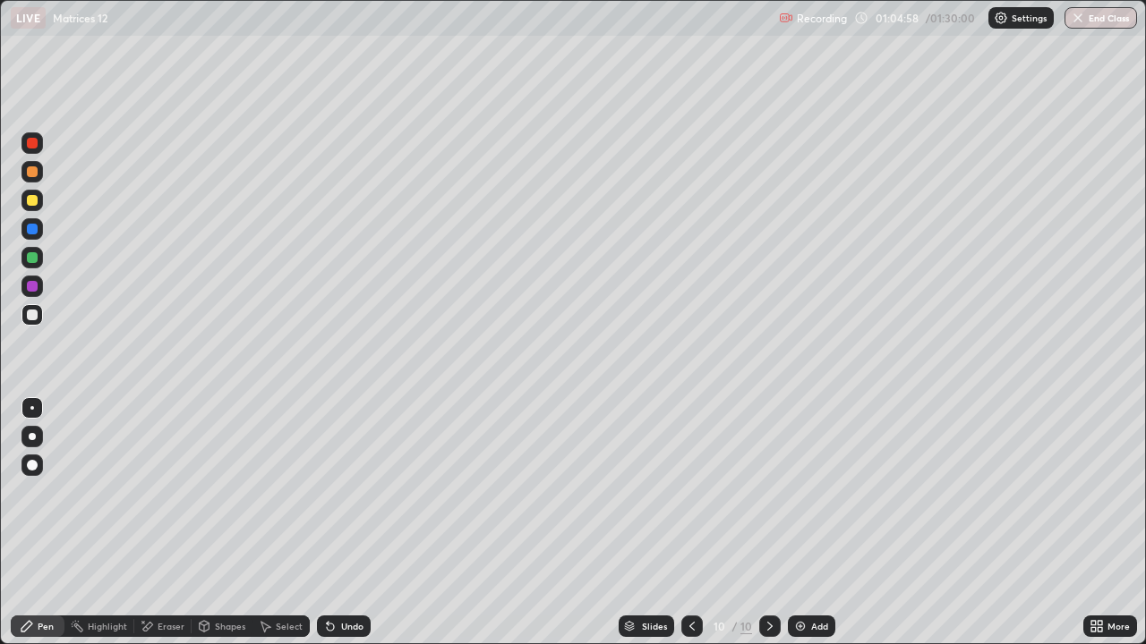
click at [36, 204] on div at bounding box center [32, 200] width 11 height 11
click at [34, 320] on div at bounding box center [32, 315] width 11 height 11
click at [825, 523] on div "Add" at bounding box center [819, 626] width 17 height 9
click at [154, 523] on div "Eraser" at bounding box center [162, 626] width 57 height 21
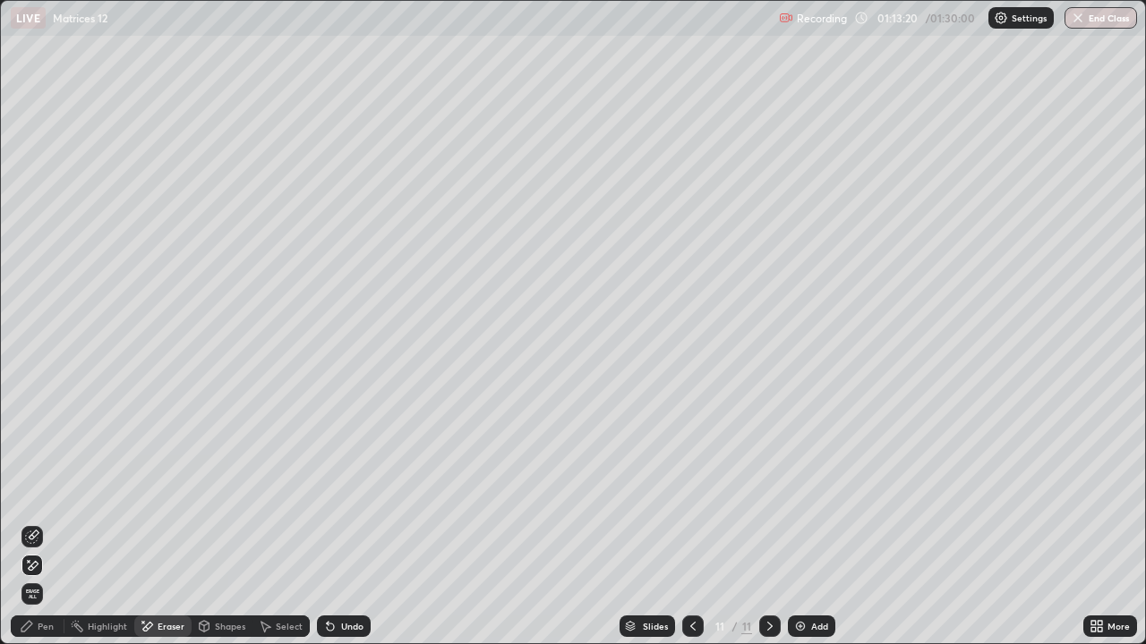
click at [52, 523] on div "Pen" at bounding box center [46, 626] width 16 height 9
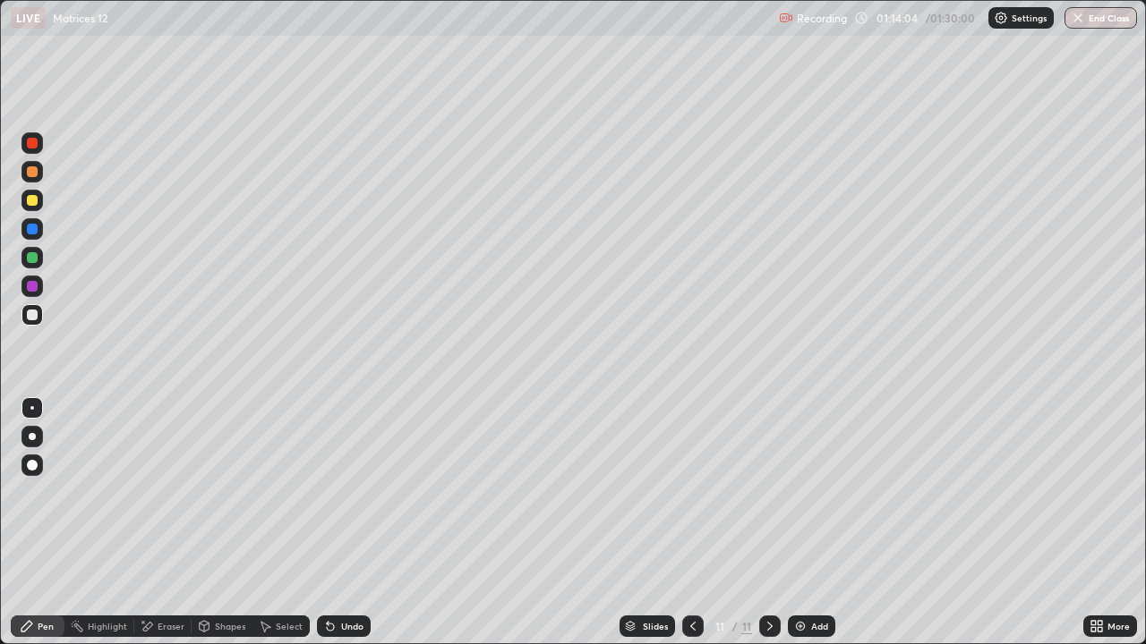
click at [328, 523] on icon at bounding box center [330, 627] width 7 height 7
click at [330, 523] on icon at bounding box center [330, 627] width 7 height 7
click at [334, 523] on icon at bounding box center [330, 626] width 14 height 14
click at [328, 523] on icon at bounding box center [330, 627] width 7 height 7
click at [341, 523] on div "Undo" at bounding box center [352, 626] width 22 height 9
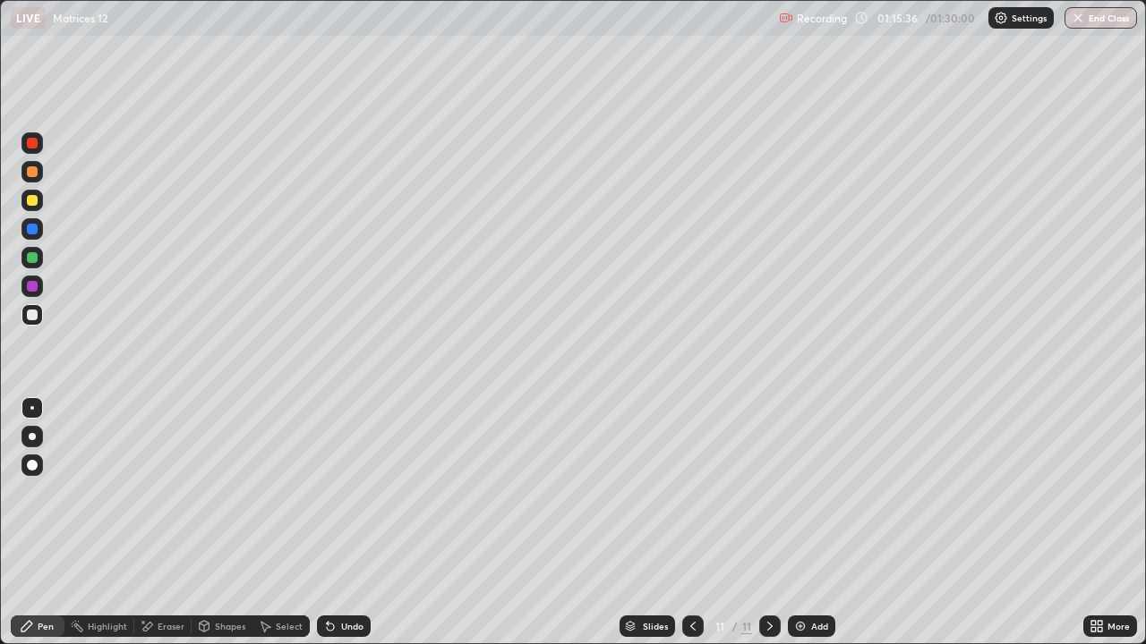
click at [337, 523] on div "Undo" at bounding box center [344, 626] width 54 height 21
click at [341, 523] on div "Undo" at bounding box center [352, 626] width 22 height 9
click at [342, 523] on div "Undo" at bounding box center [352, 626] width 22 height 9
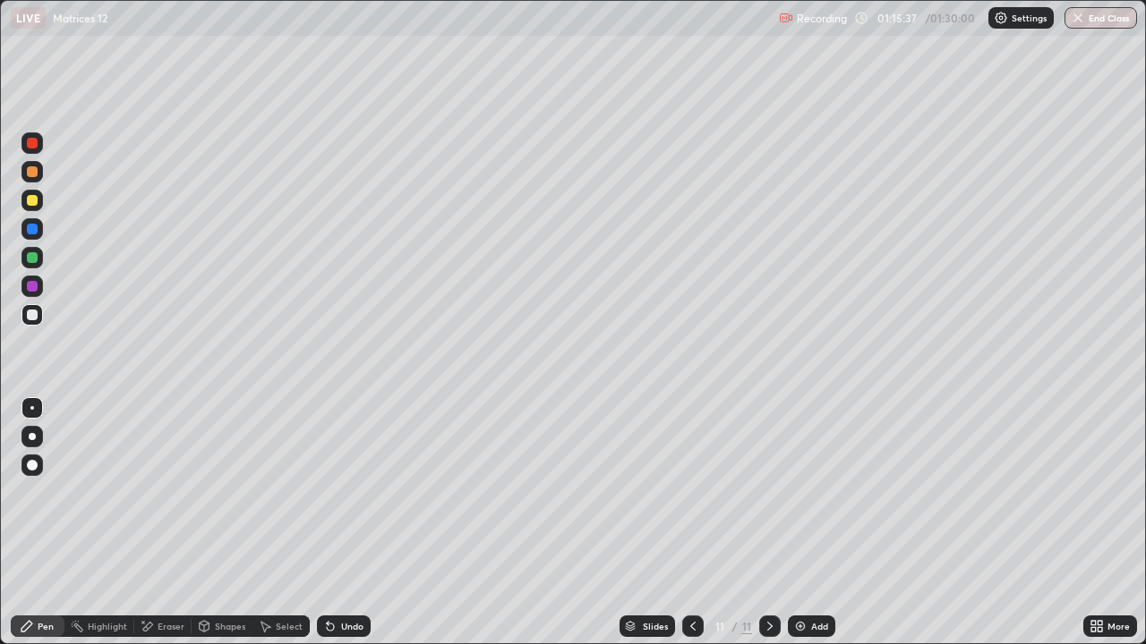
click at [341, 523] on div "Undo" at bounding box center [352, 626] width 22 height 9
click at [342, 523] on div "Undo" at bounding box center [352, 626] width 22 height 9
click at [341, 523] on div "Undo" at bounding box center [352, 626] width 22 height 9
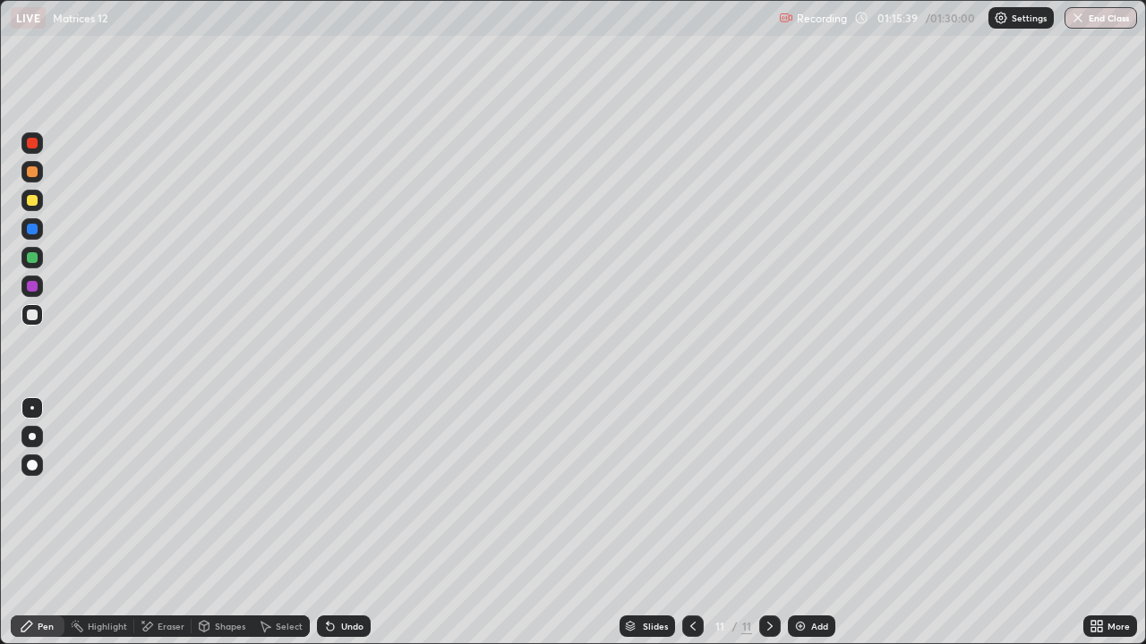
click at [341, 523] on div "Undo" at bounding box center [352, 626] width 22 height 9
click at [354, 523] on div "Undo" at bounding box center [352, 626] width 22 height 9
click at [344, 523] on div "Undo" at bounding box center [344, 626] width 54 height 21
click at [341, 523] on div "Undo" at bounding box center [352, 626] width 22 height 9
click at [277, 523] on div "Select" at bounding box center [289, 626] width 27 height 9
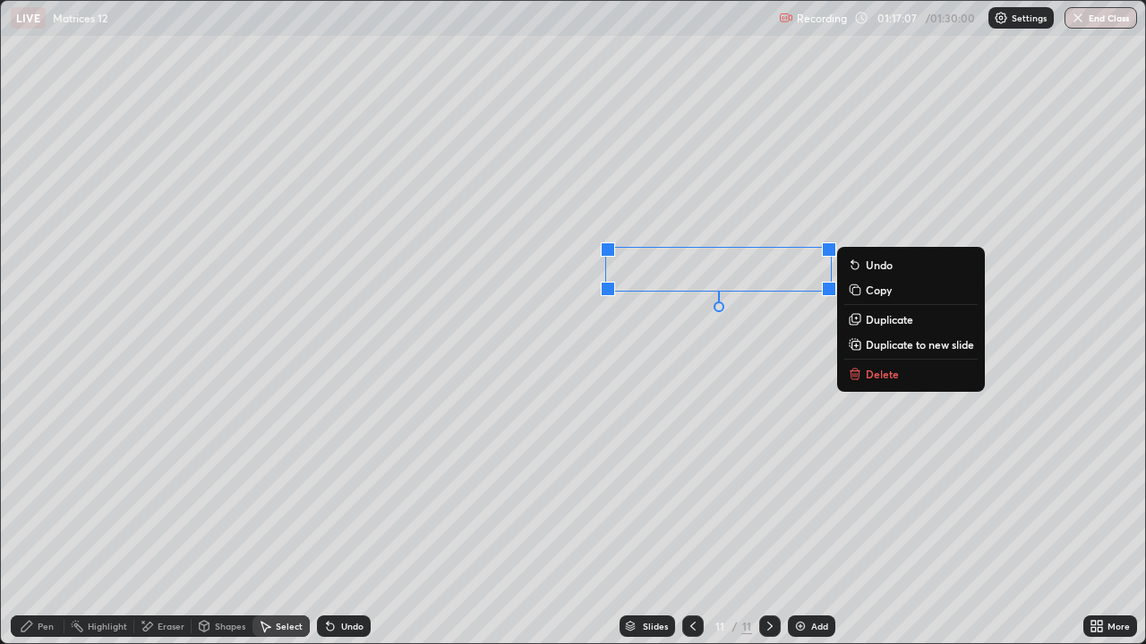
click at [869, 323] on p "Duplicate" at bounding box center [889, 319] width 47 height 14
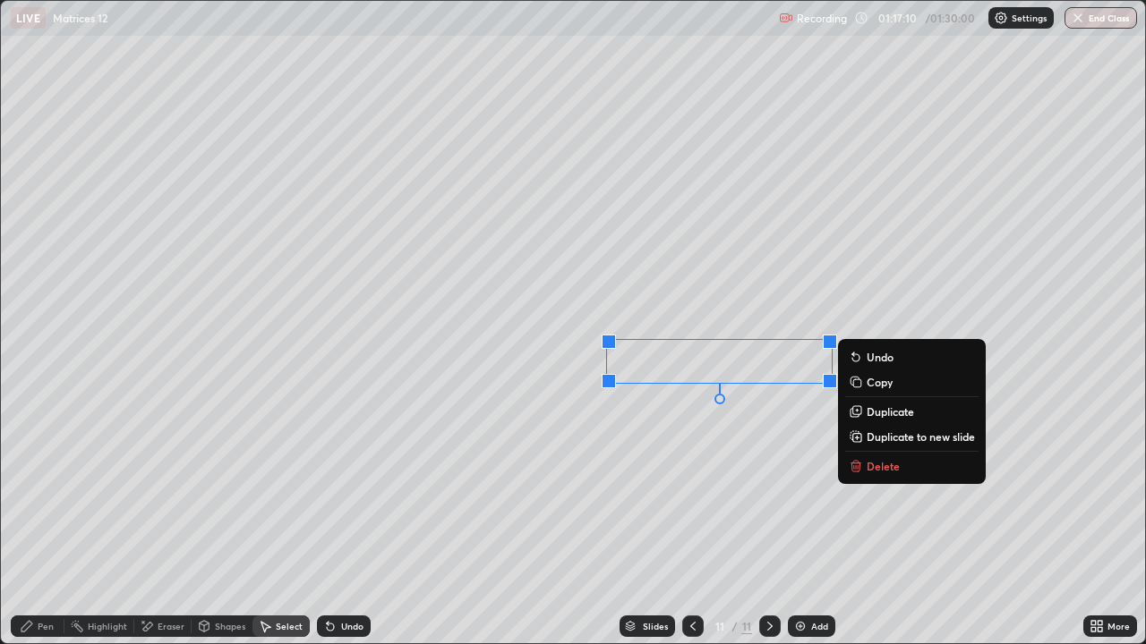
click at [706, 491] on div "0 ° Undo Copy Duplicate Duplicate to new slide Delete" at bounding box center [573, 322] width 1144 height 643
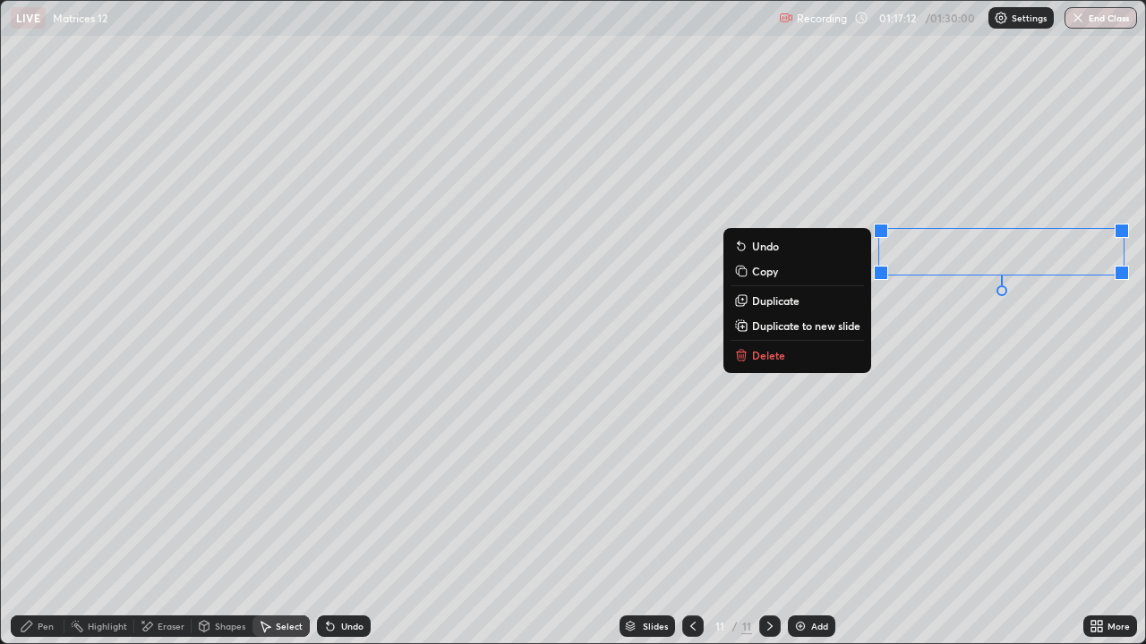
click at [980, 341] on div "0 ° Undo Copy Duplicate Duplicate to new slide Delete" at bounding box center [573, 322] width 1144 height 643
click at [791, 303] on p "Duplicate" at bounding box center [775, 301] width 47 height 14
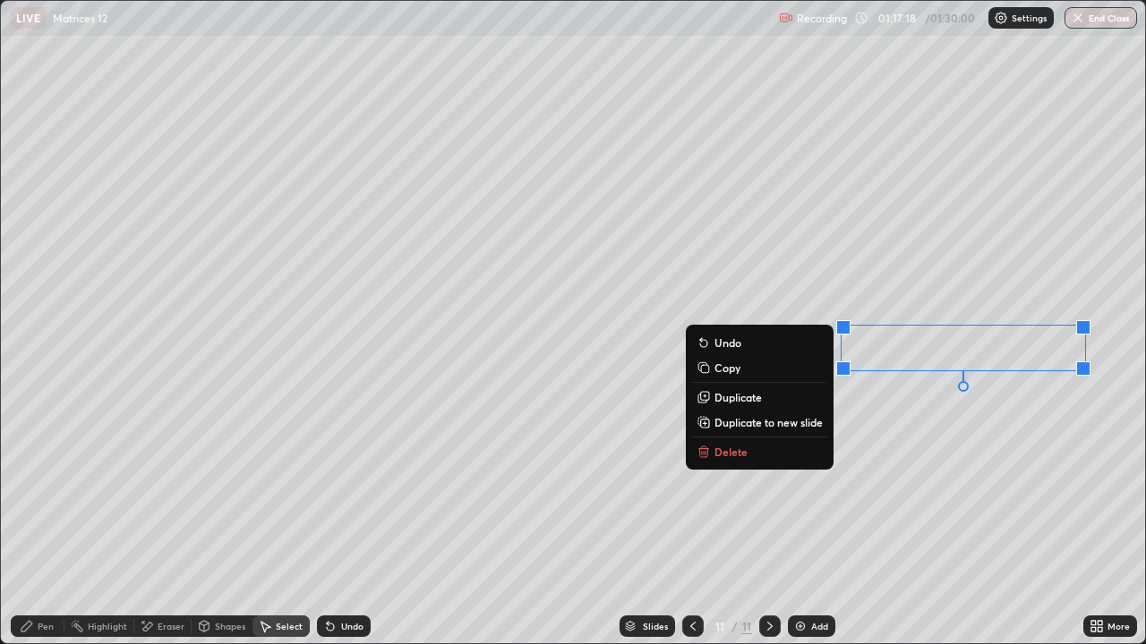
click at [807, 475] on div "0 ° Undo Copy Duplicate Duplicate to new slide Delete" at bounding box center [573, 322] width 1144 height 643
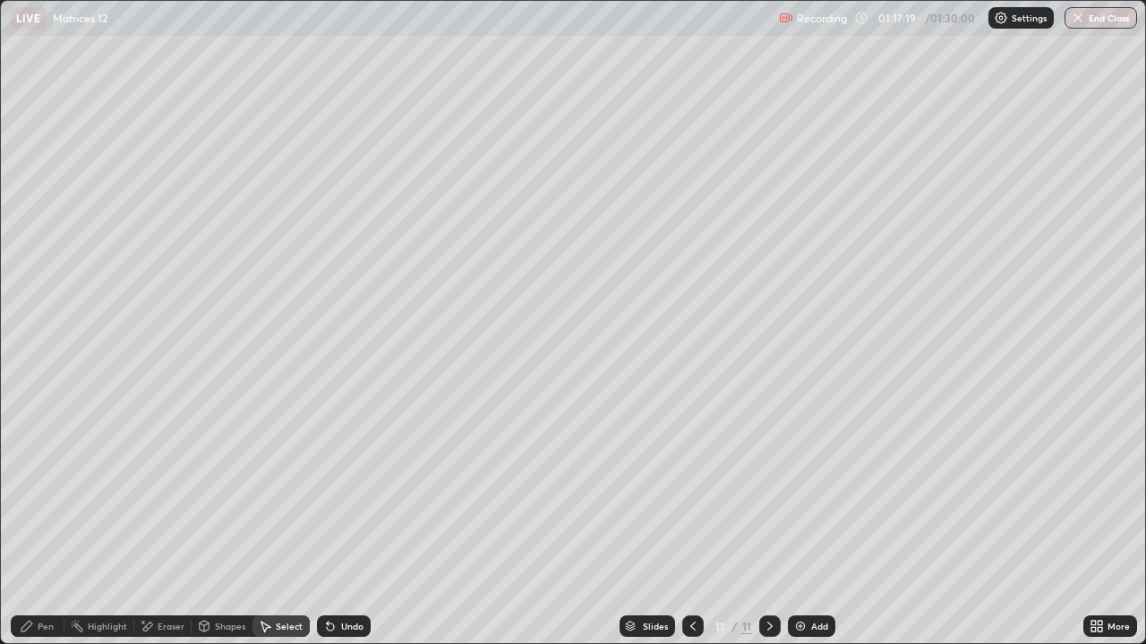
click at [54, 523] on div "Pen" at bounding box center [38, 626] width 54 height 21
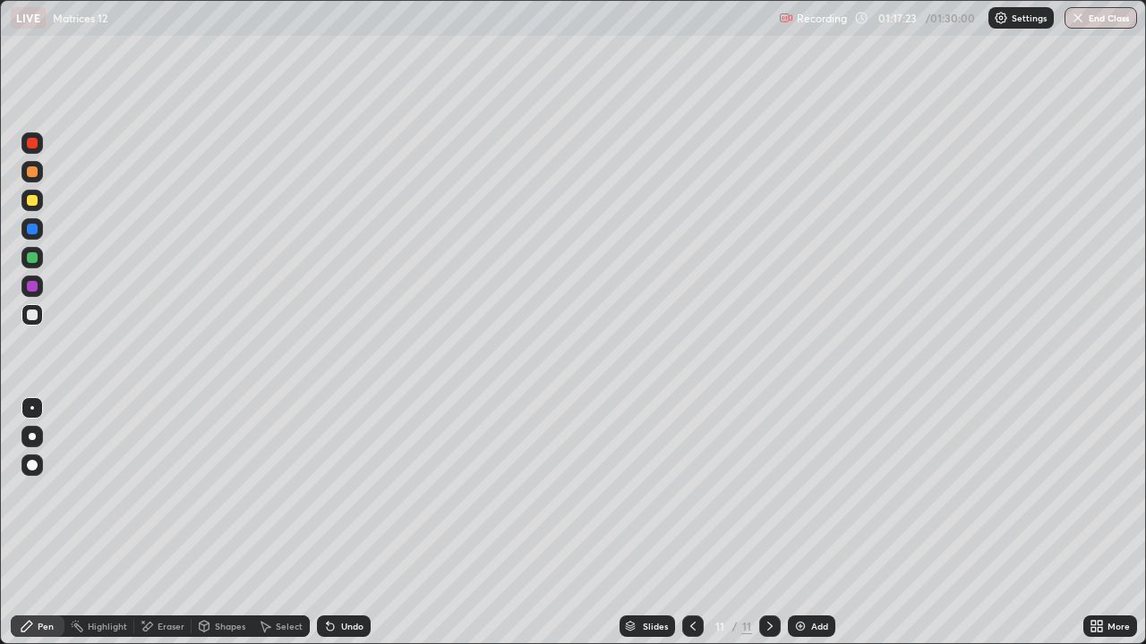
click at [1091, 523] on icon at bounding box center [1093, 623] width 4 height 4
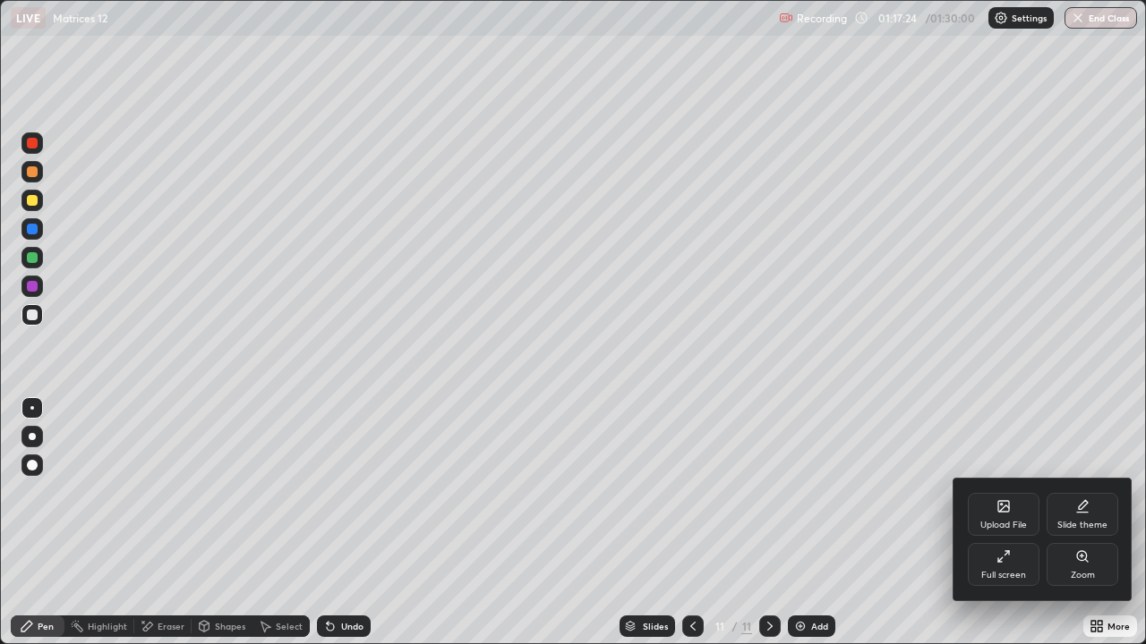
click at [1022, 523] on div "Full screen" at bounding box center [1004, 564] width 72 height 43
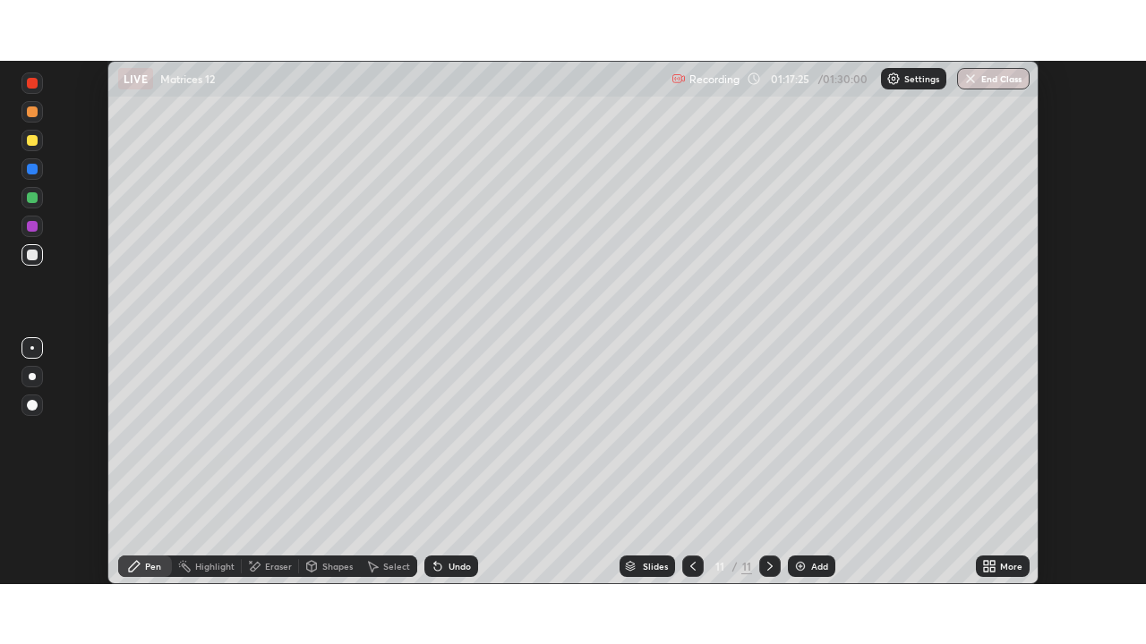
scroll to position [88988, 88366]
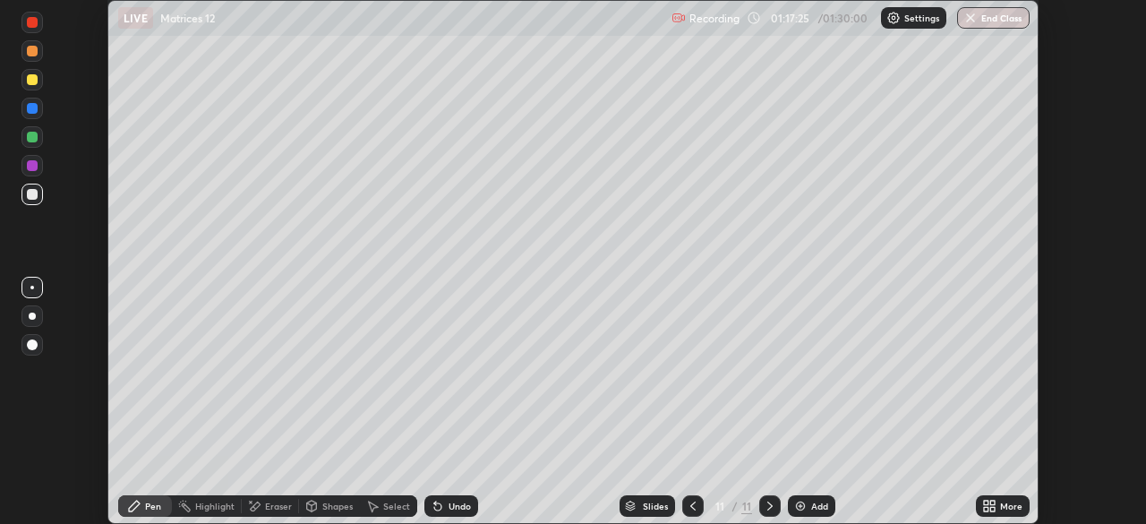
click at [1009, 508] on div "More" at bounding box center [1011, 505] width 22 height 9
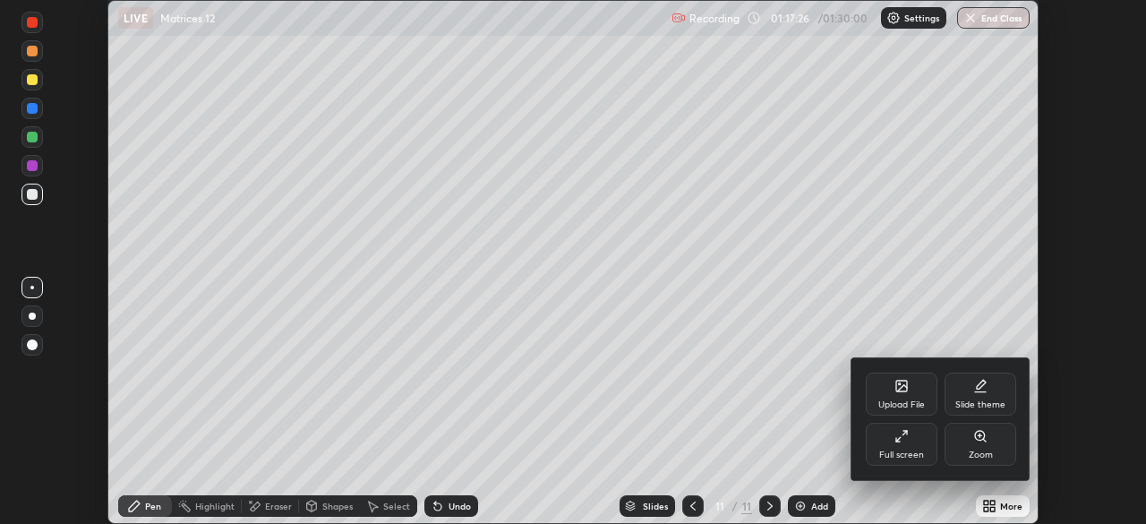
click at [913, 450] on div "Full screen" at bounding box center [901, 454] width 45 height 9
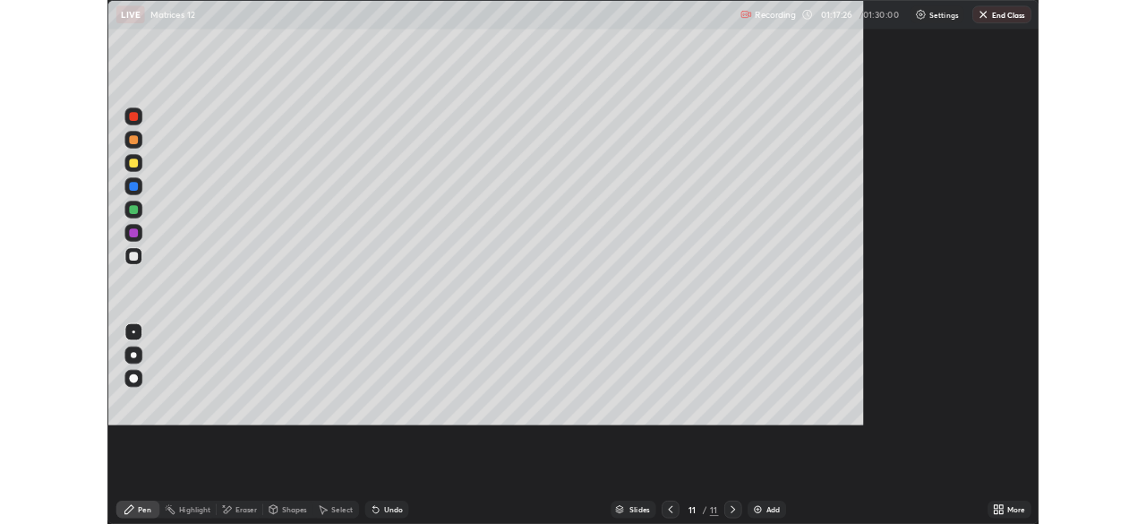
scroll to position [644, 1146]
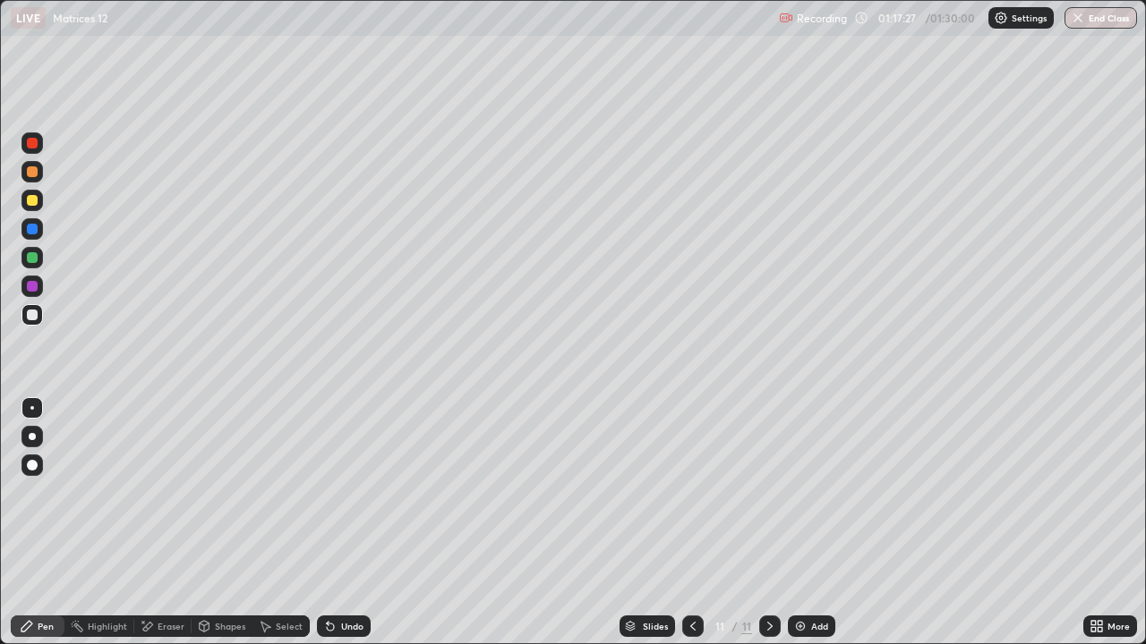
click at [172, 523] on div "Eraser" at bounding box center [171, 626] width 27 height 9
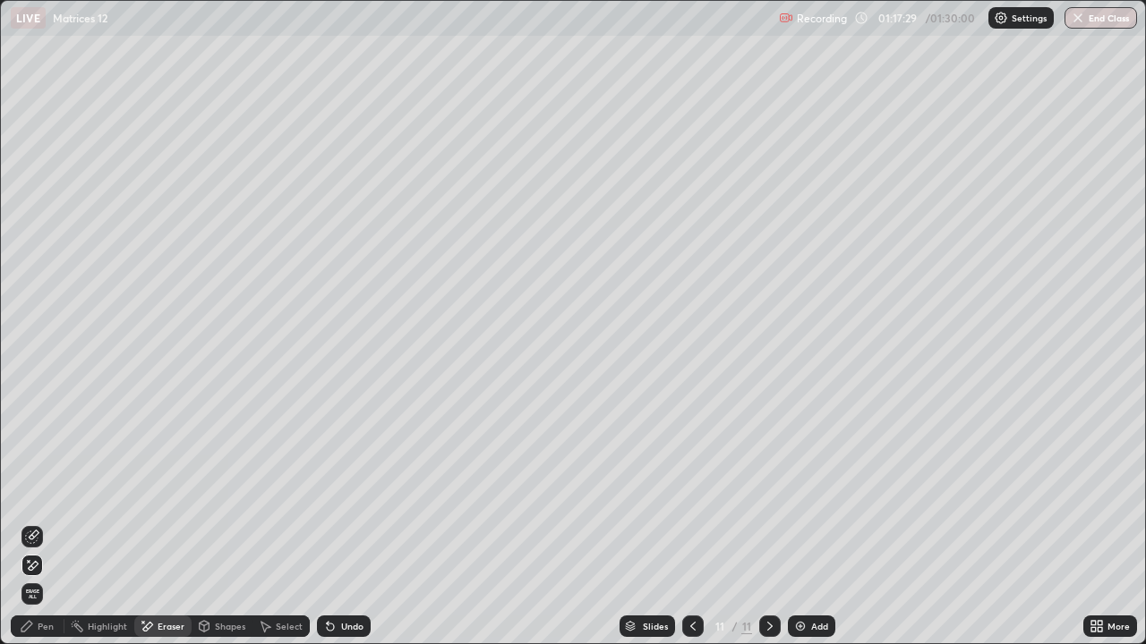
click at [36, 523] on div "Pen" at bounding box center [38, 626] width 54 height 21
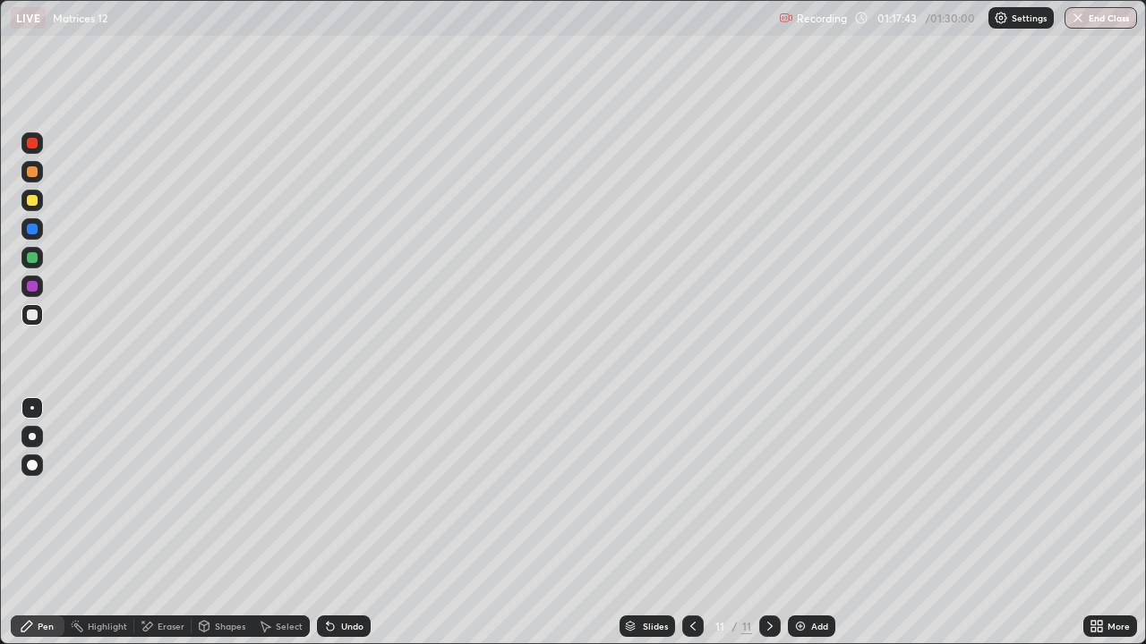
click at [355, 523] on div "Undo" at bounding box center [352, 626] width 22 height 9
click at [342, 523] on div "Undo" at bounding box center [352, 626] width 22 height 9
click at [341, 523] on div "Undo" at bounding box center [352, 626] width 22 height 9
click at [337, 523] on div "Undo" at bounding box center [344, 626] width 54 height 21
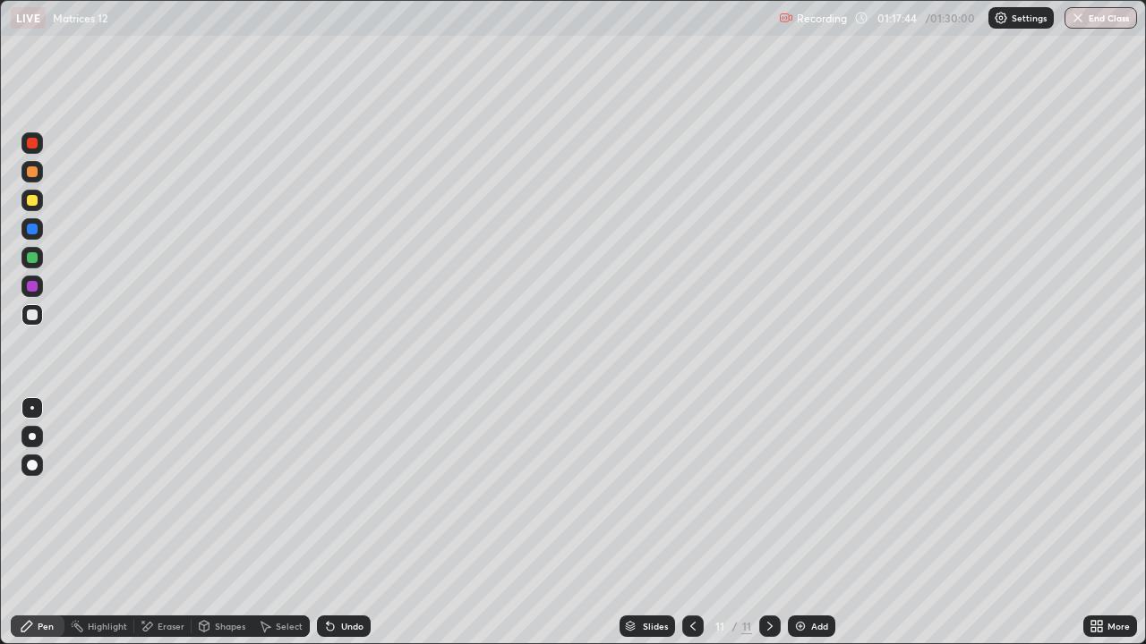
click at [337, 523] on div "Undo" at bounding box center [344, 626] width 54 height 21
click at [336, 523] on div "Undo" at bounding box center [344, 626] width 54 height 21
click at [163, 523] on div "Eraser" at bounding box center [171, 626] width 27 height 9
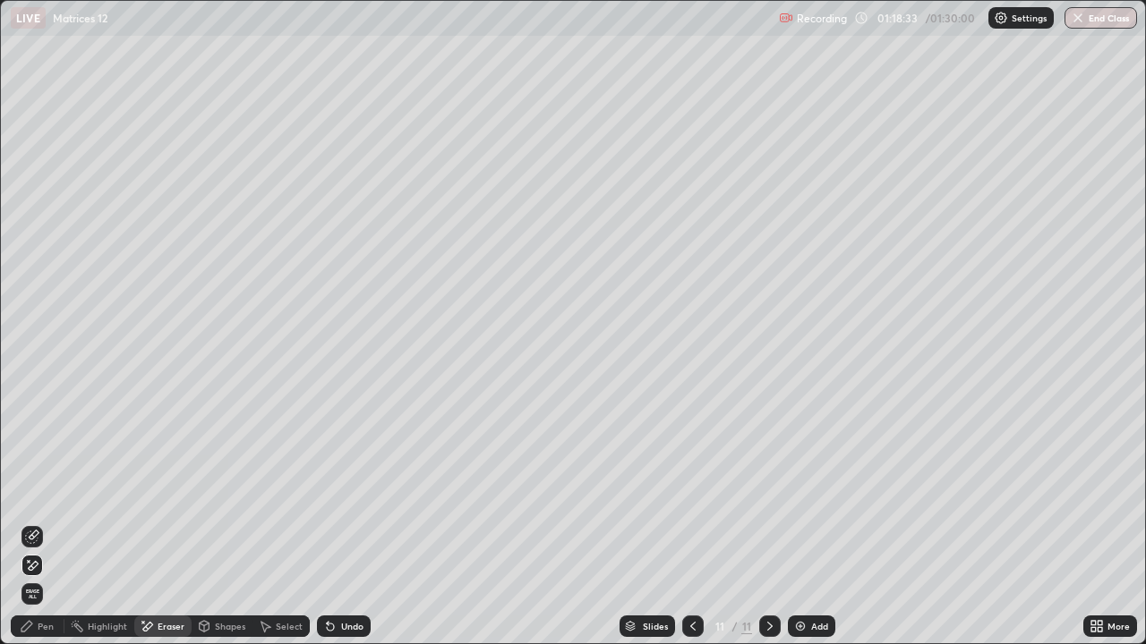
click at [54, 523] on div "Pen" at bounding box center [38, 626] width 54 height 21
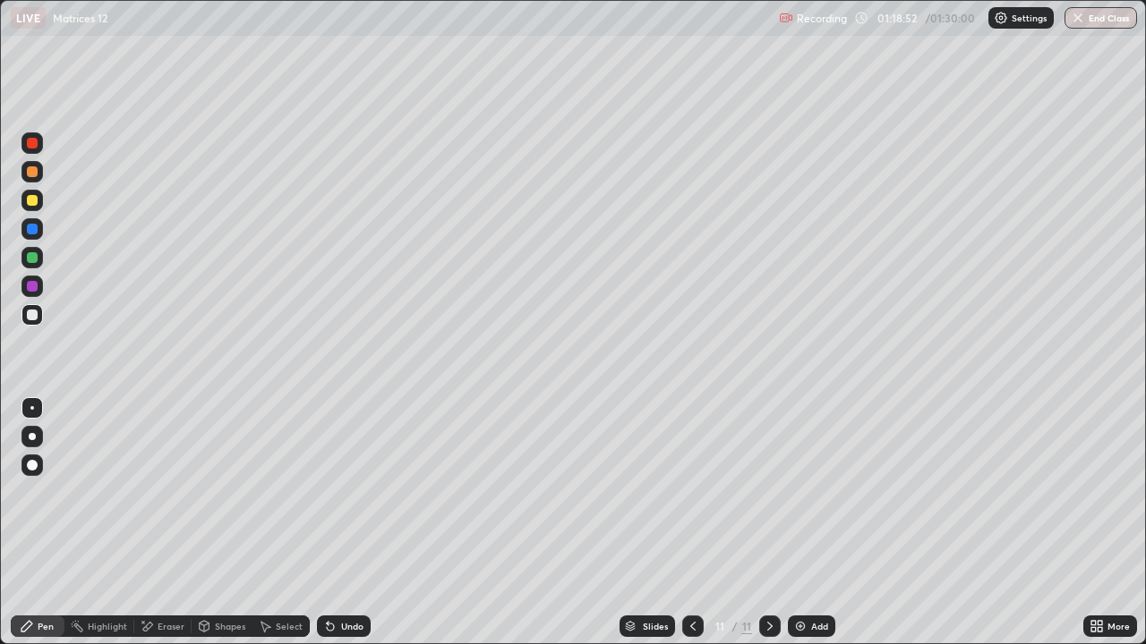
click at [346, 523] on div "Undo" at bounding box center [344, 626] width 54 height 21
click at [278, 523] on div "Select" at bounding box center [289, 626] width 27 height 9
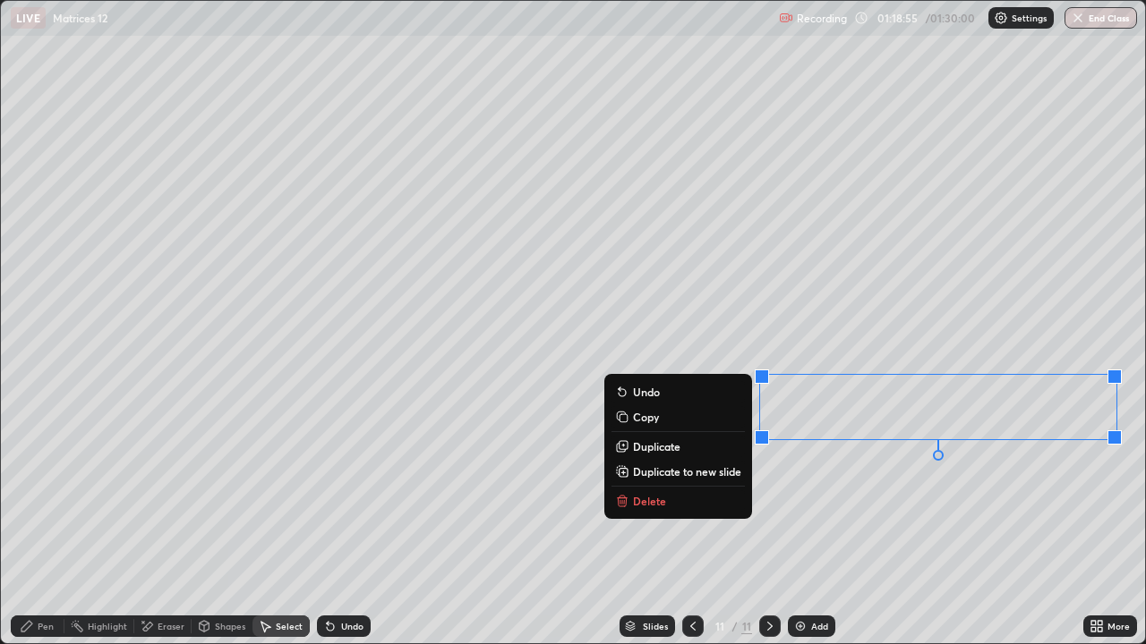
click at [868, 515] on div "0 ° Undo Copy Duplicate Duplicate to new slide Delete" at bounding box center [573, 322] width 1144 height 643
click at [670, 447] on p "Duplicate" at bounding box center [656, 447] width 47 height 14
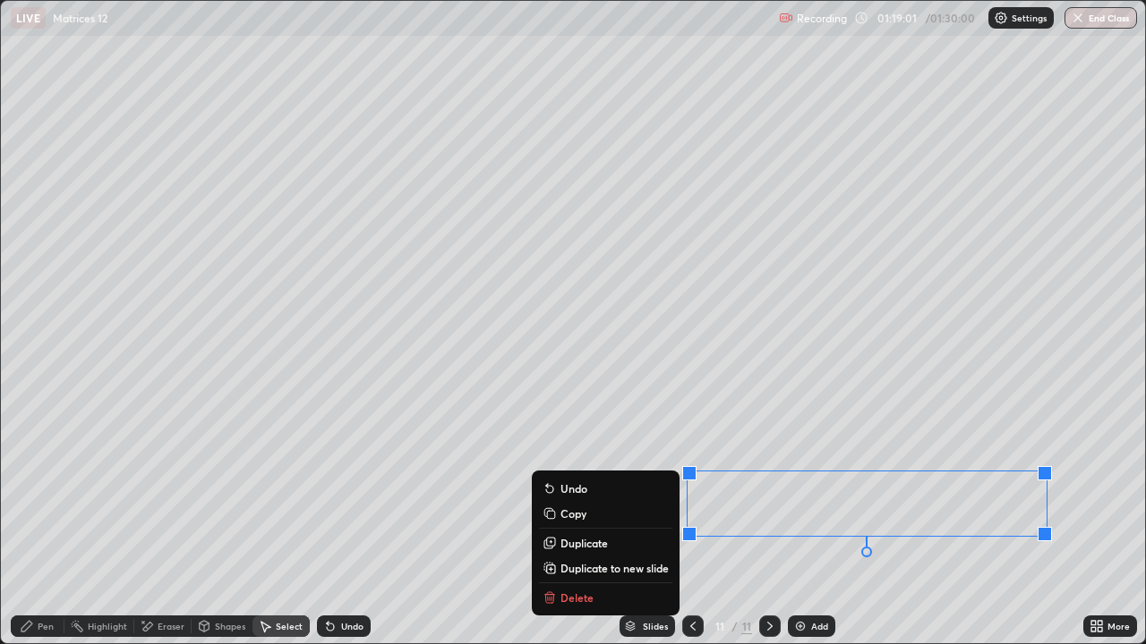
click at [819, 523] on div "0 ° Undo Copy Duplicate Duplicate to new slide Delete" at bounding box center [573, 322] width 1144 height 643
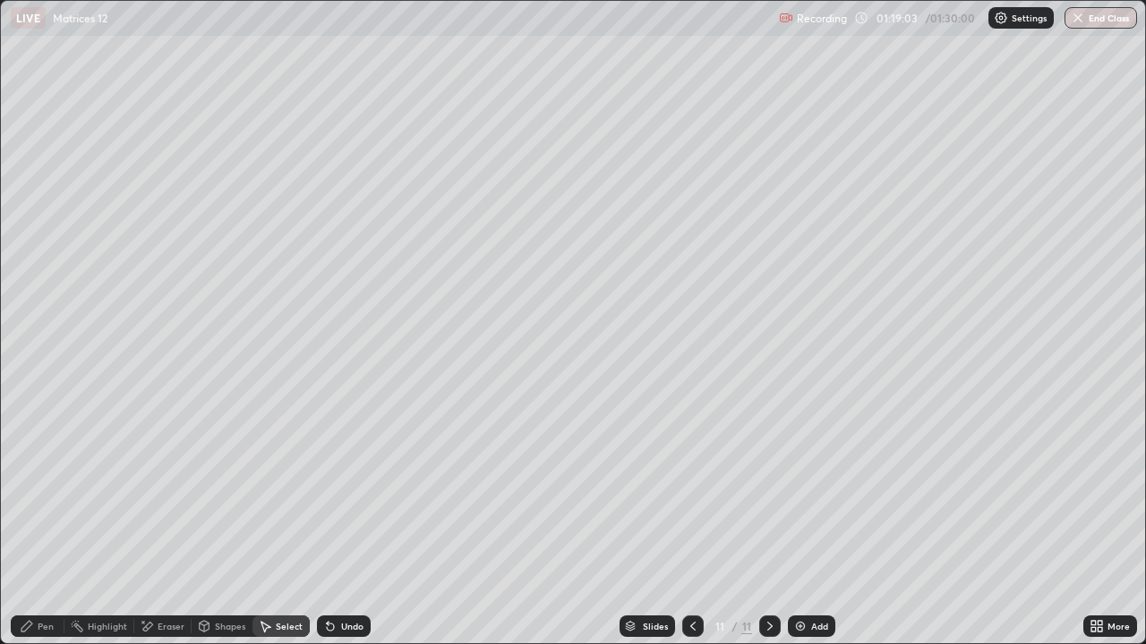
click at [53, 523] on div "Pen" at bounding box center [46, 626] width 16 height 9
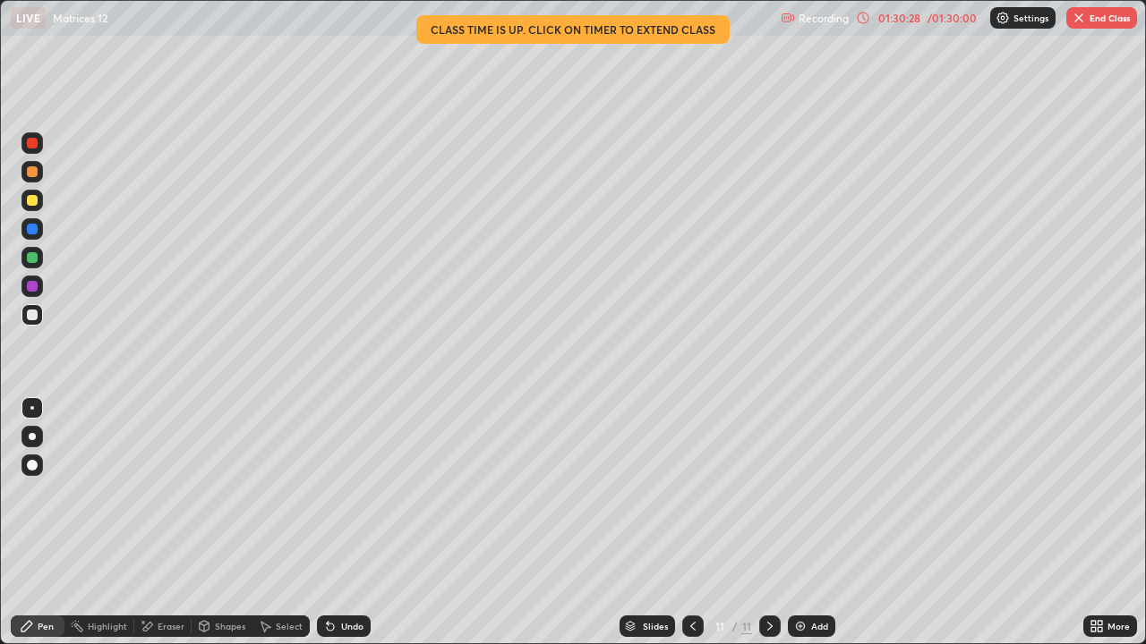
click at [1097, 21] on button "End Class" at bounding box center [1101, 17] width 71 height 21
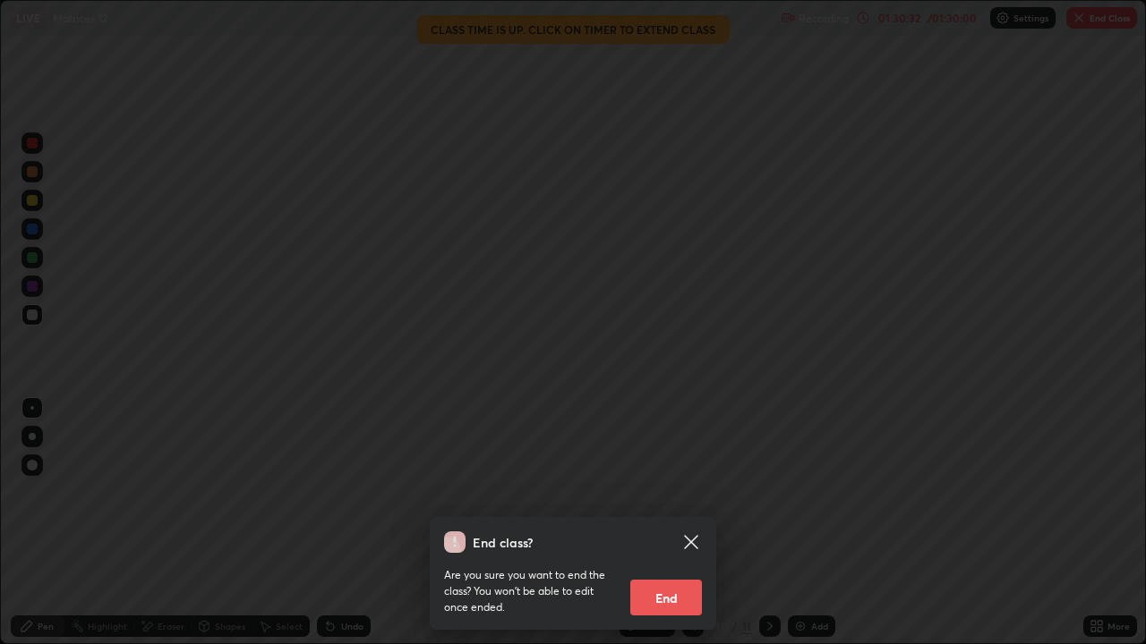
click at [688, 523] on button "End" at bounding box center [666, 598] width 72 height 36
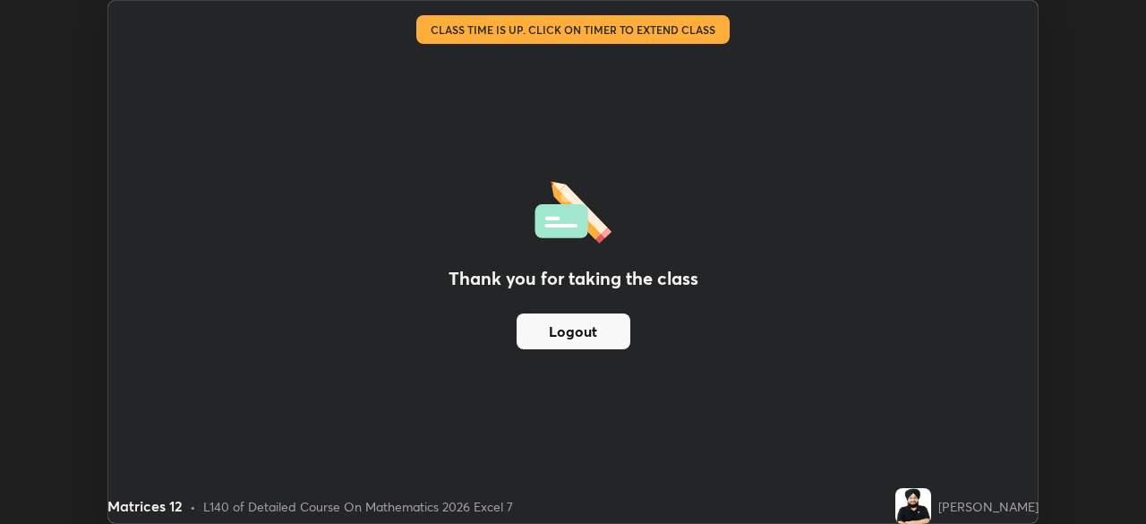
scroll to position [88988, 88366]
